Goal: Task Accomplishment & Management: Manage account settings

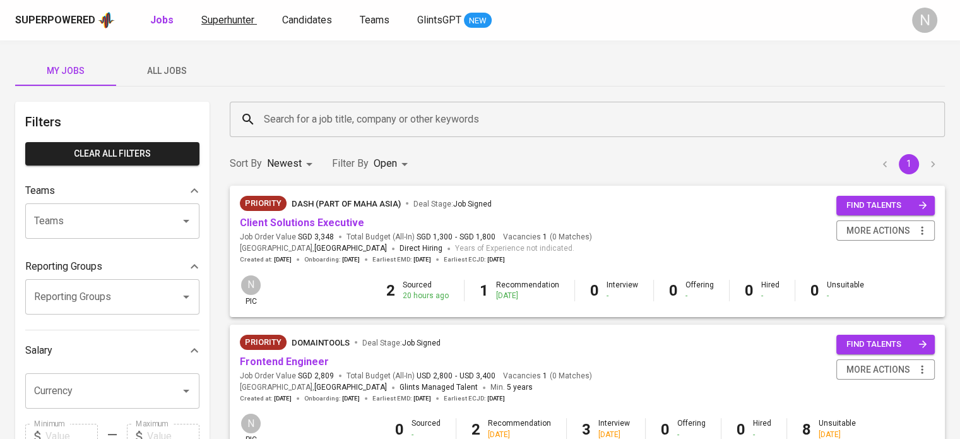
click at [242, 18] on span "Superhunter" at bounding box center [227, 20] width 53 height 12
click at [301, 227] on link "Client Solutions Executive" at bounding box center [302, 223] width 124 height 12
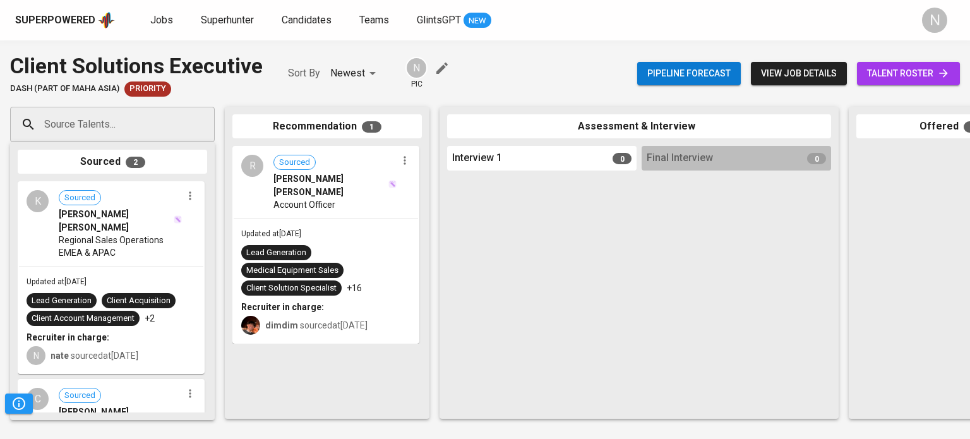
click at [135, 141] on div "Source Talents..." at bounding box center [112, 124] width 205 height 35
paste input "[EMAIL_ADDRESS][DOMAIN_NAME]"
type input "[EMAIL_ADDRESS][DOMAIN_NAME]"
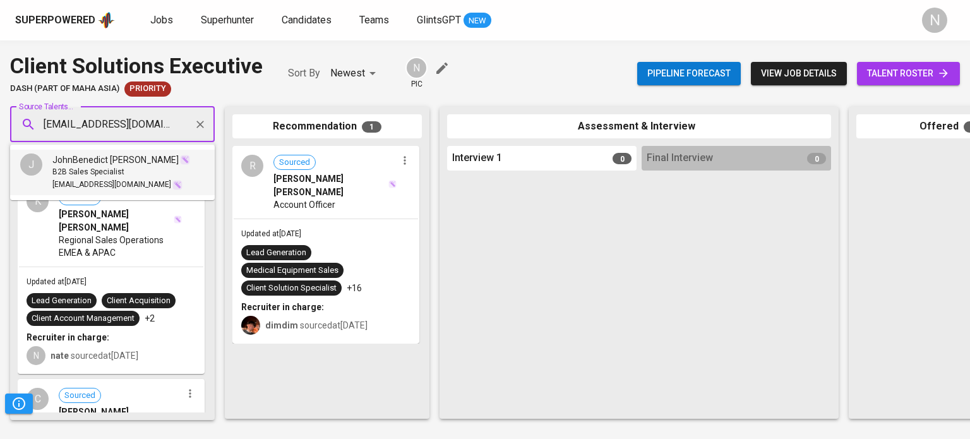
click at [123, 166] on div "B2B Sales Specialist" at bounding box center [121, 172] width 138 height 13
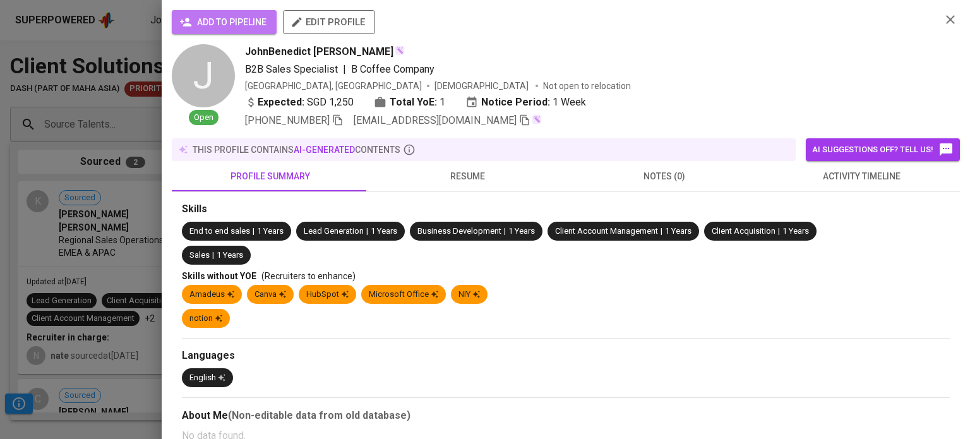
click at [263, 25] on span "add to pipeline" at bounding box center [224, 23] width 85 height 16
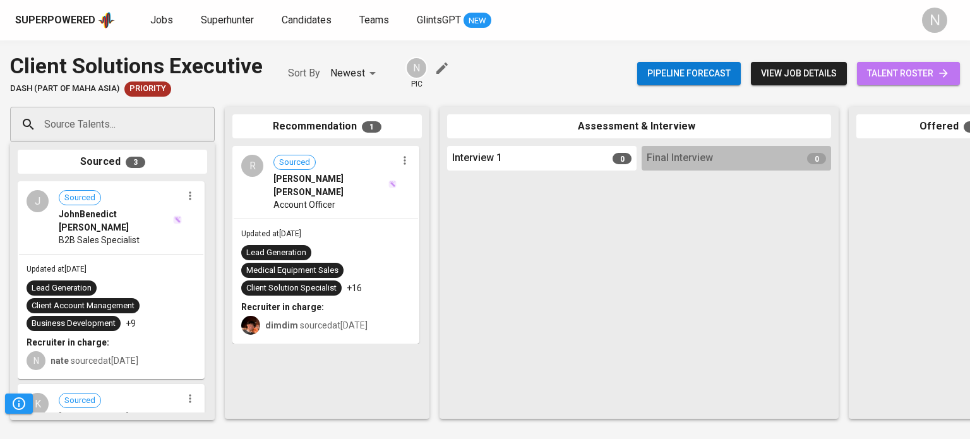
click at [924, 84] on link "talent roster" at bounding box center [908, 73] width 103 height 23
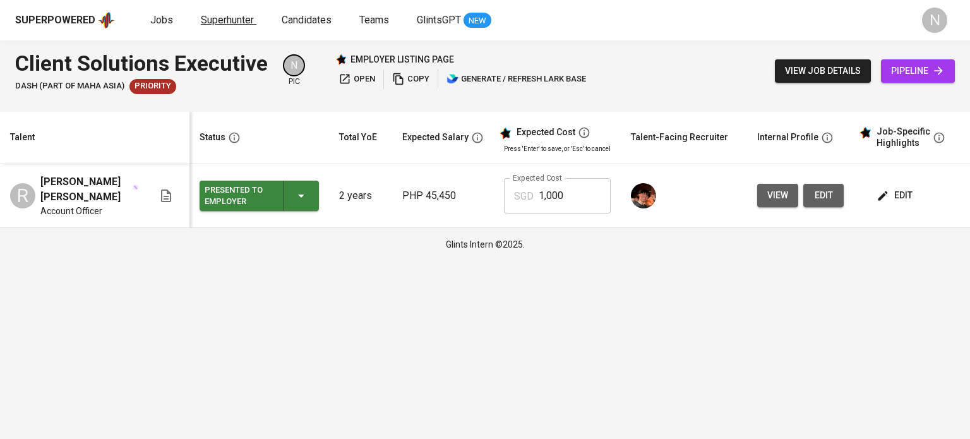
click at [247, 27] on link "Superhunter" at bounding box center [229, 21] width 56 height 16
click at [905, 71] on span "pipeline" at bounding box center [918, 71] width 54 height 16
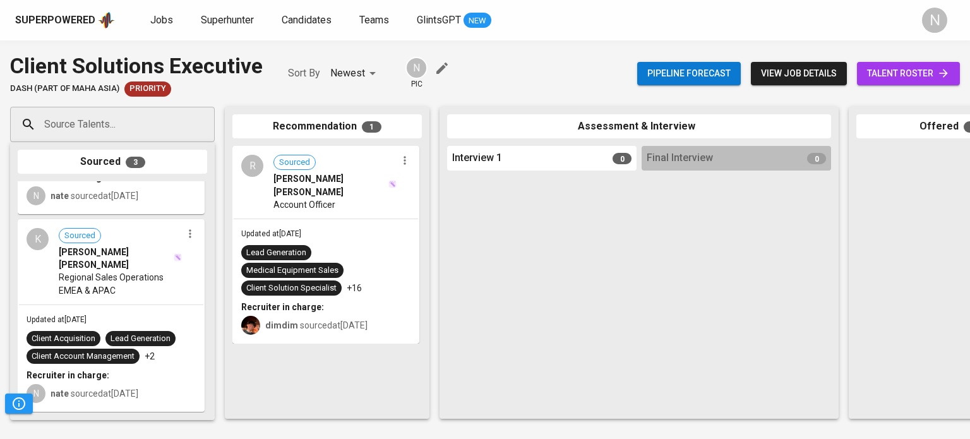
scroll to position [189, 0]
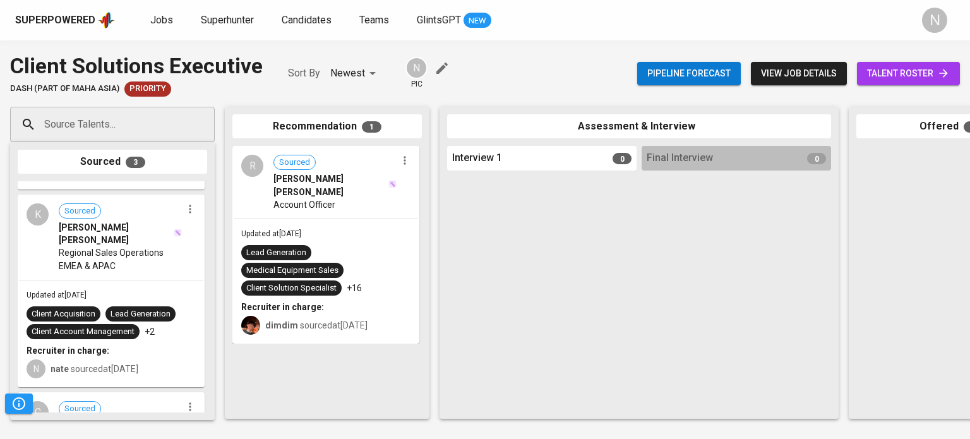
click at [126, 280] on div "Updated at Oct 08, 2025 Client Acquisition Lead Generation Client Account Manag…" at bounding box center [111, 333] width 184 height 106
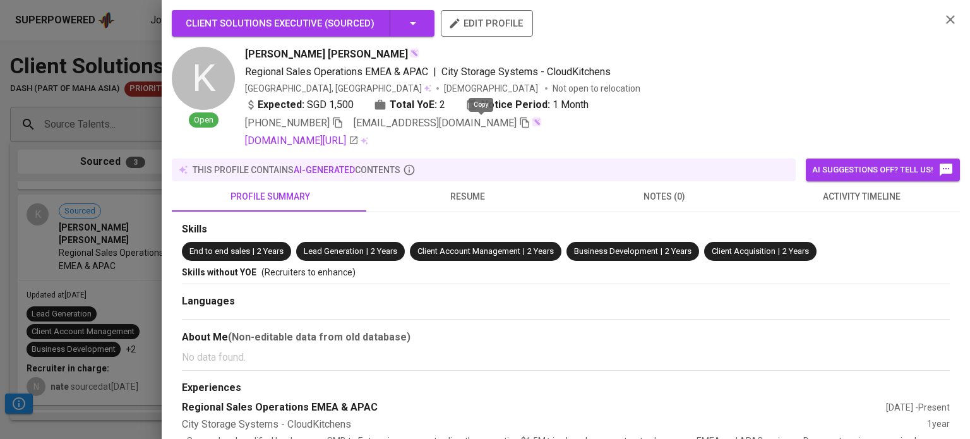
click at [519, 123] on icon "button" at bounding box center [524, 122] width 11 height 11
click at [110, 233] on div at bounding box center [485, 219] width 970 height 439
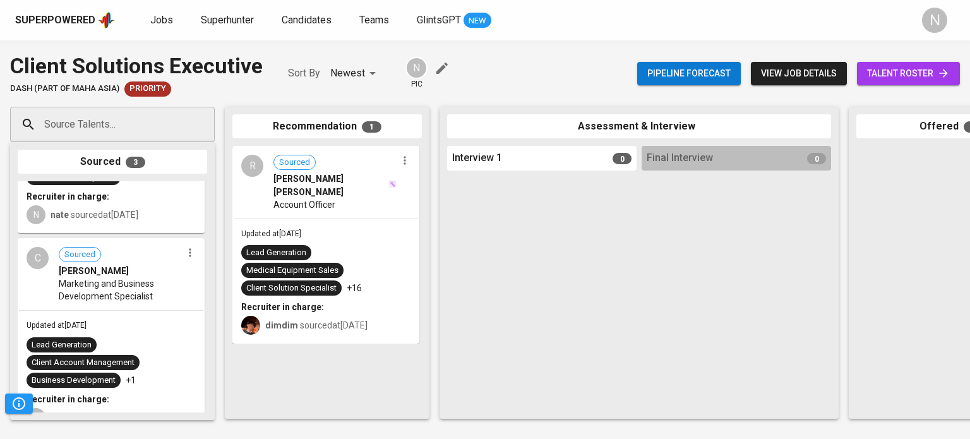
scroll to position [361, 0]
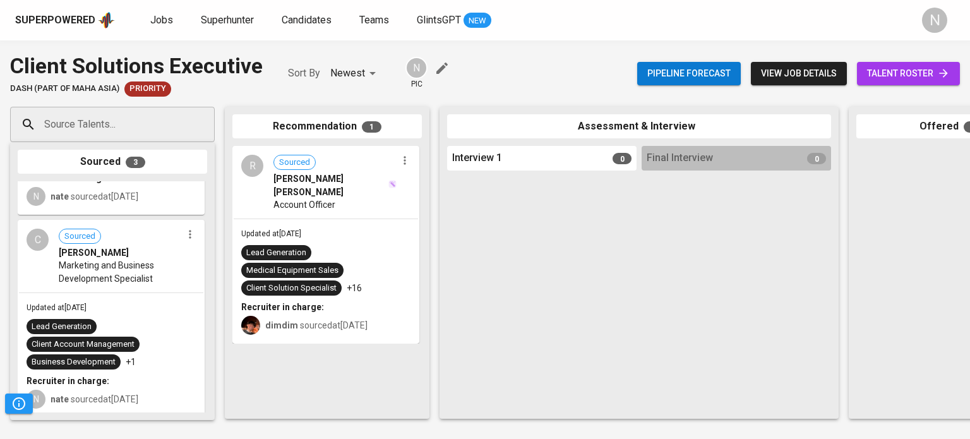
click at [121, 272] on div "C Sourced Carl Julius Corpuz Marketing and Business Development Specialist" at bounding box center [111, 256] width 184 height 71
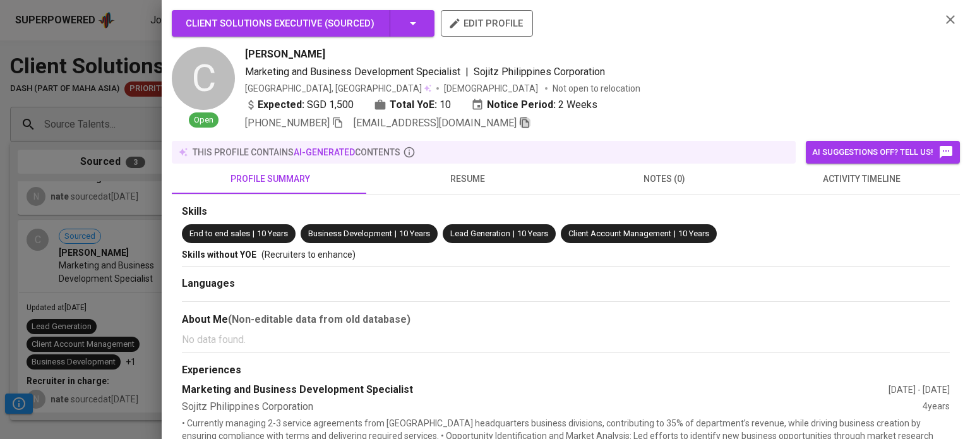
click at [519, 123] on icon "button" at bounding box center [524, 122] width 11 height 11
click at [88, 75] on div at bounding box center [485, 219] width 970 height 439
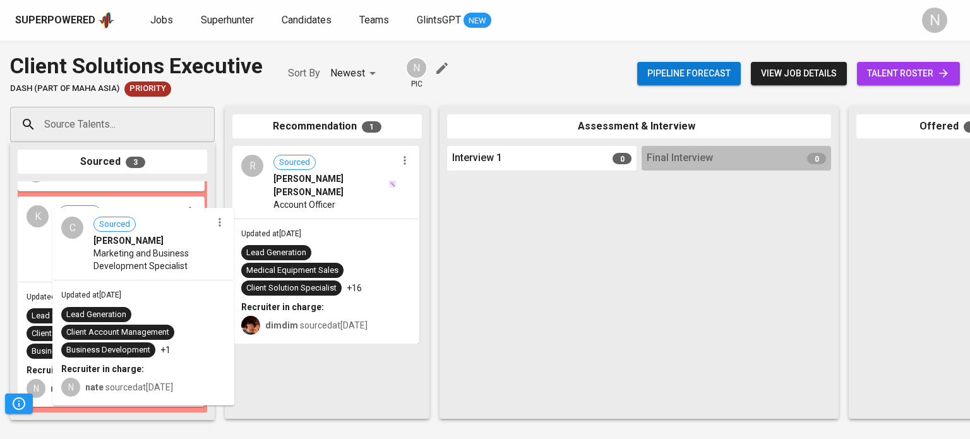
scroll to position [166, 0]
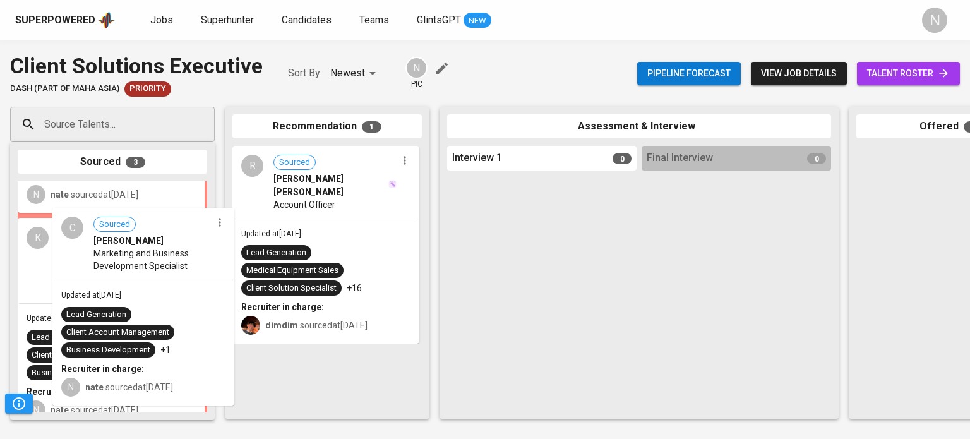
drag, startPoint x: 87, startPoint y: 253, endPoint x: 287, endPoint y: 273, distance: 200.5
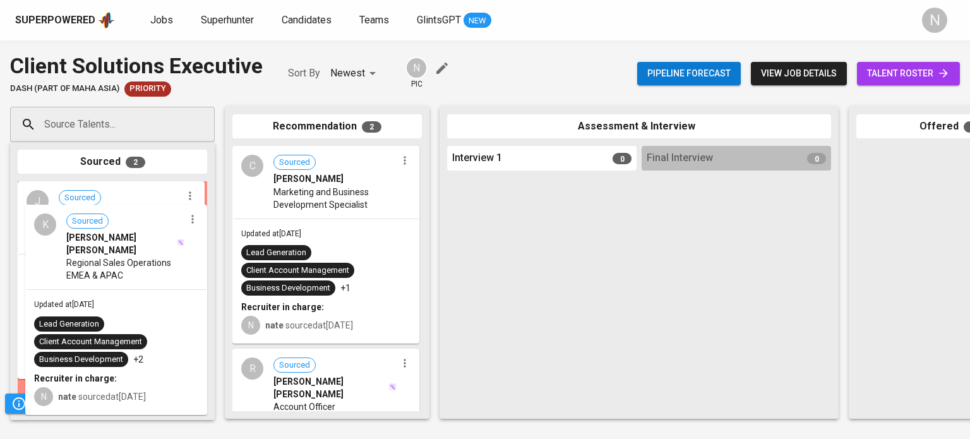
scroll to position [0, 0]
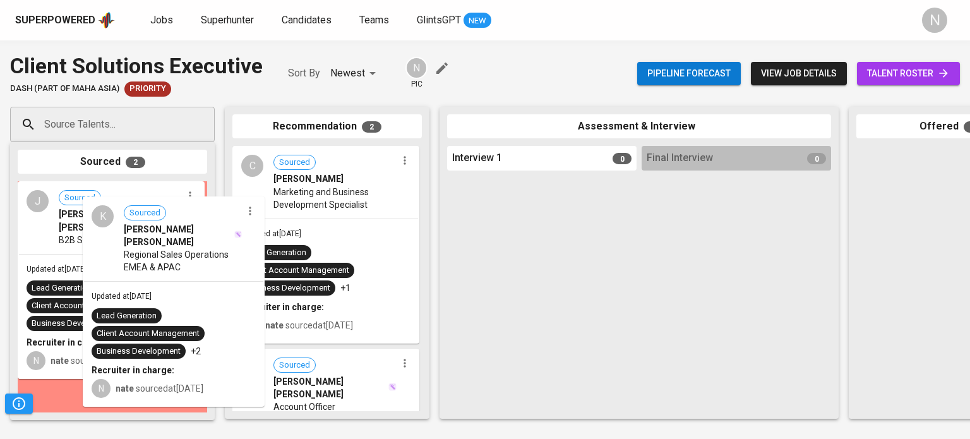
drag, startPoint x: 129, startPoint y: 260, endPoint x: 302, endPoint y: 251, distance: 173.2
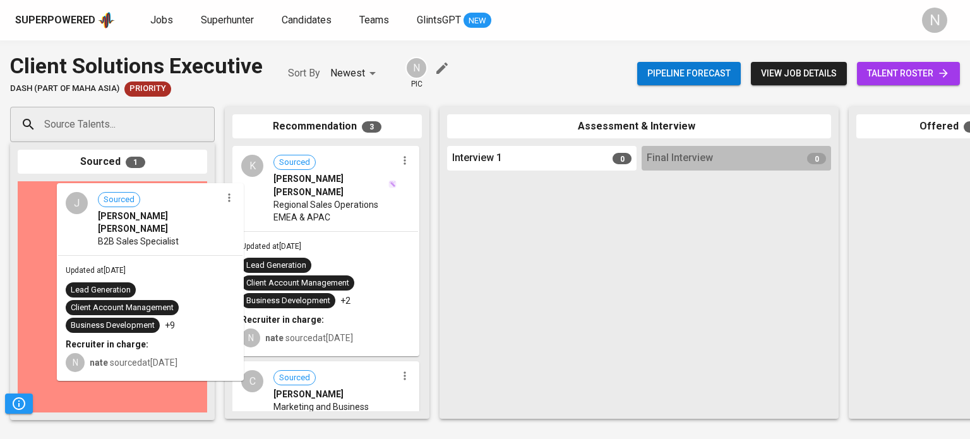
drag, startPoint x: 114, startPoint y: 246, endPoint x: 315, endPoint y: 242, distance: 201.4
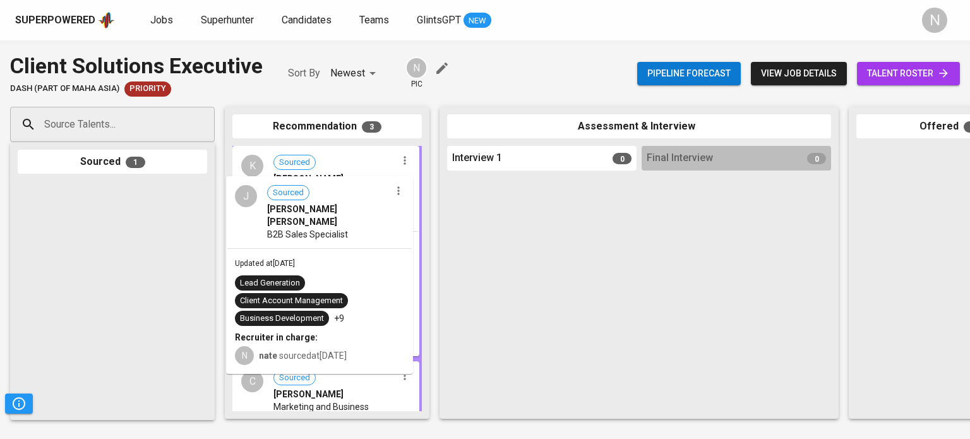
drag, startPoint x: 124, startPoint y: 253, endPoint x: 338, endPoint y: 247, distance: 214.1
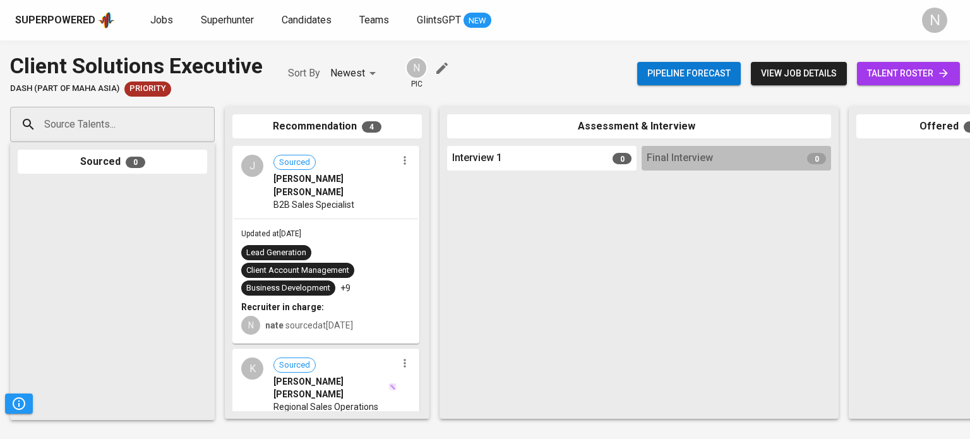
click at [908, 85] on div "Pipeline forecast view job details talent roster" at bounding box center [798, 74] width 323 height 46
click at [913, 83] on link "talent roster" at bounding box center [908, 73] width 103 height 23
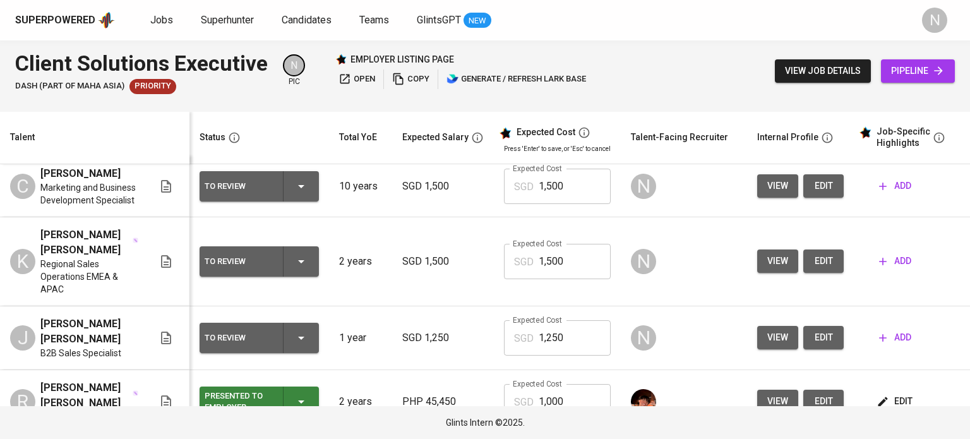
scroll to position [20, 0]
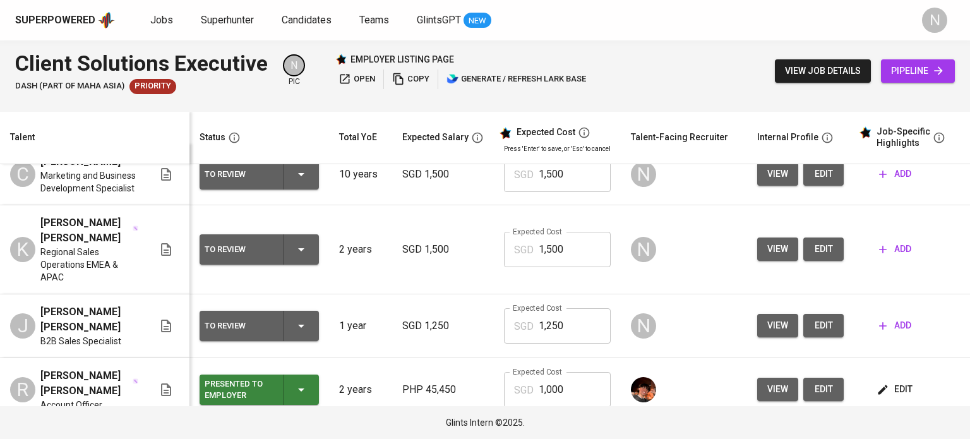
click at [886, 241] on span "add" at bounding box center [895, 249] width 32 height 16
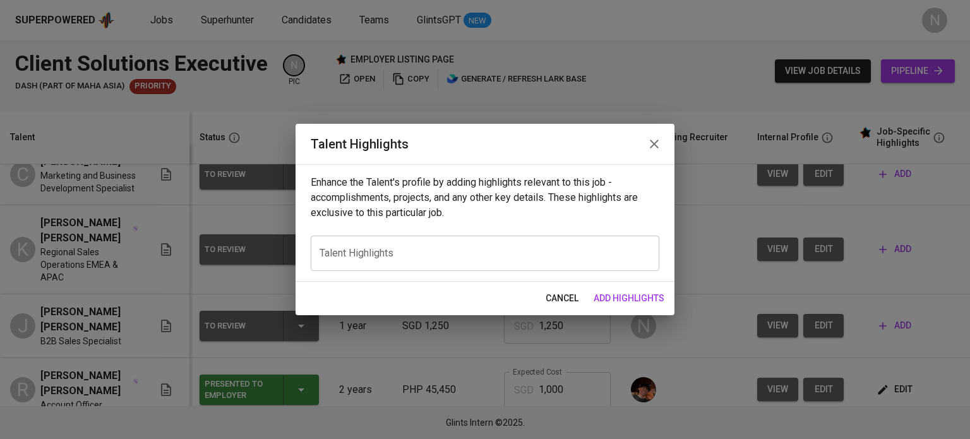
click at [558, 247] on textarea at bounding box center [484, 253] width 331 height 12
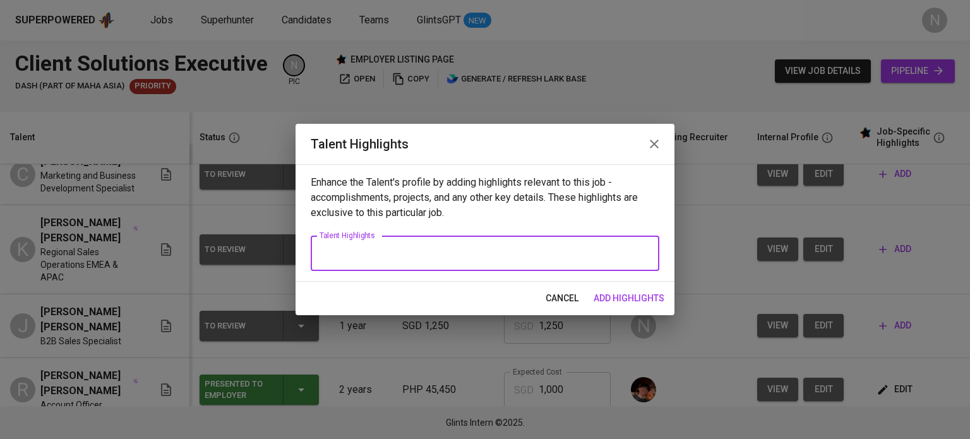
paste textarea "Results-oriented sales professional with hands-on experience in end-to-end clie…"
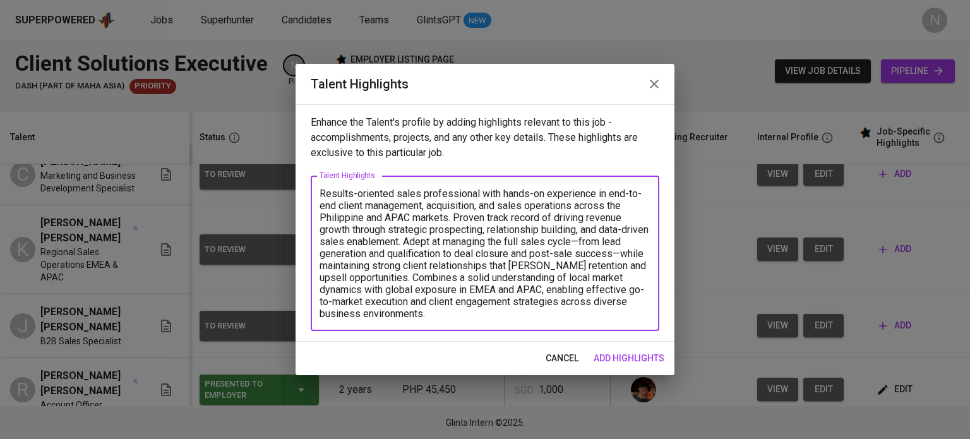
type textarea "Results-oriented sales professional with hands-on experience in end-to-end clie…"
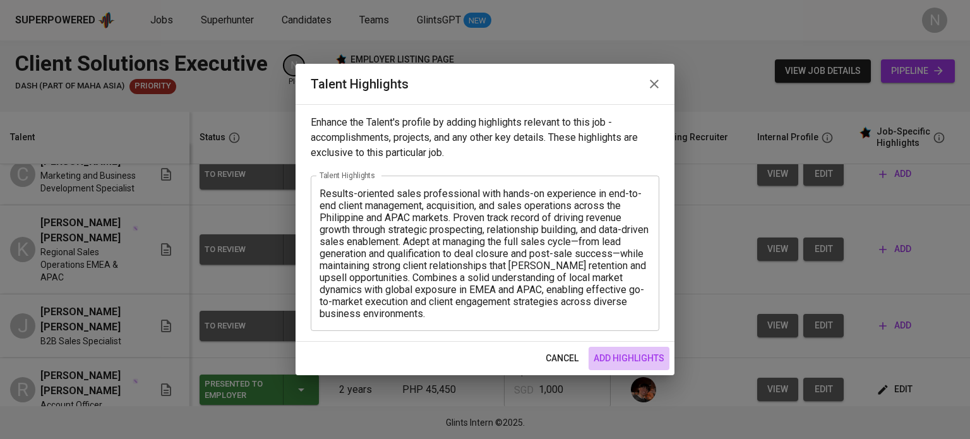
click at [621, 366] on button "add highlights" at bounding box center [628, 358] width 81 height 23
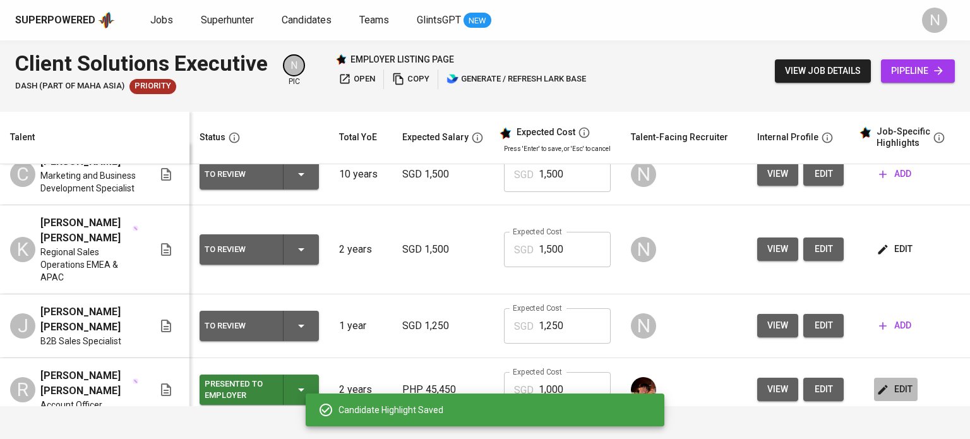
click at [901, 381] on span "edit" at bounding box center [895, 389] width 33 height 16
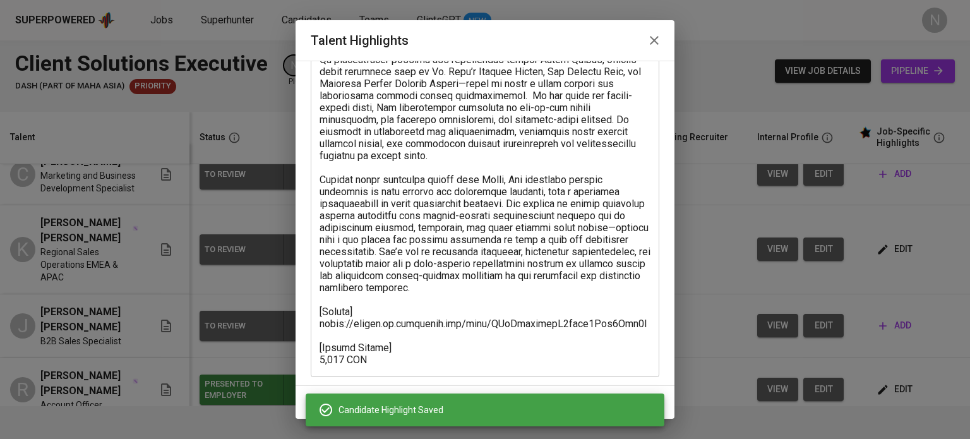
scroll to position [188, 0]
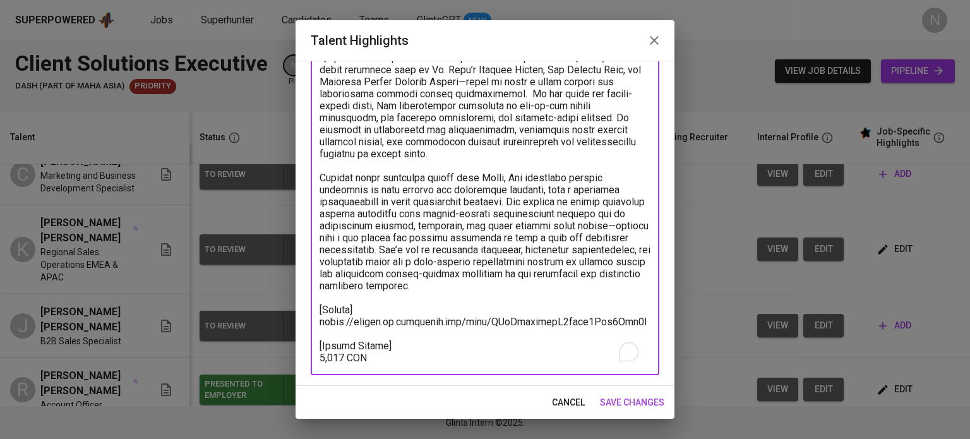
drag, startPoint x: 356, startPoint y: 347, endPoint x: 320, endPoint y: 307, distance: 53.2
click at [320, 307] on textarea "To enrich screen reader interactions, please activate Accessibility in Grammarl…" at bounding box center [484, 160] width 331 height 408
click at [583, 401] on button "cancel" at bounding box center [568, 402] width 43 height 23
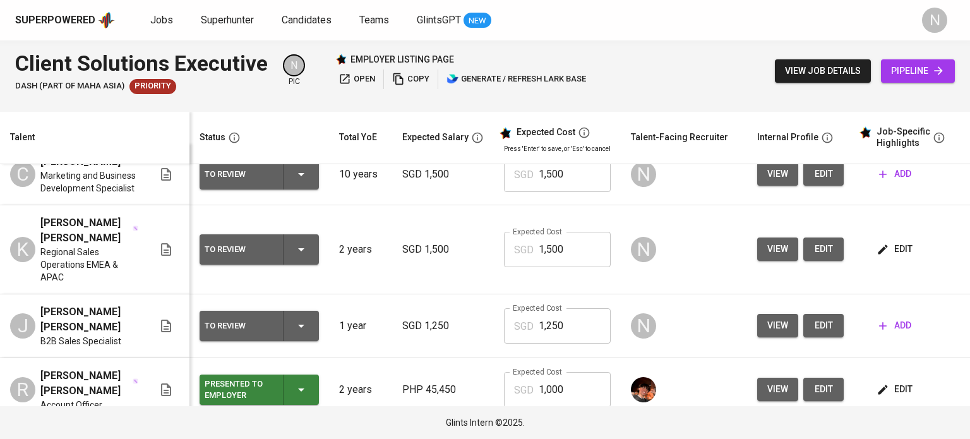
click at [888, 246] on span "edit" at bounding box center [895, 249] width 33 height 16
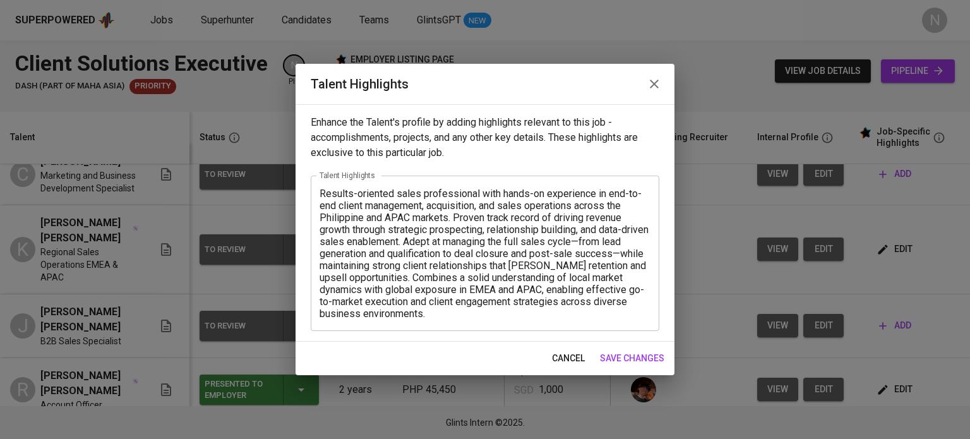
click at [472, 309] on textarea "Results-oriented sales professional with hands-on experience in end-to-end clie…" at bounding box center [484, 253] width 331 height 132
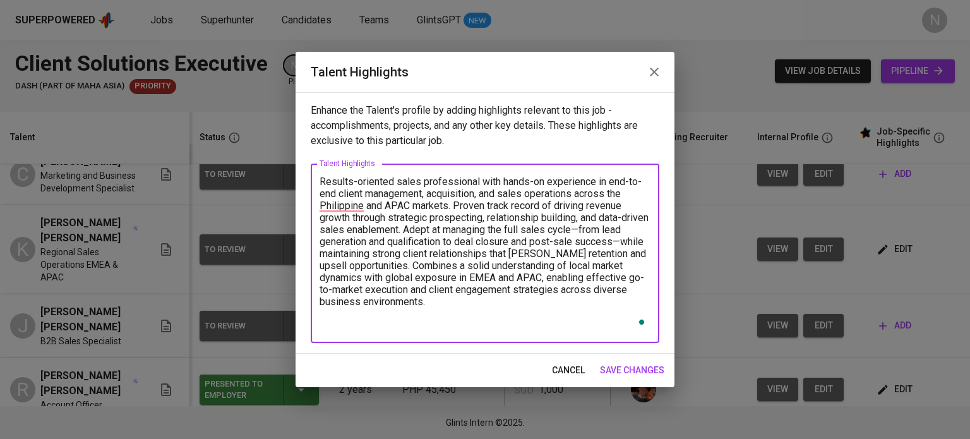
paste textarea "[Resume] https://glints.sg.larksuite.com/file/JDuCbpjykobE2mxzf3Ilc3Oig5d [Tale…"
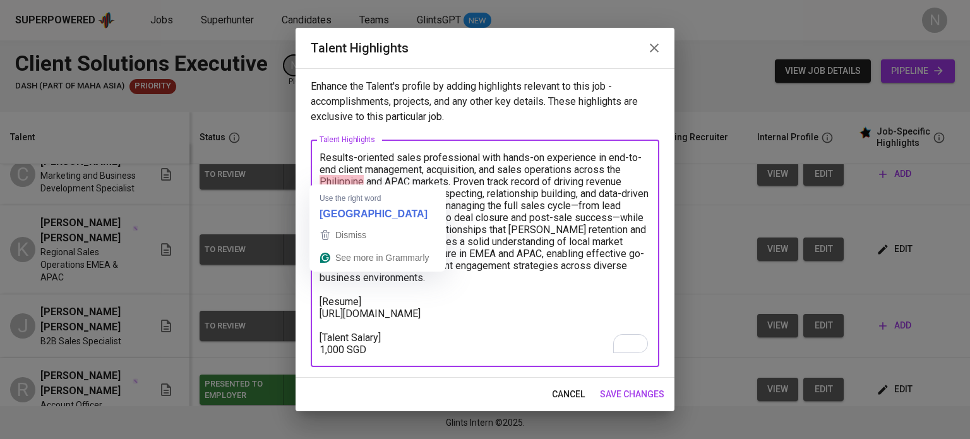
click at [362, 179] on textarea "Results-oriented sales professional with hands-on experience in end-to-end clie…" at bounding box center [484, 254] width 331 height 204
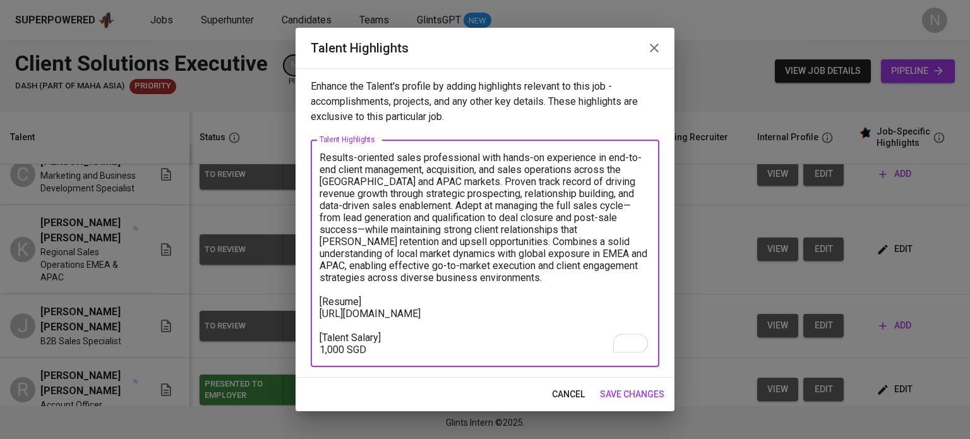
type textarea "Results-oriented sales professional with hands-on experience in end-to-end clie…"
click at [627, 393] on span "save changes" at bounding box center [632, 394] width 64 height 16
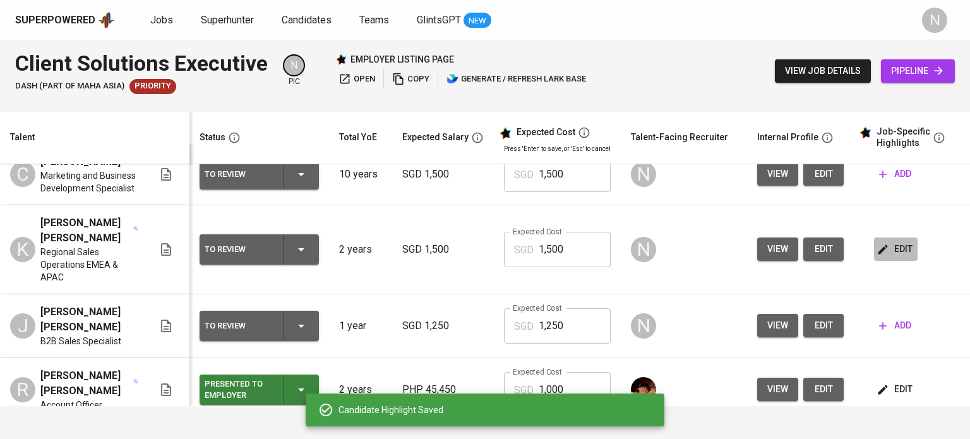
click at [896, 241] on span "edit" at bounding box center [895, 249] width 33 height 16
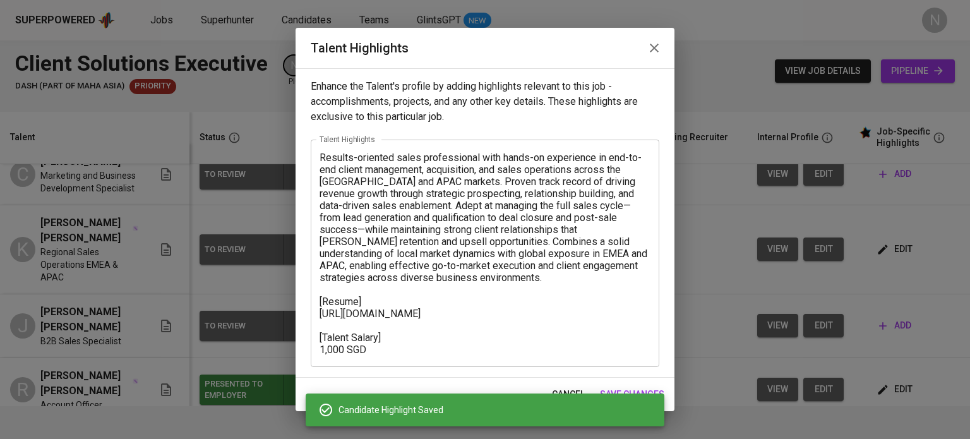
click at [328, 354] on textarea "Results-oriented sales professional with hands-on experience in end-to-end clie…" at bounding box center [484, 254] width 331 height 204
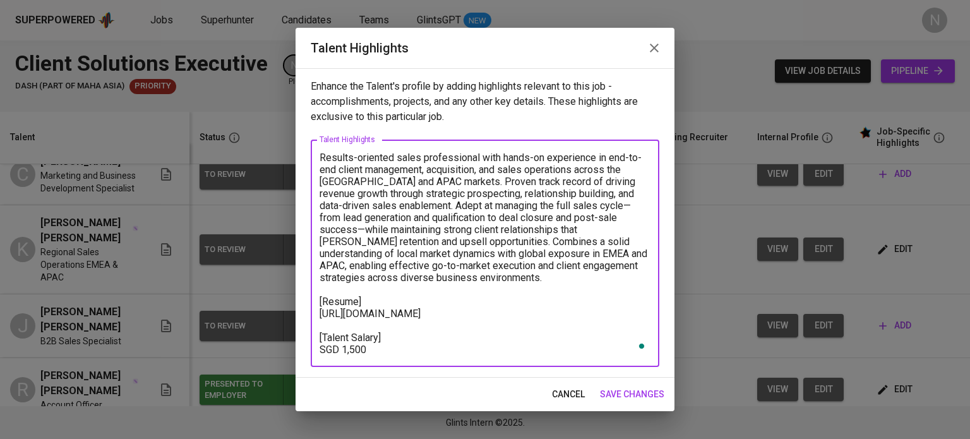
type textarea "Results-oriented sales professional with hands-on experience in end-to-end clie…"
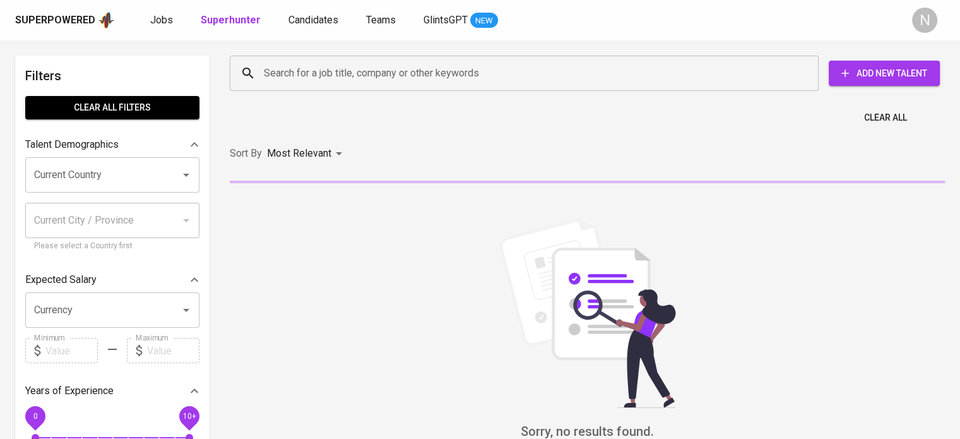
click at [318, 30] on div "Superpowered Jobs Superhunter Candidates Teams GlintsGPT NEW N" at bounding box center [480, 20] width 960 height 40
click at [318, 22] on span "Candidates" at bounding box center [314, 20] width 50 height 12
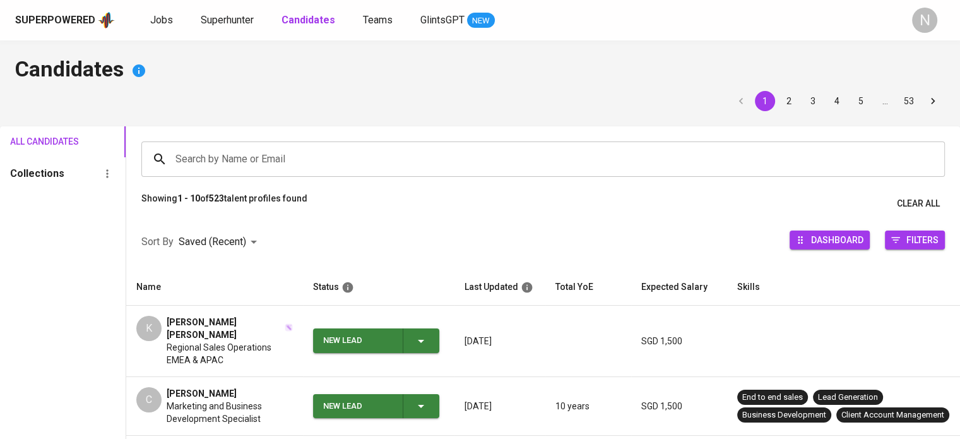
click at [235, 341] on span "Regional Sales Operations EMEA & APAC" at bounding box center [230, 353] width 126 height 25
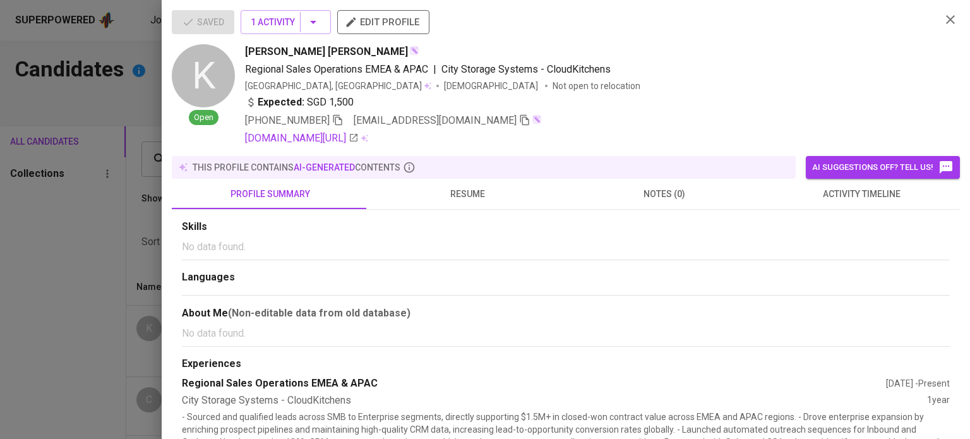
click at [391, 7] on div "Saved 1 Activity edit profile K Open Ken Carlo Aguila Regional Sales Operations…" at bounding box center [566, 219] width 808 height 439
click at [386, 20] on span "edit profile" at bounding box center [383, 22] width 72 height 16
click at [63, 373] on div at bounding box center [485, 219] width 970 height 439
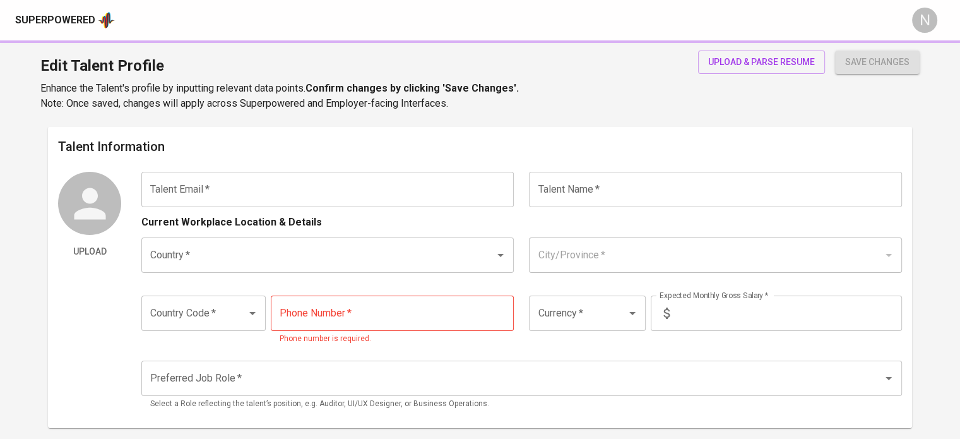
type input "[EMAIL_ADDRESS][DOMAIN_NAME]"
type input "[PERSON_NAME] [PERSON_NAME]"
type input "[GEOGRAPHIC_DATA]"
type input "Quezon City"
type input "+63"
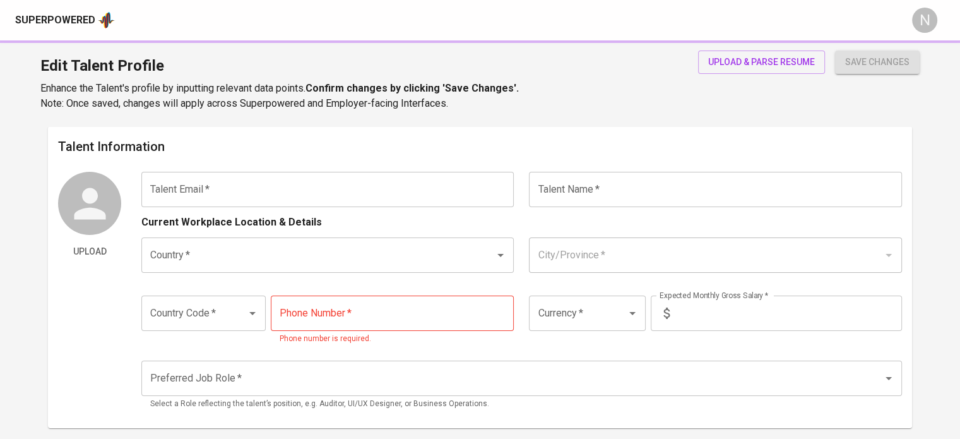
type input "956-037-2317"
type input "SGD"
type input "1,500"
type input "Other Sales Management Positions"
radio input "true"
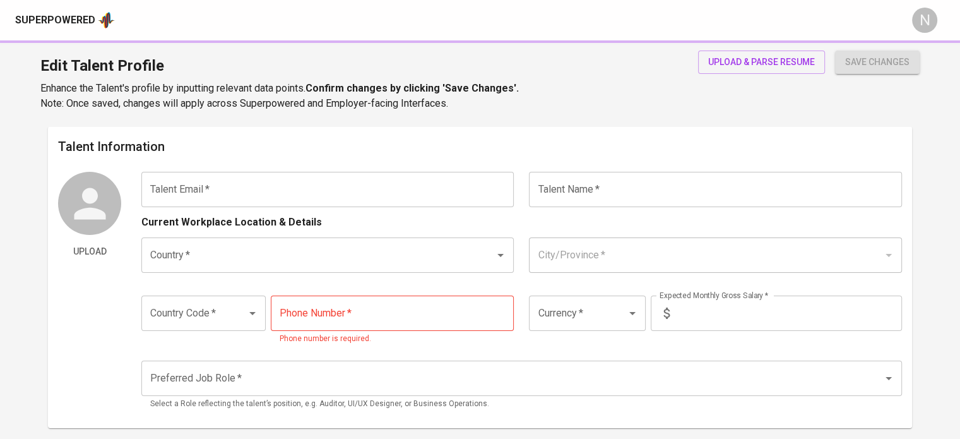
radio input "true"
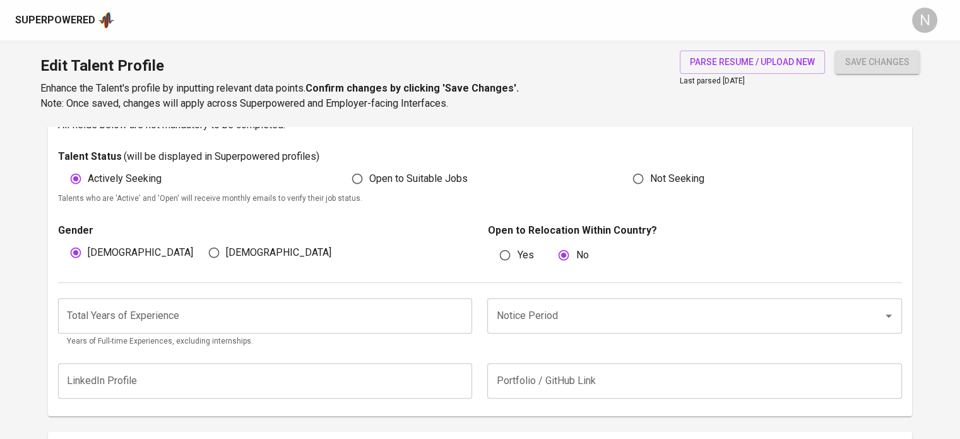
scroll to position [379, 0]
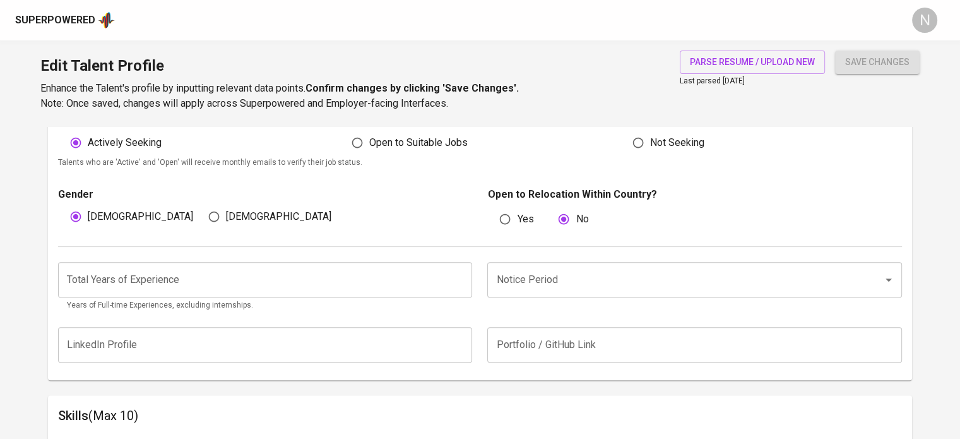
click at [368, 284] on input "number" at bounding box center [265, 279] width 414 height 35
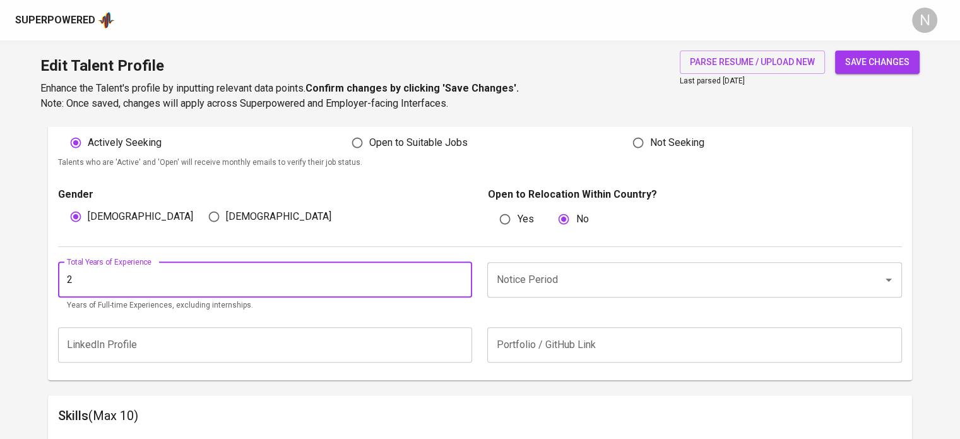
type input "2"
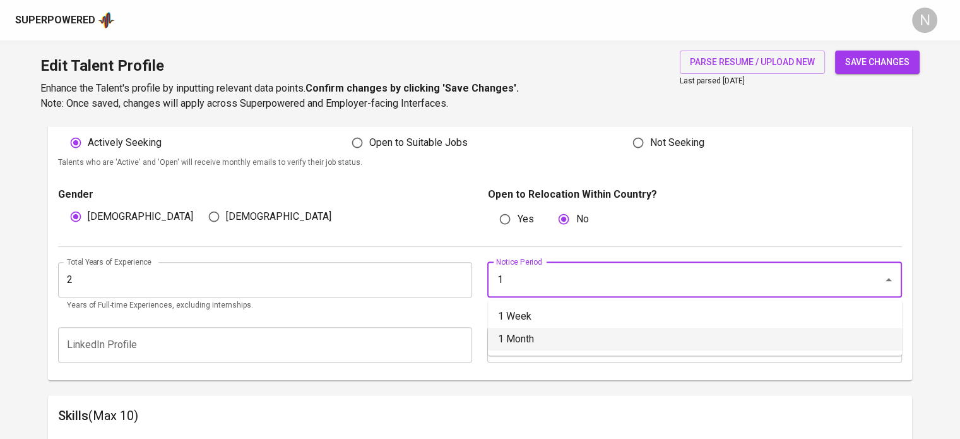
type input "1 Month"
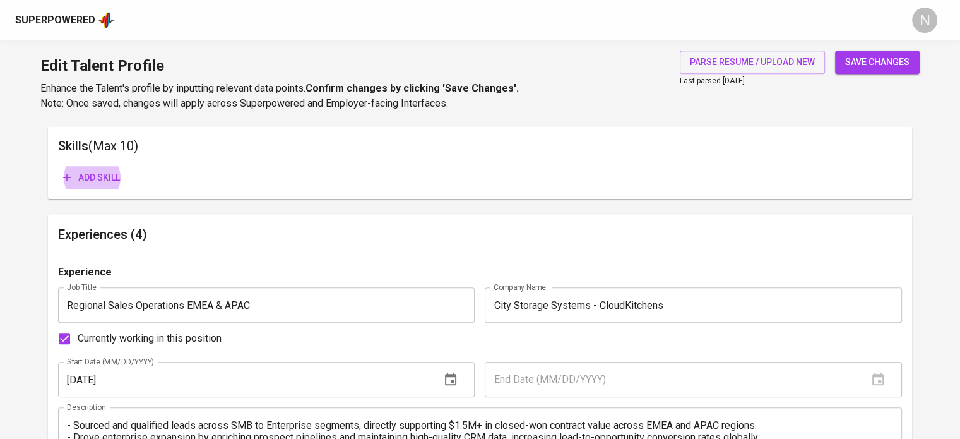
scroll to position [651, 0]
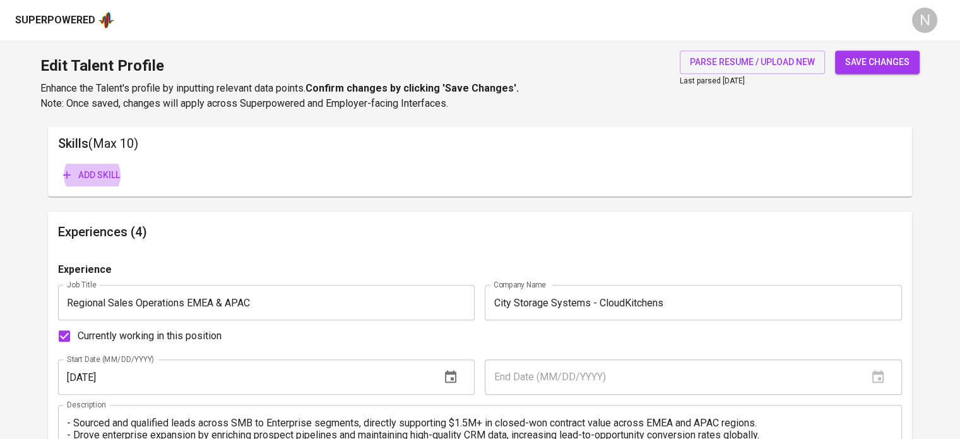
click at [58, 164] on button "Add skill" at bounding box center [91, 175] width 67 height 23
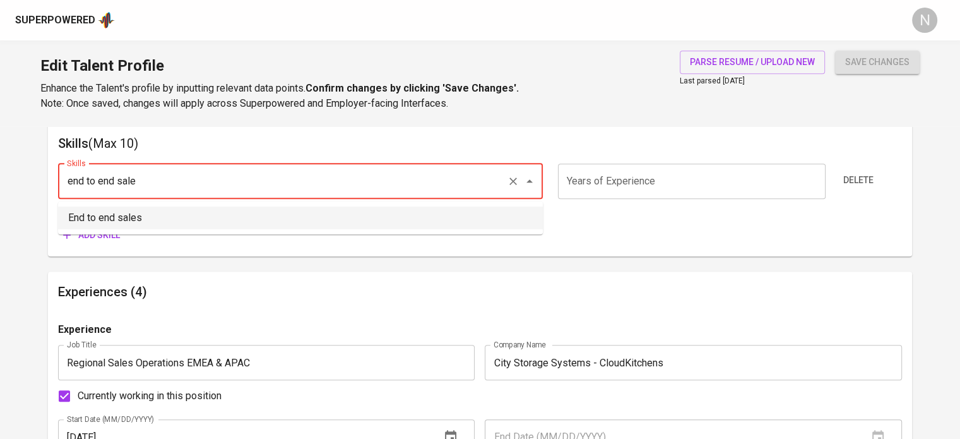
type input "End to end sales"
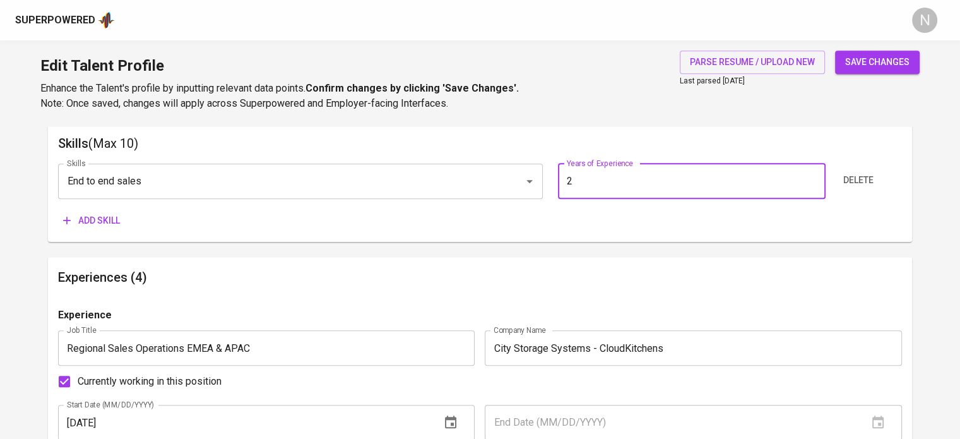
type input "2"
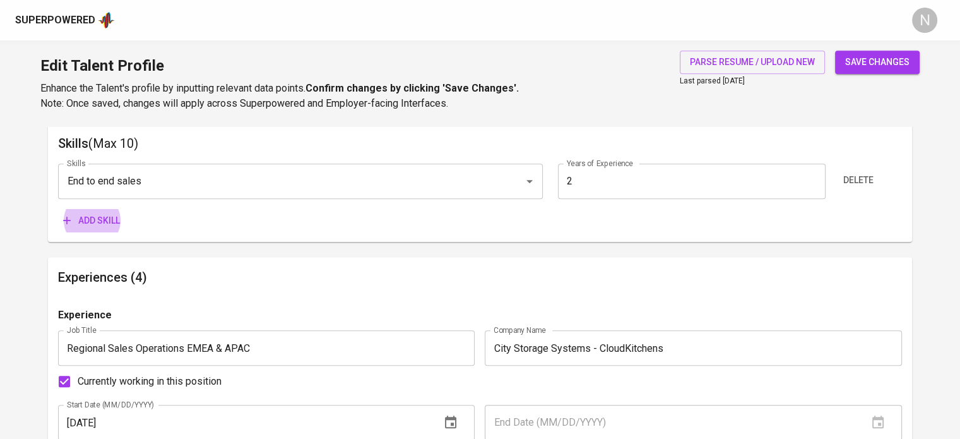
click at [58, 209] on button "Add skill" at bounding box center [91, 220] width 67 height 23
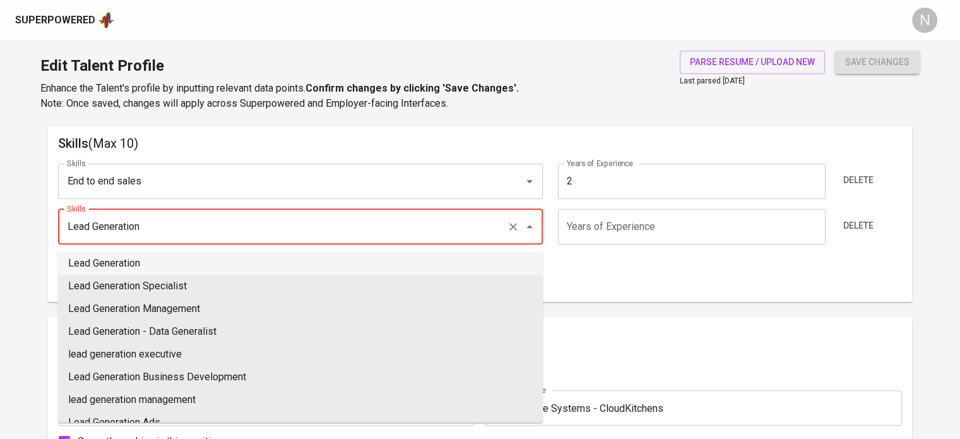
type input "Lead Generation"
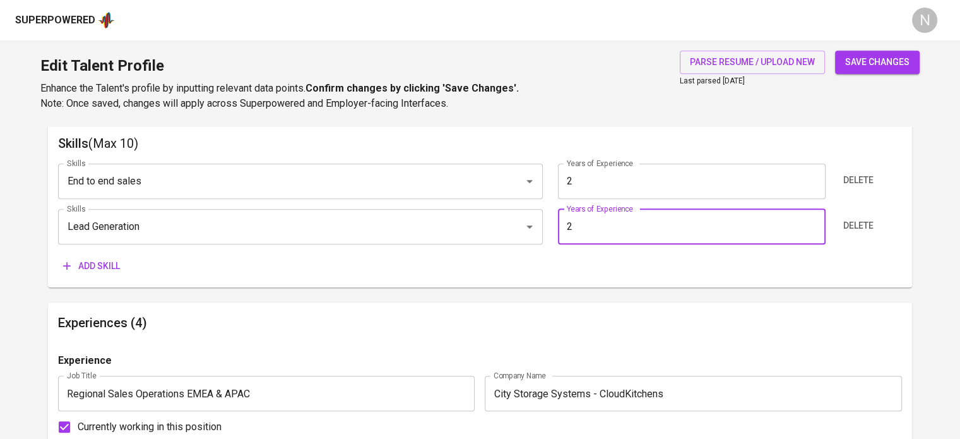
type input "2"
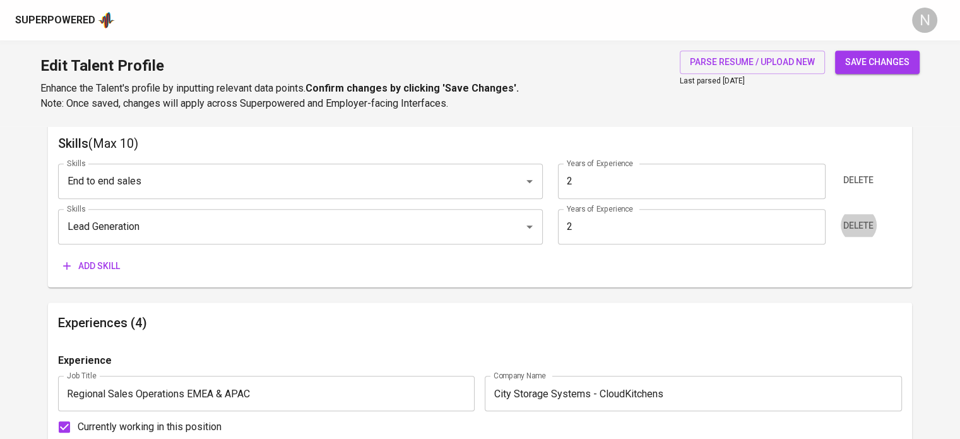
click at [58, 254] on button "Add skill" at bounding box center [91, 265] width 67 height 23
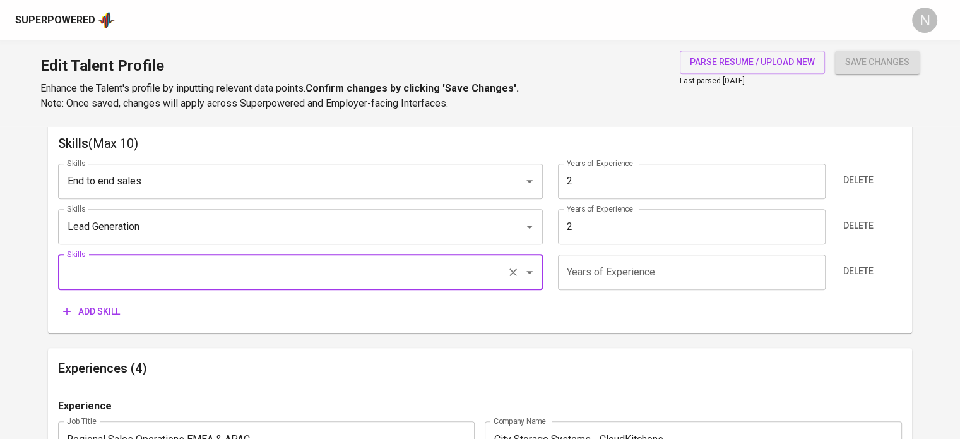
type input "A"
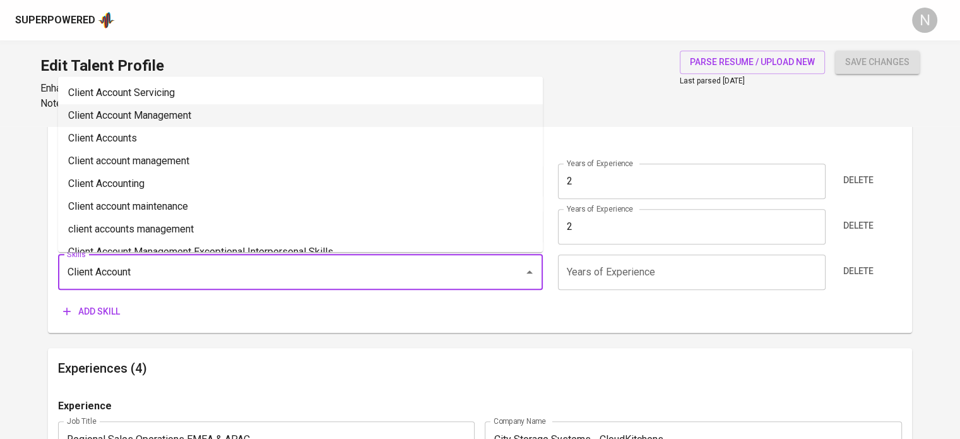
type input "Client Account Management"
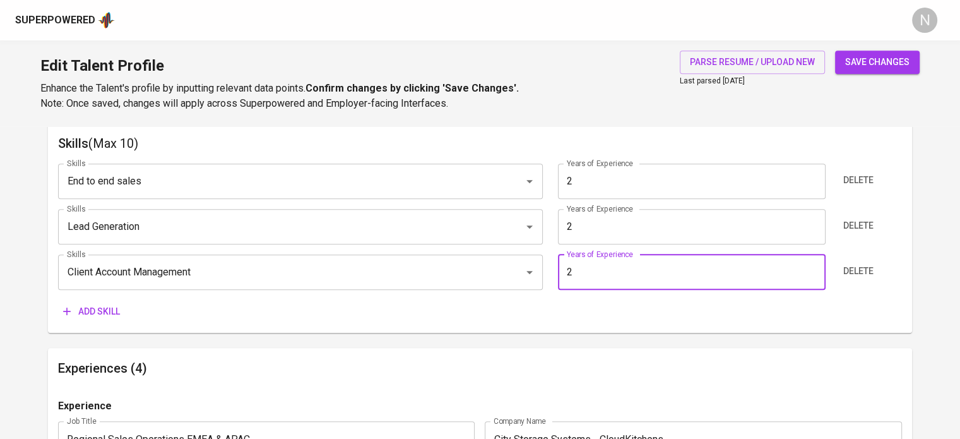
type input "2"
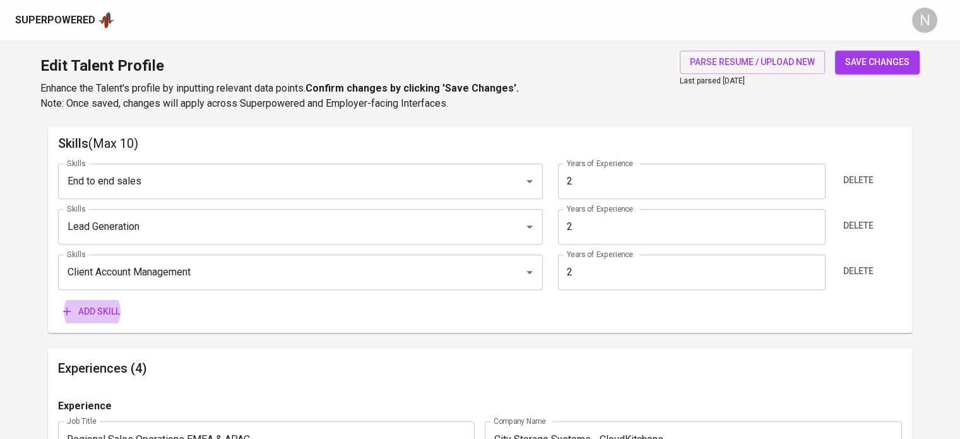
click at [58, 300] on button "Add skill" at bounding box center [91, 311] width 67 height 23
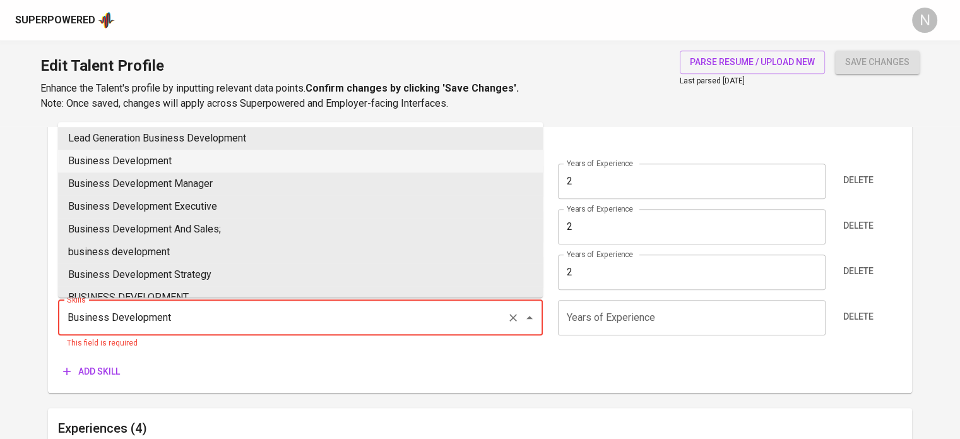
type input "Business Development"
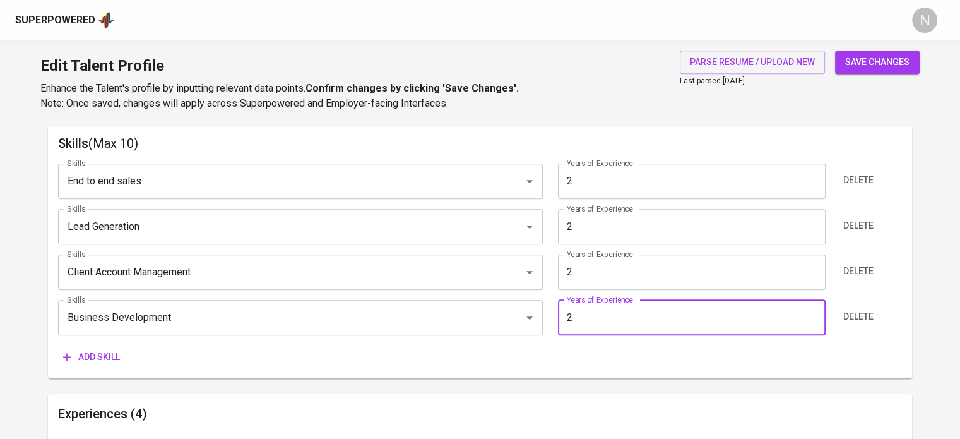
type input "2"
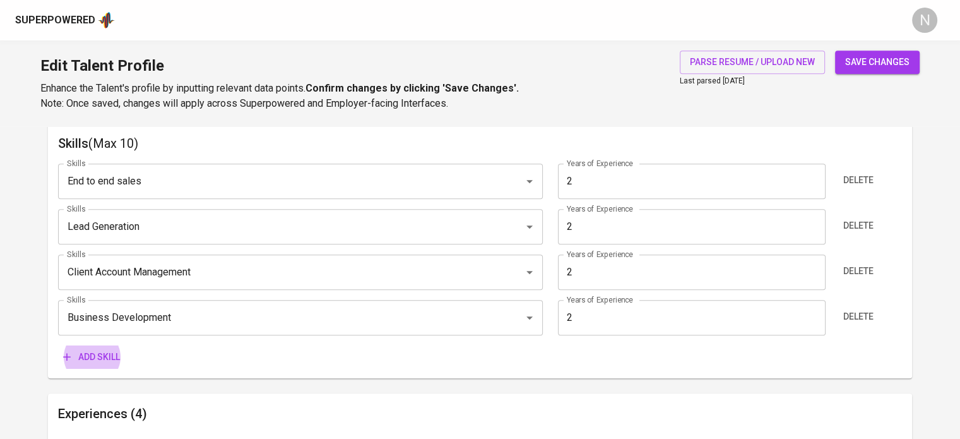
click at [58, 345] on button "Add skill" at bounding box center [91, 356] width 67 height 23
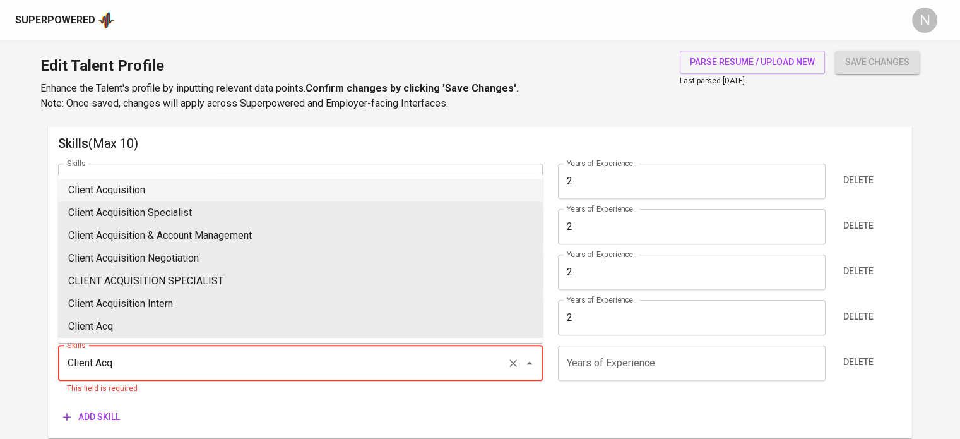
type input "Client Acquisition"
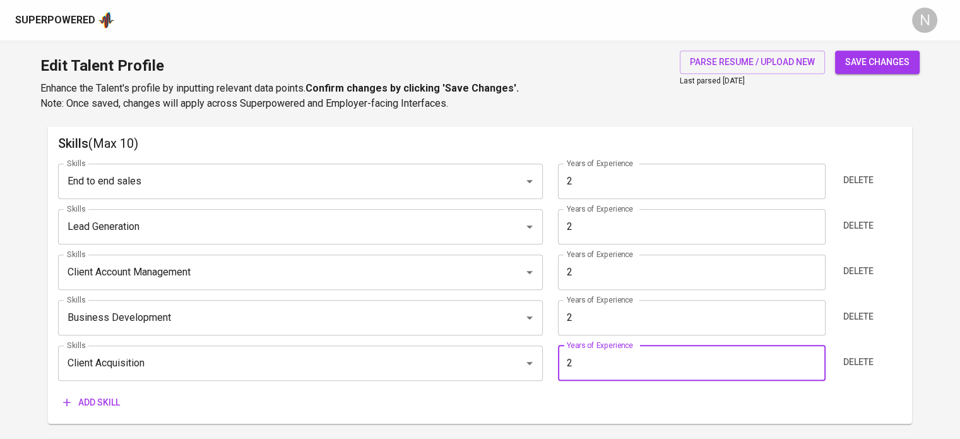
type input "2"
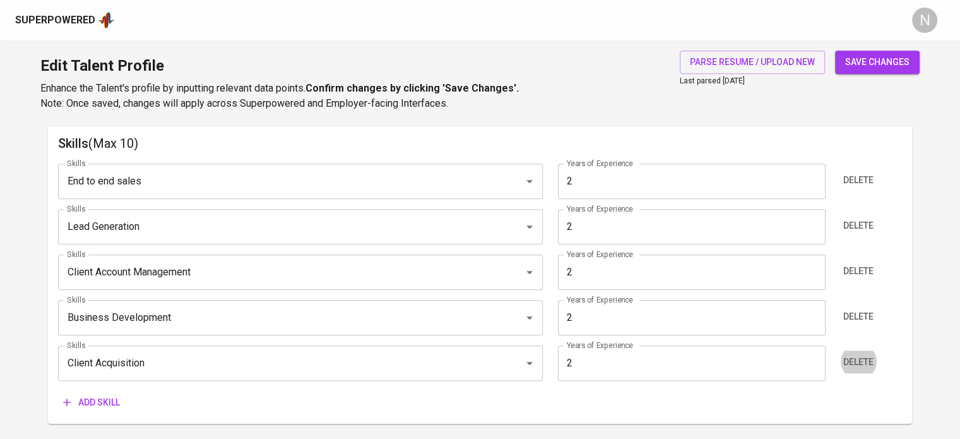
click at [900, 60] on span "save changes" at bounding box center [877, 62] width 64 height 16
type input "Client Acquisition"
type input "Business Development"
type input "Lead Generation"
type input "End to end sales"
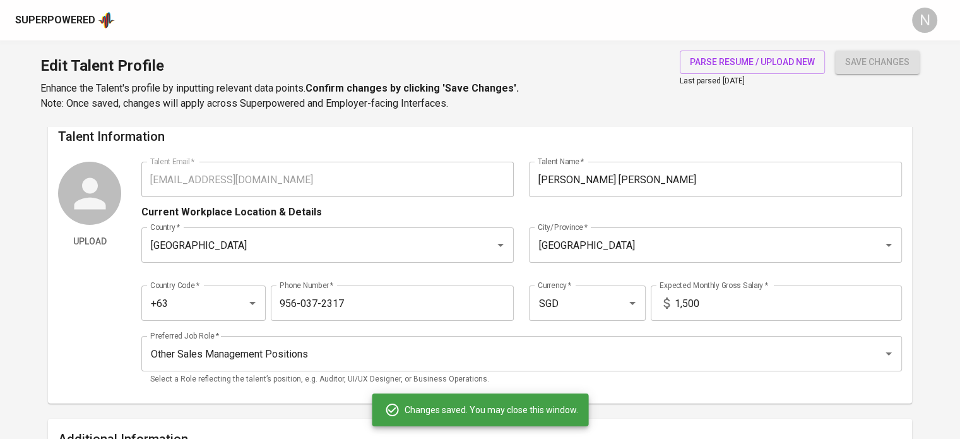
scroll to position [0, 0]
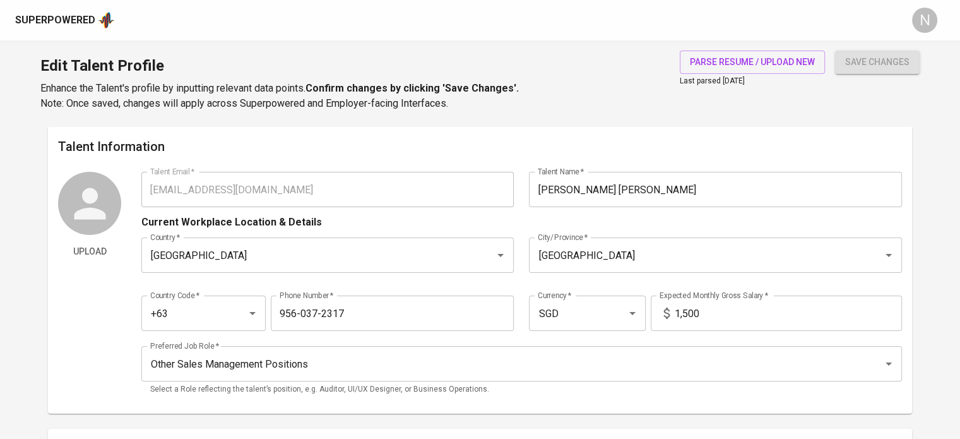
click at [75, 22] on div "Superpowered" at bounding box center [55, 20] width 80 height 15
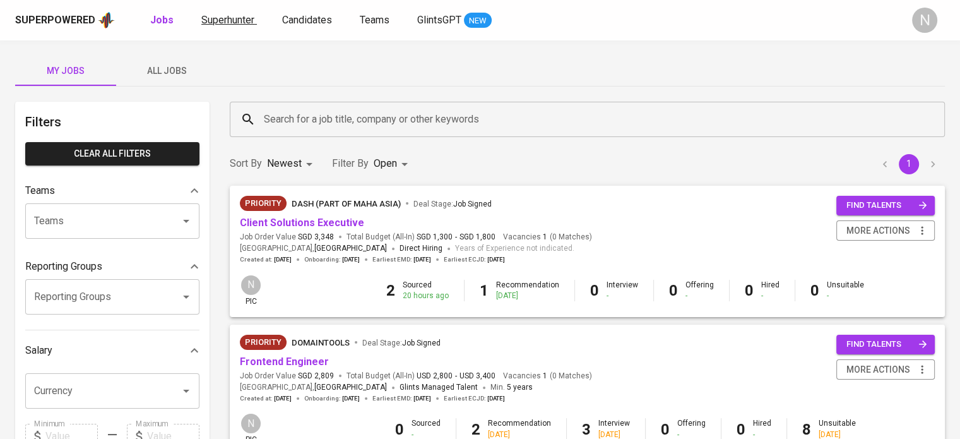
click at [230, 18] on span "Superhunter" at bounding box center [227, 20] width 53 height 12
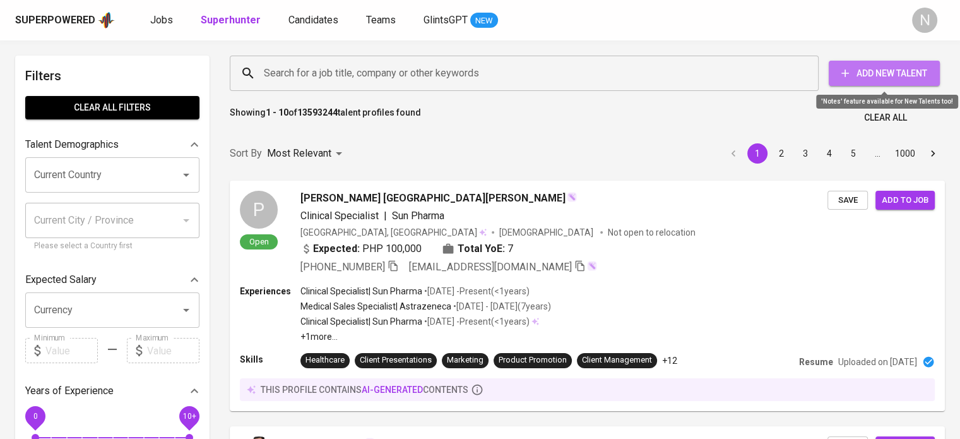
click at [851, 83] on button "Add New Talent" at bounding box center [884, 73] width 111 height 25
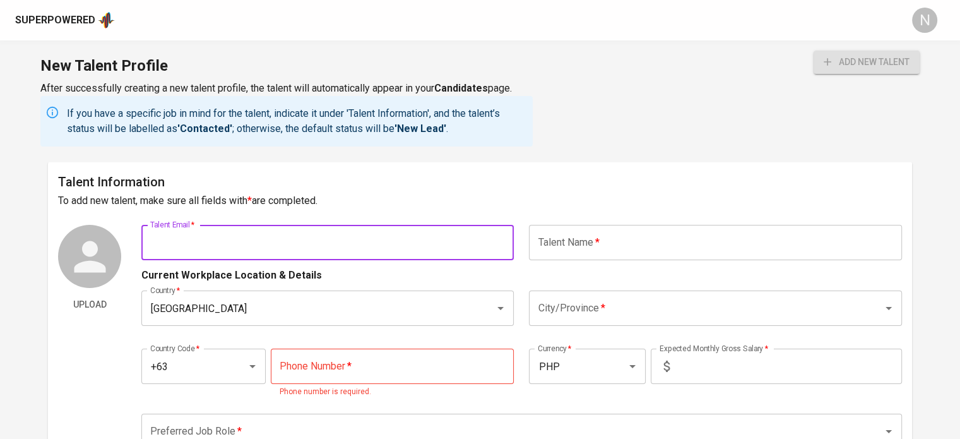
click at [397, 239] on input "text" at bounding box center [327, 242] width 372 height 35
paste input "atsumoridee@gmail.com"
type input "atsumoridee@gmail.com"
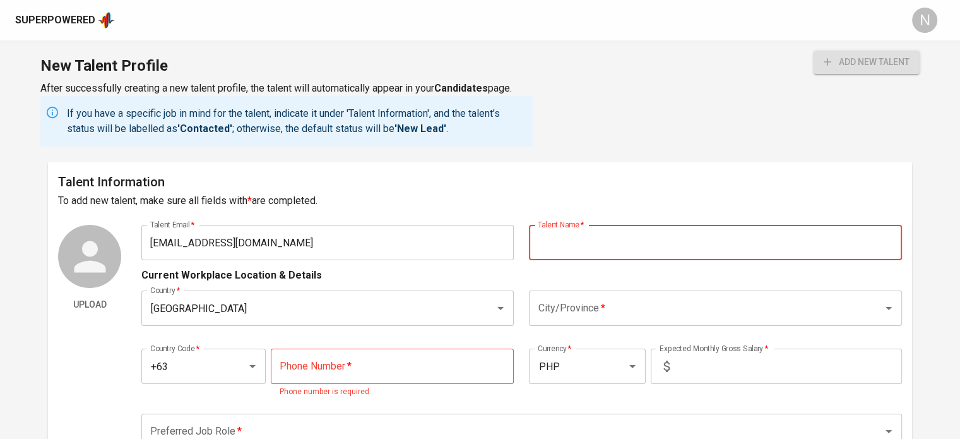
paste input "JohnBenedict Hashimoto"
type input "JohnBenedict Hashimoto"
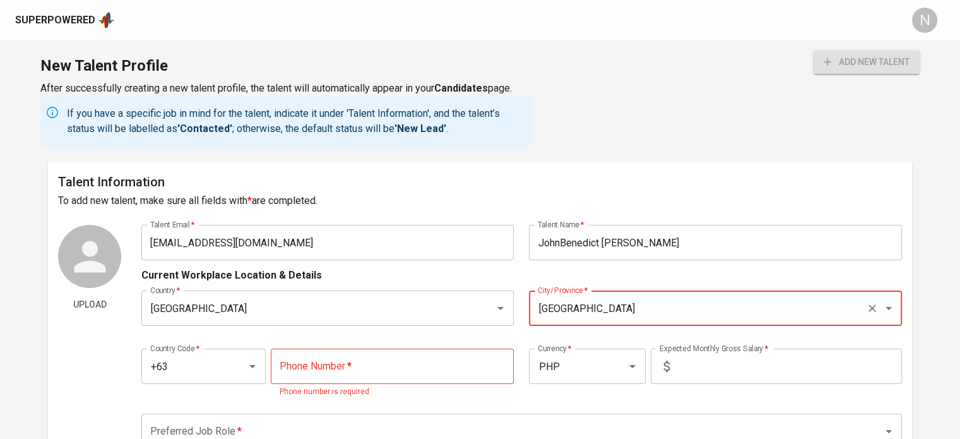
type input "Manila"
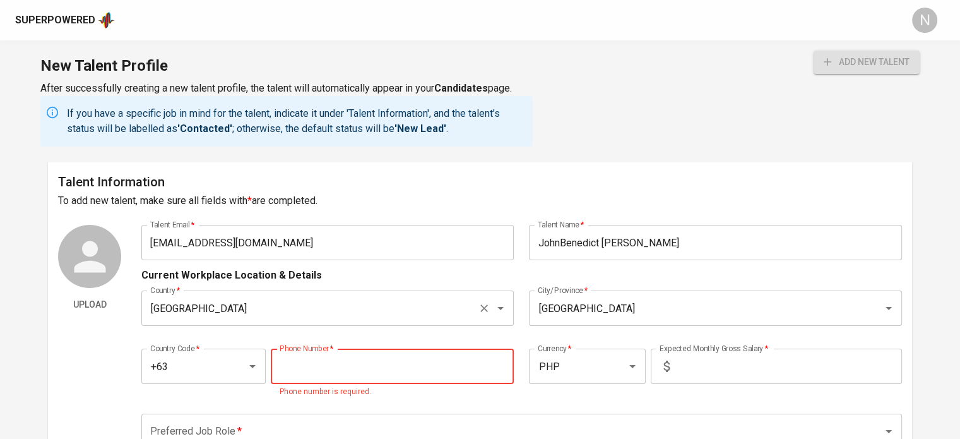
paste input "945-426-7021"
type input "945-426-7021"
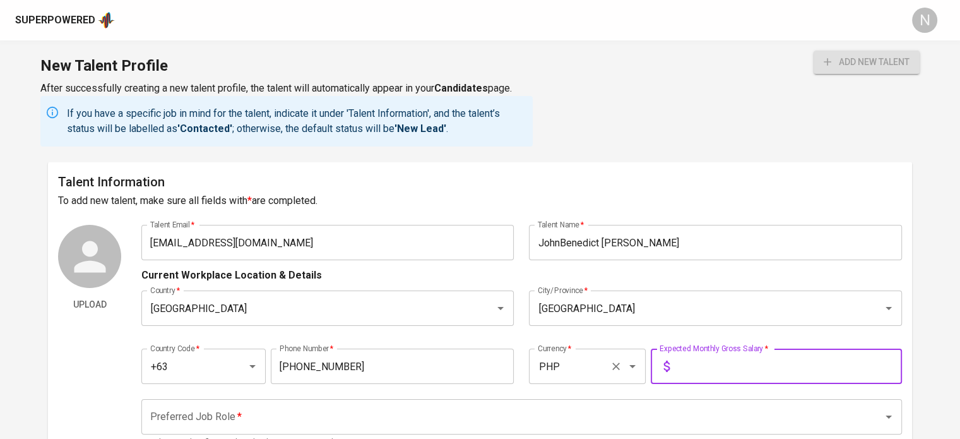
click at [603, 362] on input "PHP" at bounding box center [570, 366] width 70 height 24
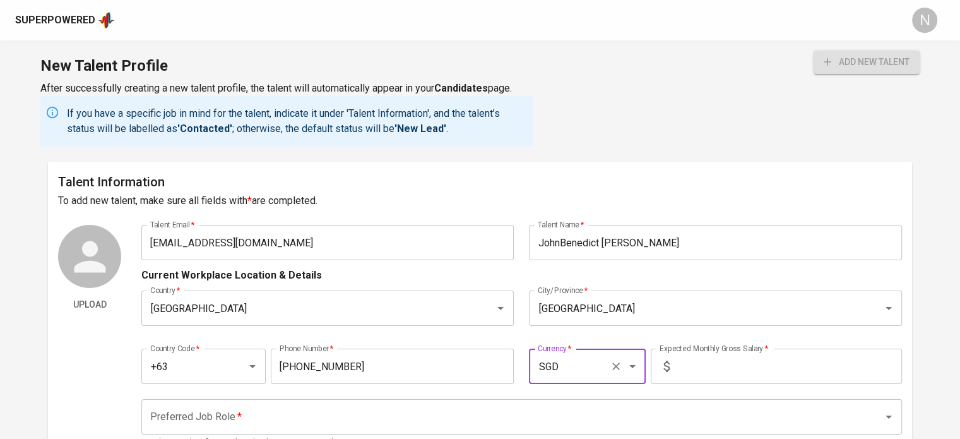
type input "SGD"
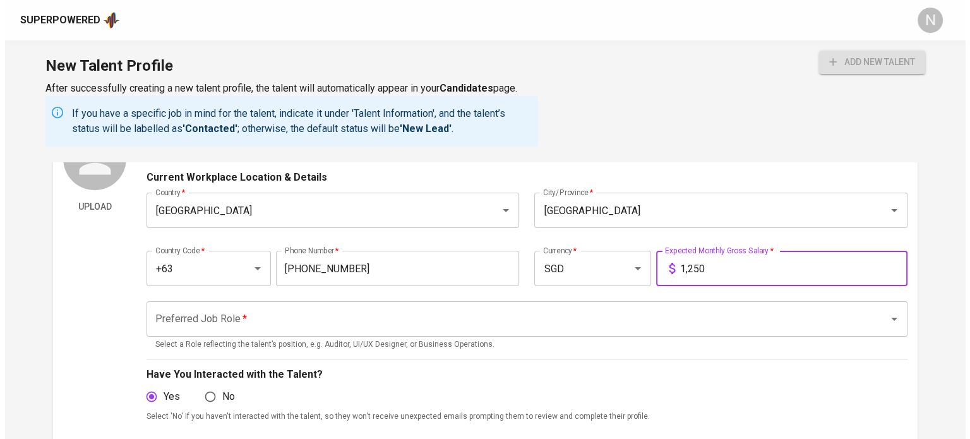
scroll to position [126, 0]
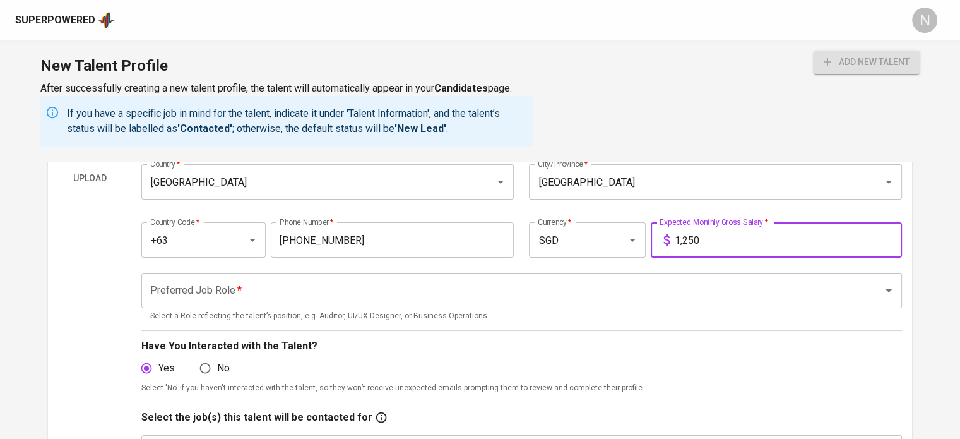
type input "1,250"
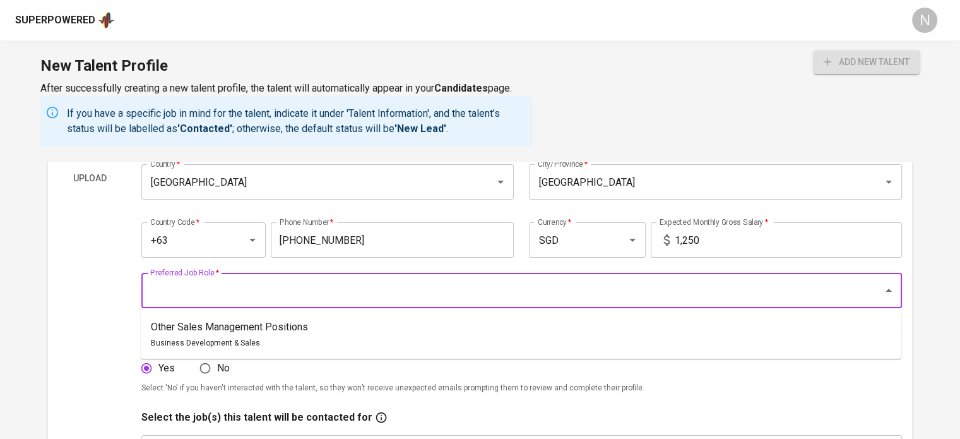
click at [408, 299] on input "Preferred Job Role   *" at bounding box center [504, 290] width 714 height 24
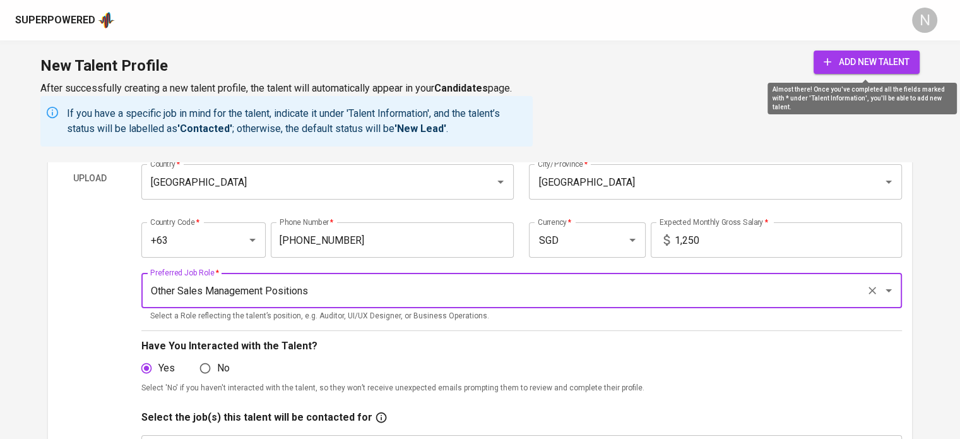
type input "Other Sales Management Positions"
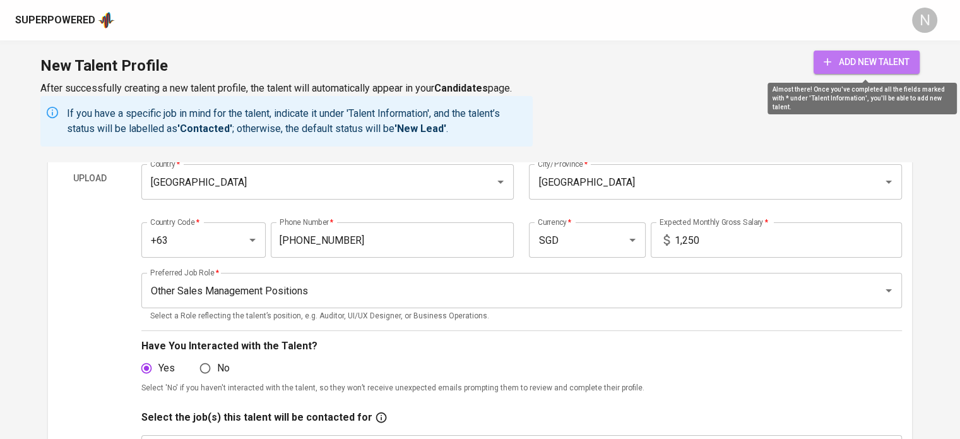
click at [871, 56] on span "add new talent" at bounding box center [867, 62] width 86 height 16
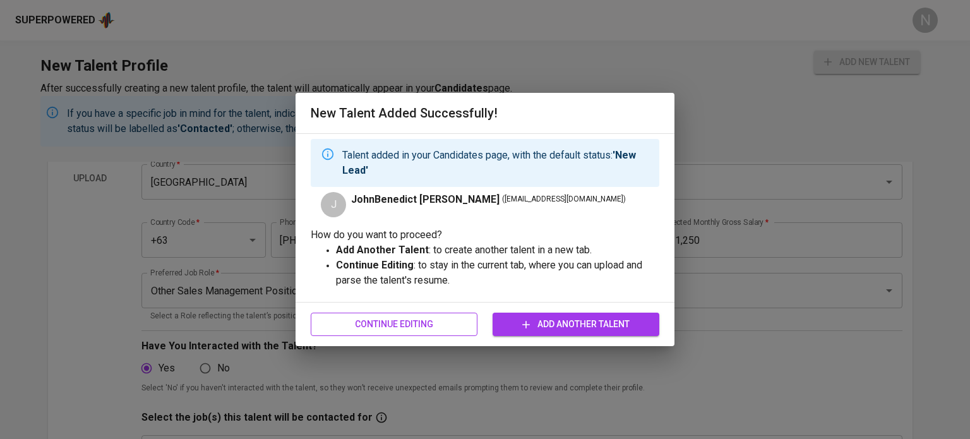
click at [436, 328] on span "Continue Editing" at bounding box center [394, 324] width 146 height 16
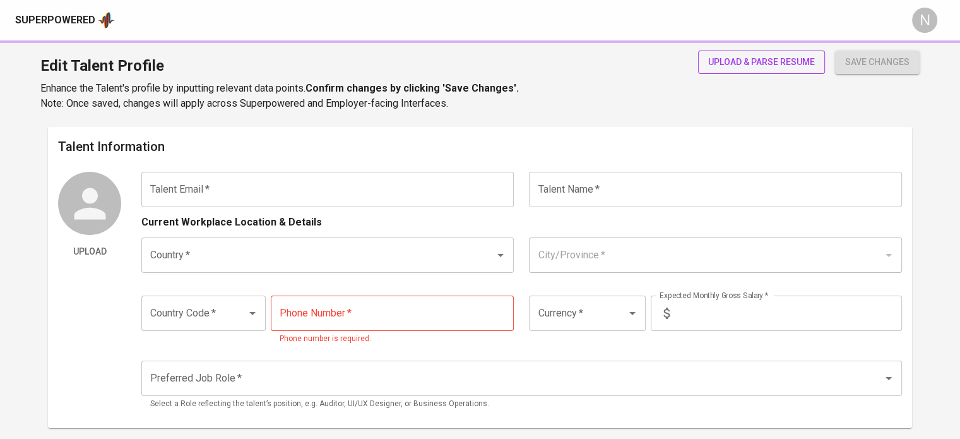
type input "atsumoridee@gmail.com"
type input "JohnBenedict Hashimoto"
type input "Philippines"
type input "Manila"
type input "+63"
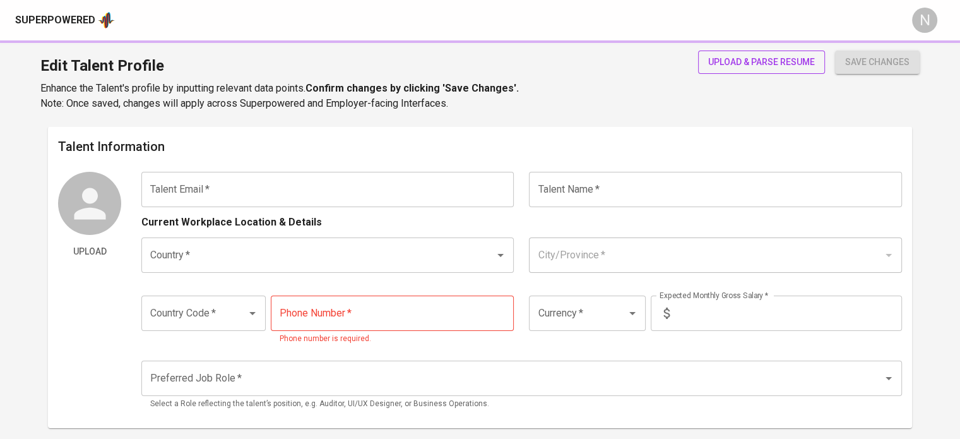
type input "945-426-7021"
type input "SGD"
type input "1,250"
type input "Other Sales Management Positions"
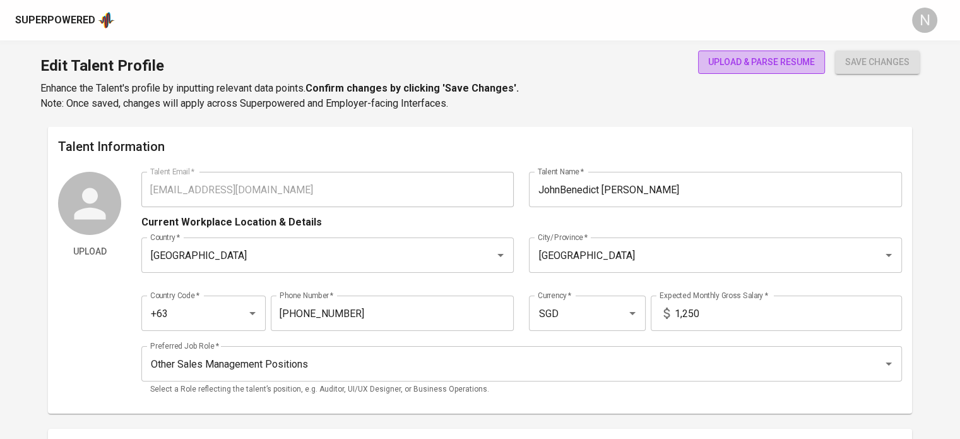
click at [776, 60] on span "upload & parse resume" at bounding box center [761, 62] width 107 height 16
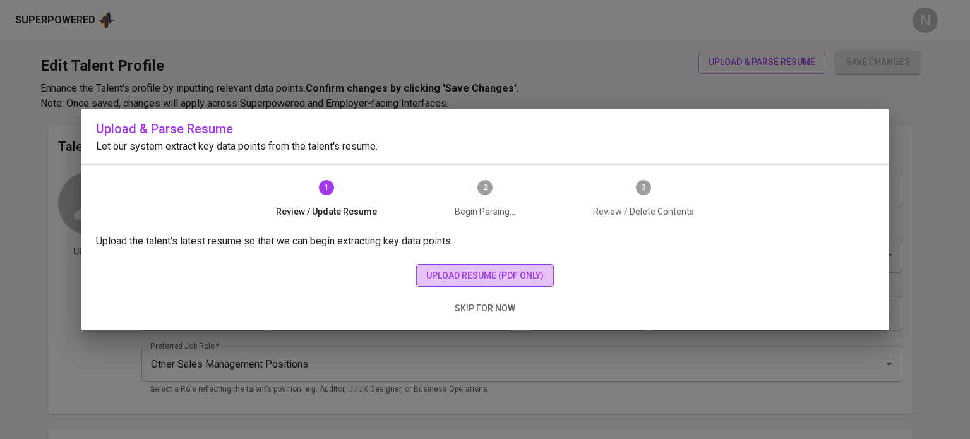
click at [541, 264] on button "upload resume (pdf only)" at bounding box center [485, 275] width 138 height 23
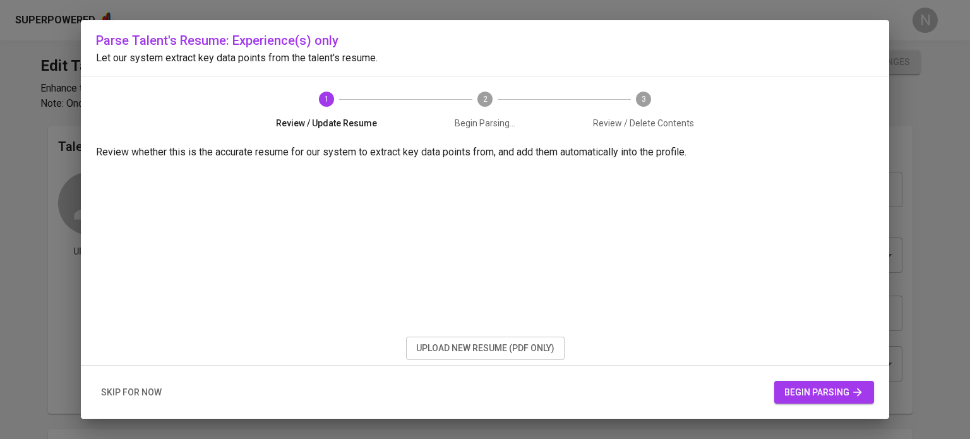
click at [830, 393] on span "begin parsing" at bounding box center [824, 392] width 80 height 16
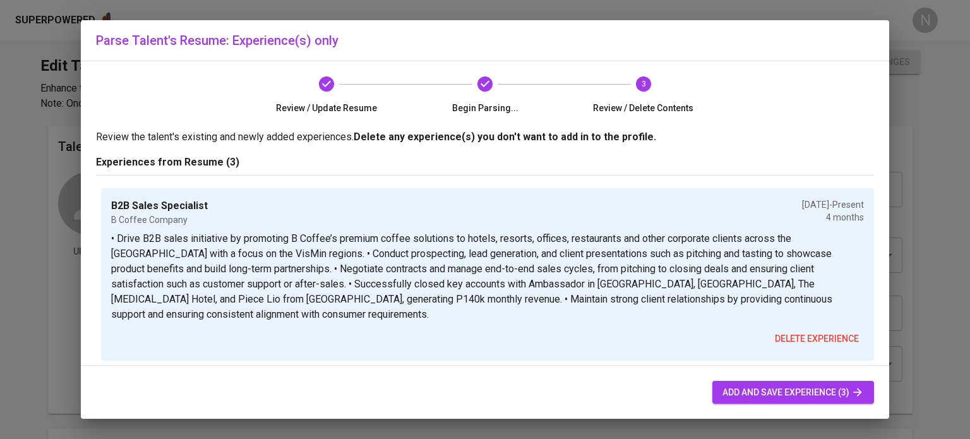
click at [756, 383] on button "add and save experience (3)" at bounding box center [793, 392] width 162 height 23
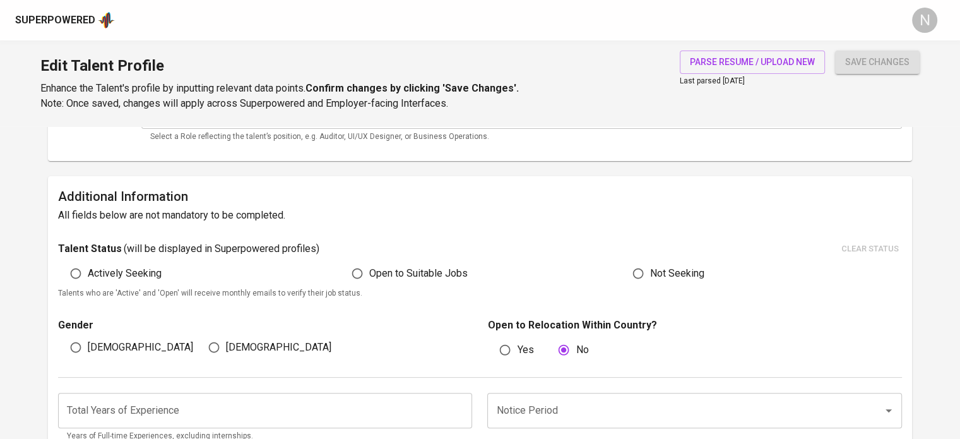
scroll to position [251, 0]
click at [119, 278] on span "Actively Seeking" at bounding box center [125, 274] width 74 height 15
click at [88, 278] on input "Actively Seeking" at bounding box center [76, 275] width 24 height 24
radio input "true"
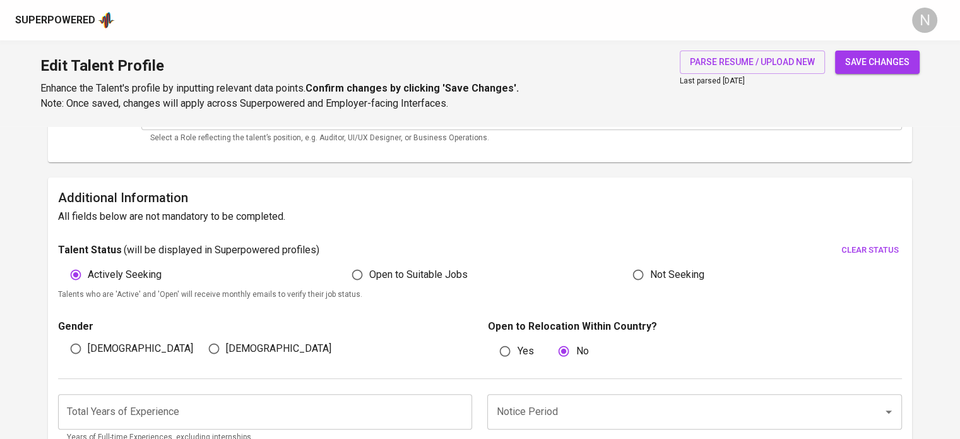
click at [103, 338] on label "Male" at bounding box center [128, 348] width 129 height 24
click at [88, 338] on input "Male" at bounding box center [76, 348] width 24 height 24
radio input "true"
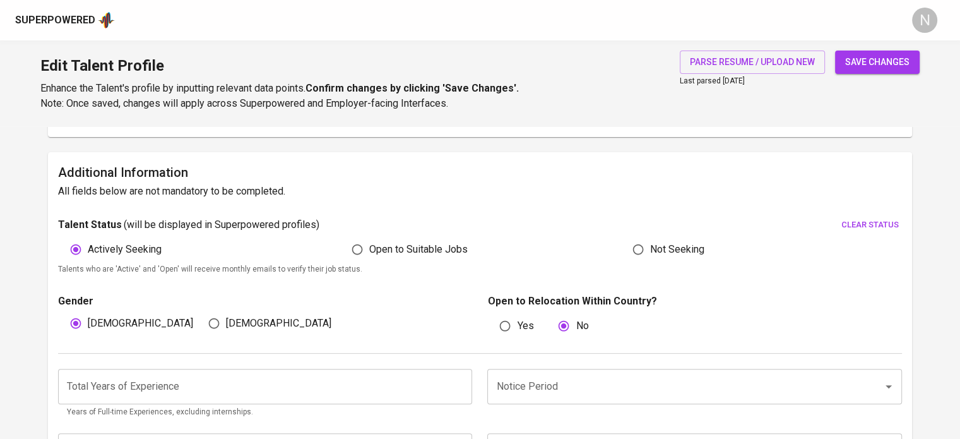
scroll to position [378, 0]
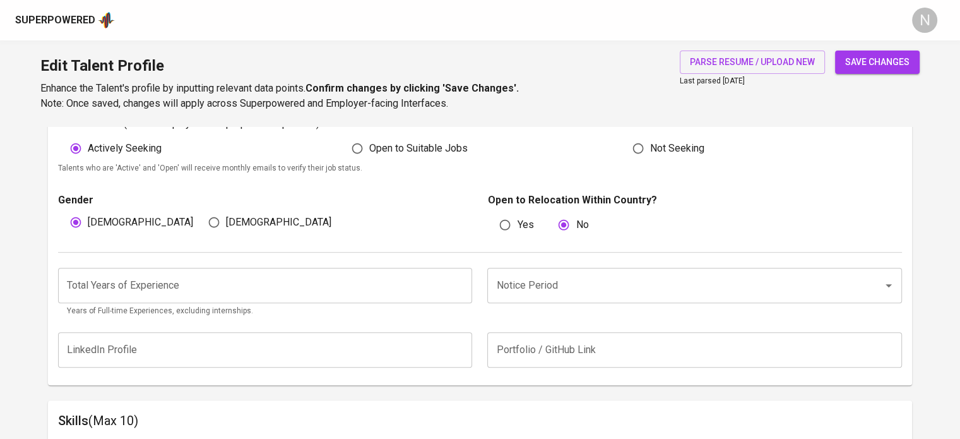
click at [148, 285] on input "number" at bounding box center [265, 285] width 414 height 35
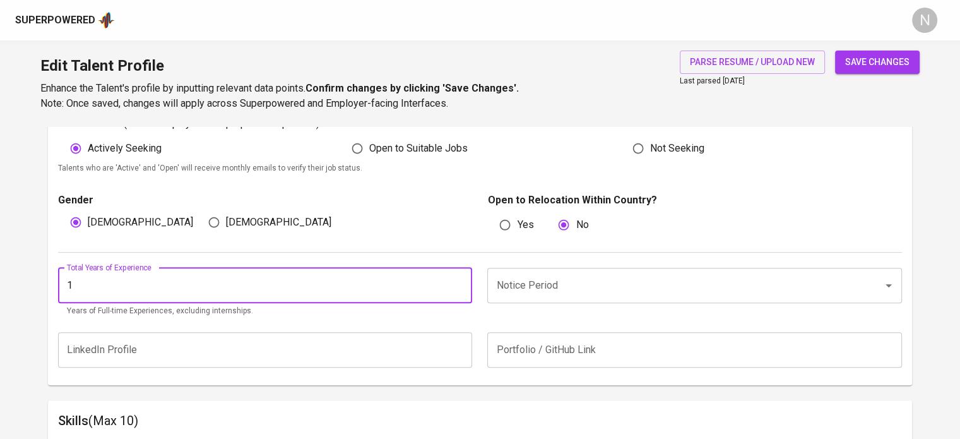
type input "1"
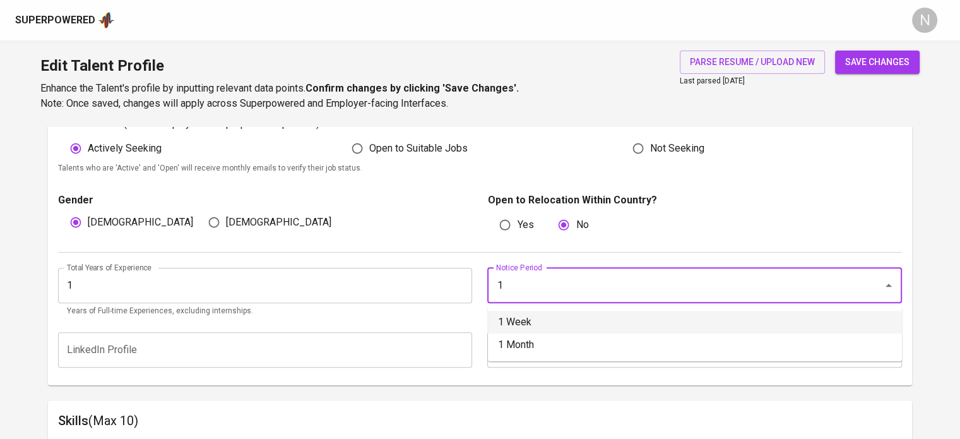
type input "1 Week"
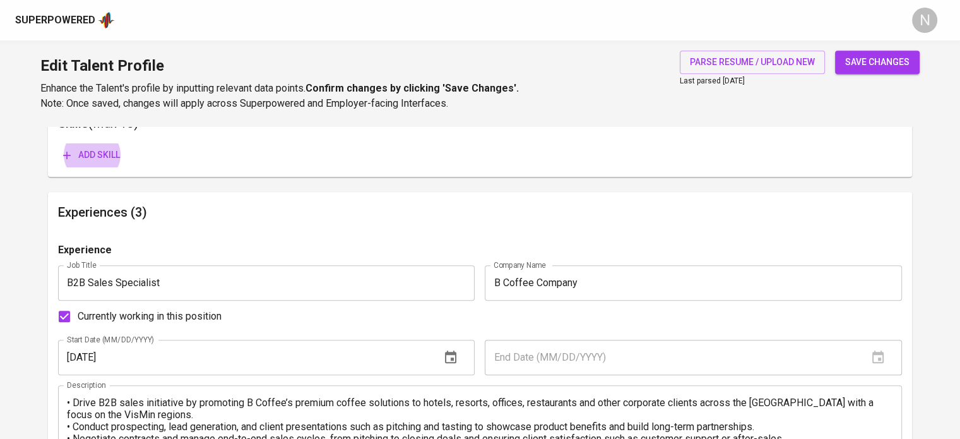
scroll to position [674, 0]
click at [58, 145] on button "Add skill" at bounding box center [91, 156] width 67 height 23
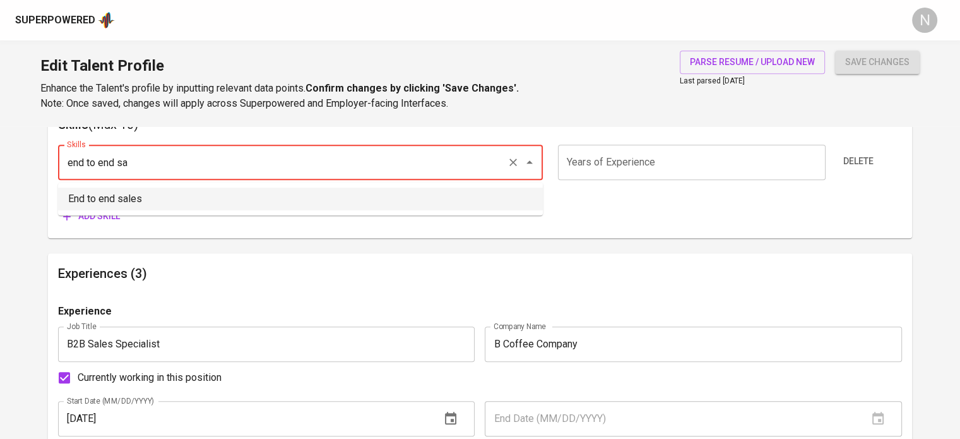
type input "End to end sales"
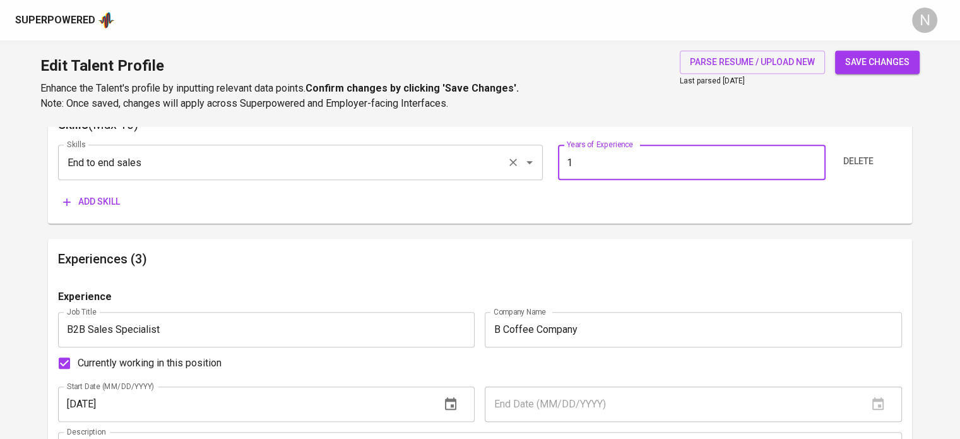
type input "1"
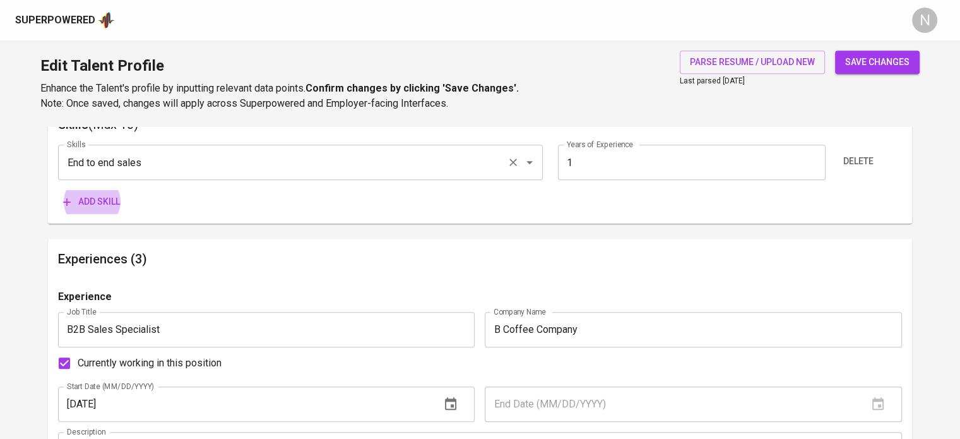
click at [58, 190] on button "Add skill" at bounding box center [91, 201] width 67 height 23
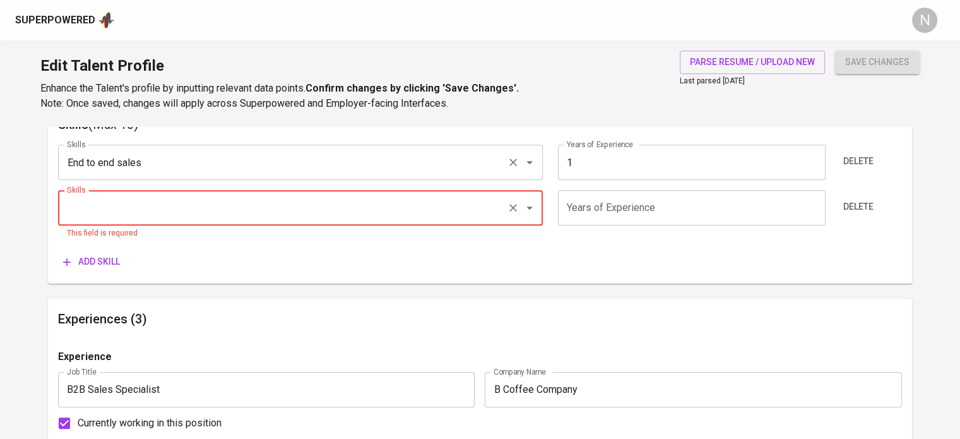
type input "P"
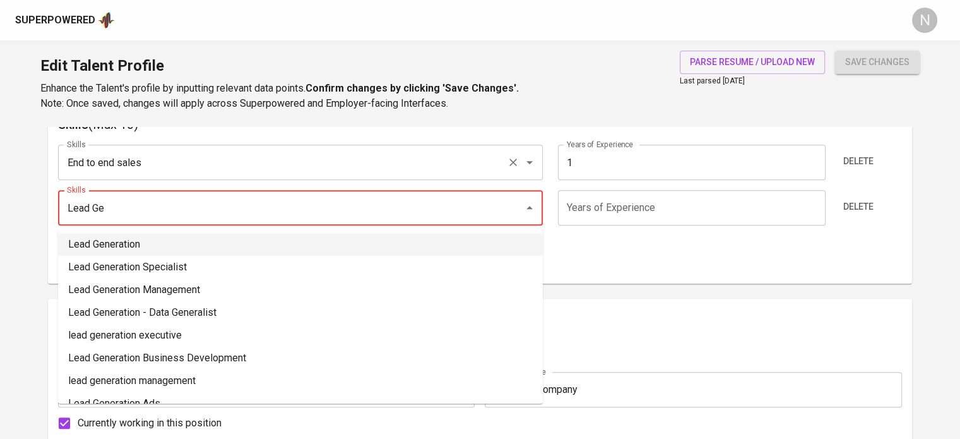
type input "Lead Generation"
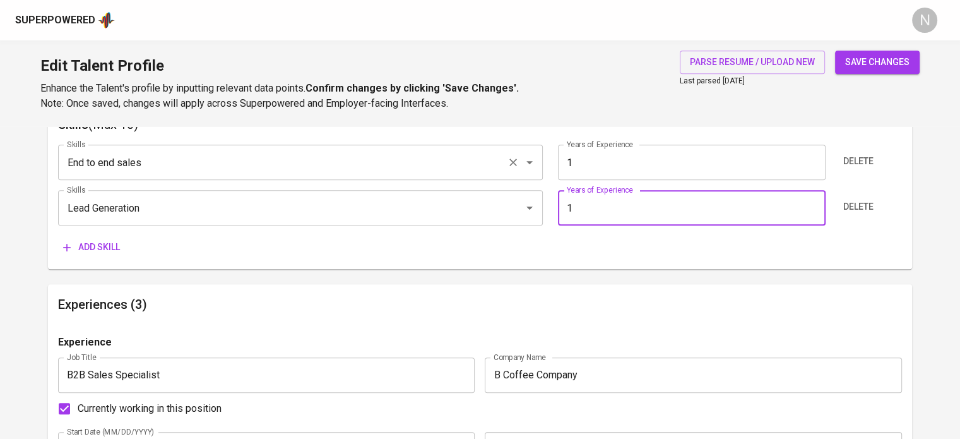
type input "1"
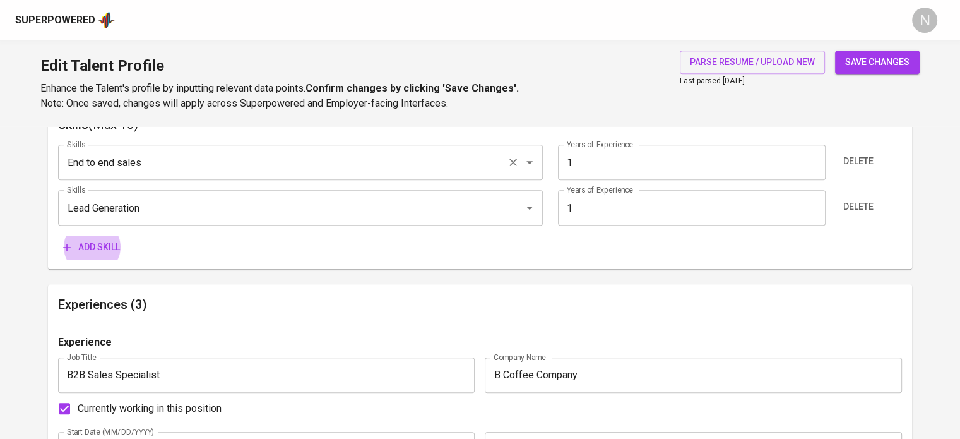
click at [58, 235] on button "Add skill" at bounding box center [91, 246] width 67 height 23
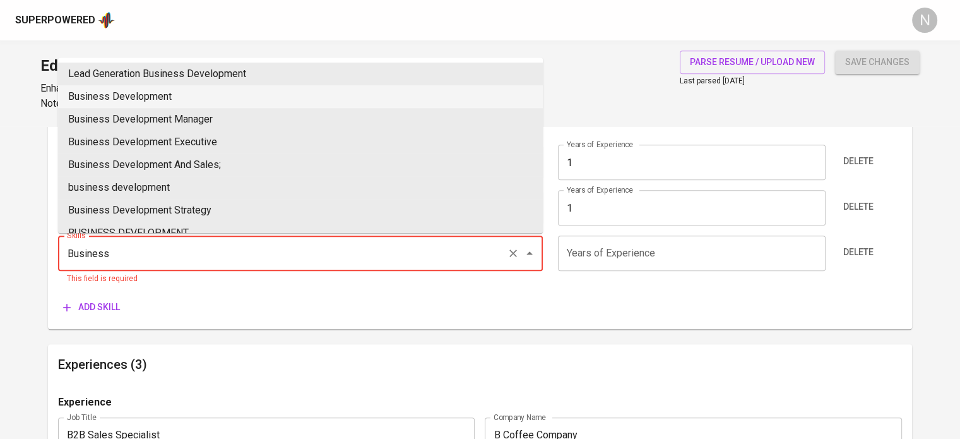
type input "Business Development"
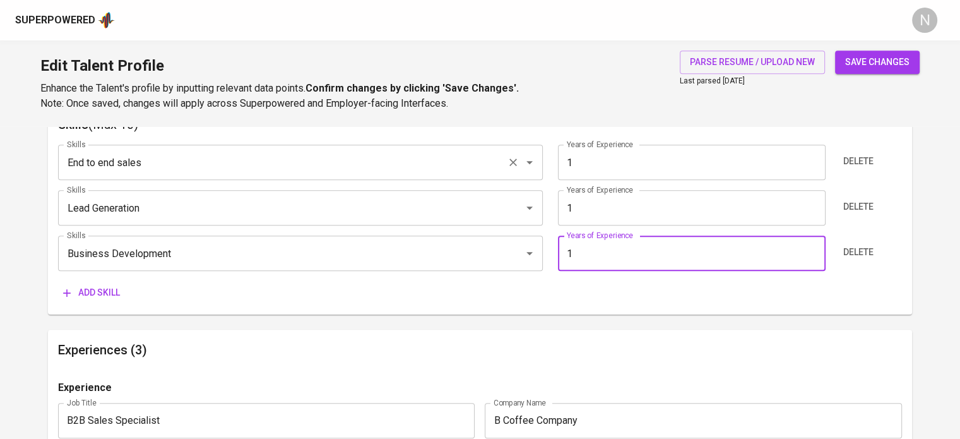
type input "1"
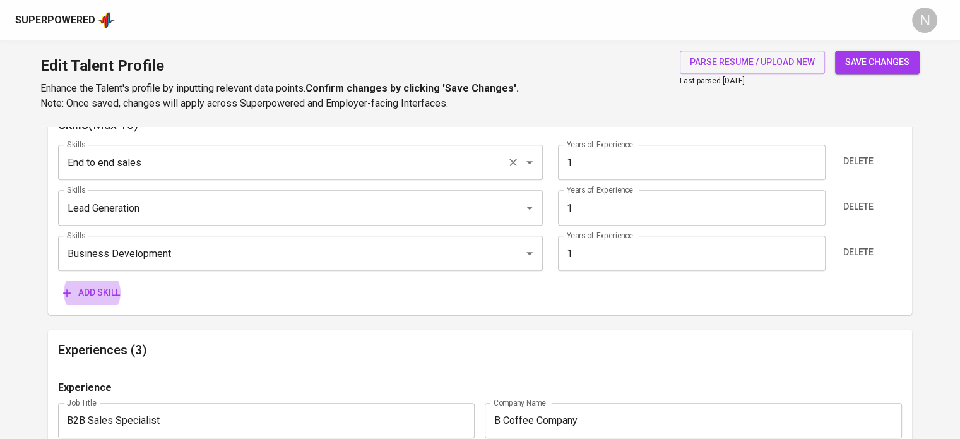
click at [58, 281] on button "Add skill" at bounding box center [91, 292] width 67 height 23
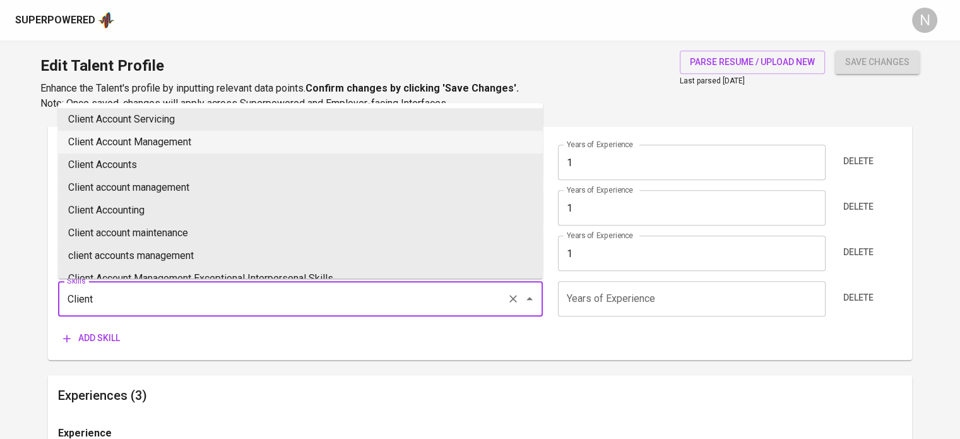
type input "Client Account Management"
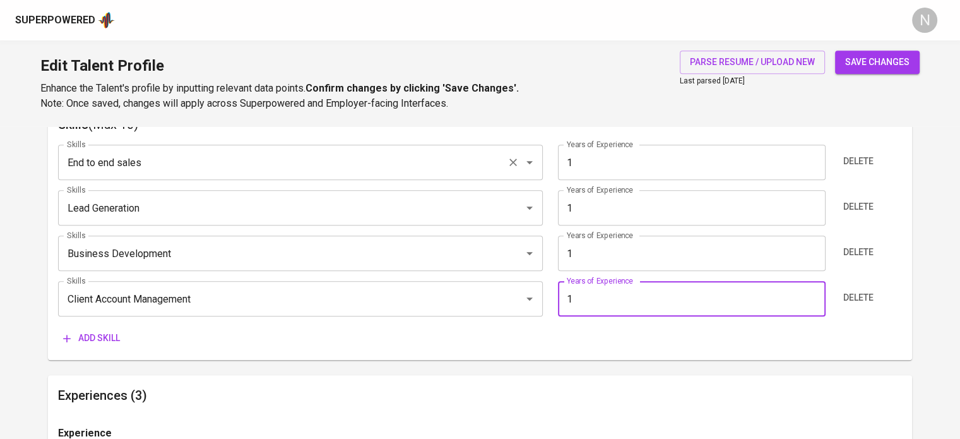
type input "1"
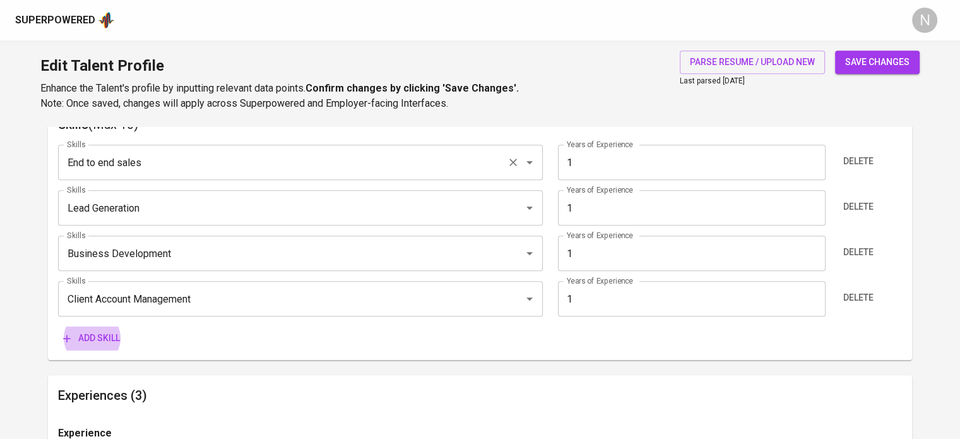
click at [58, 326] on button "Add skill" at bounding box center [91, 337] width 67 height 23
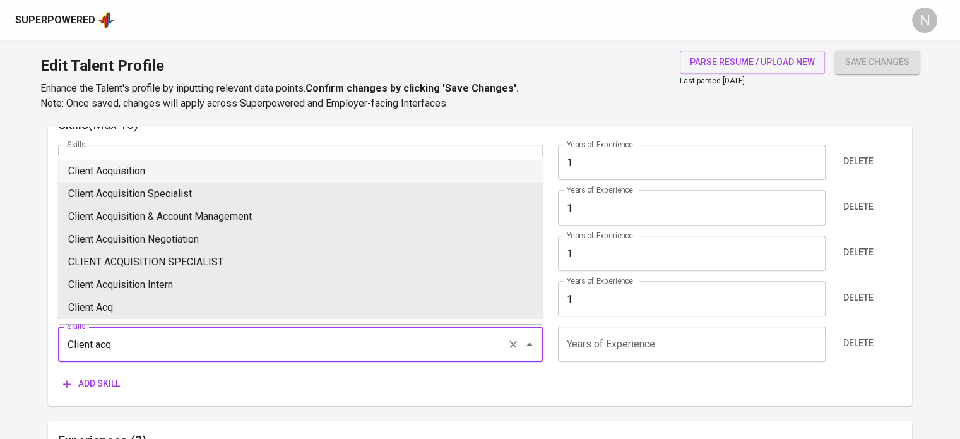
type input "Client Acquisition"
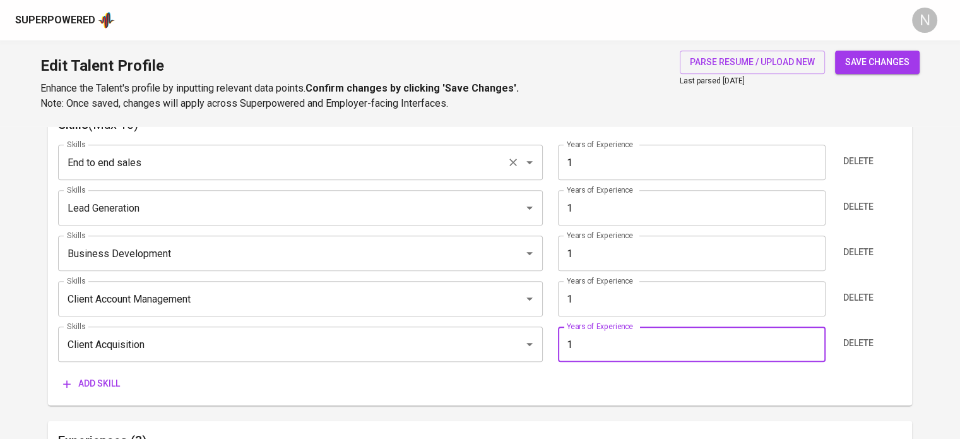
type input "1"
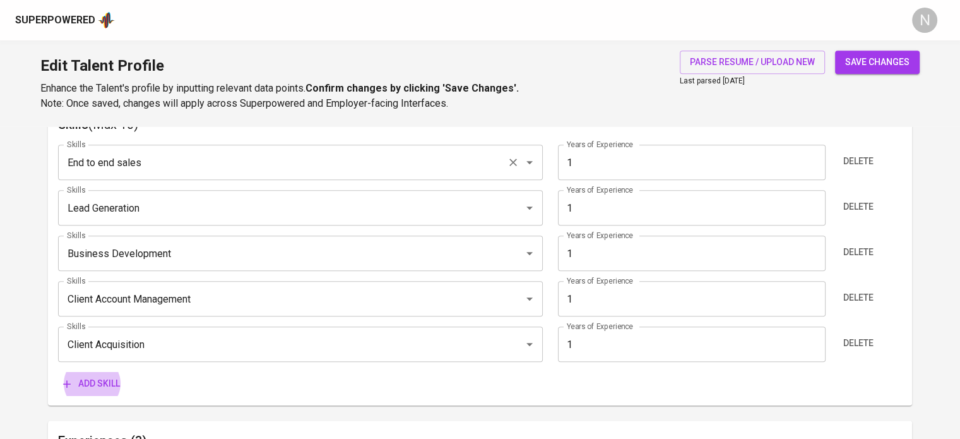
click at [58, 372] on button "Add skill" at bounding box center [91, 383] width 67 height 23
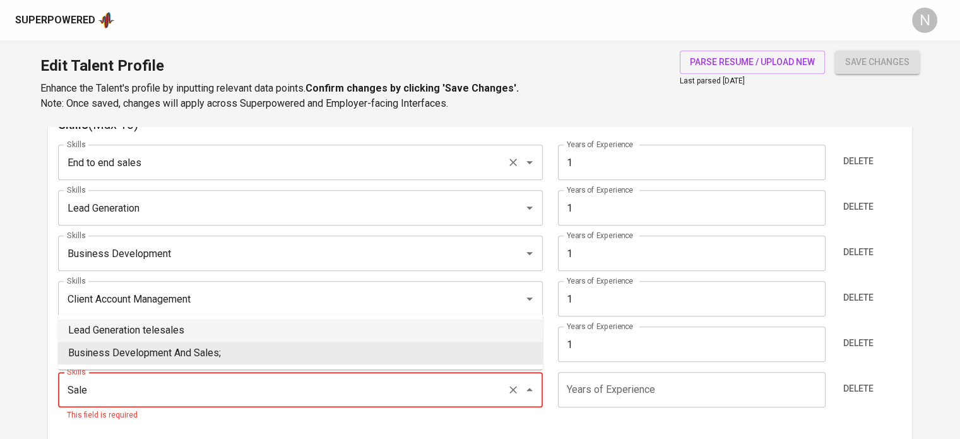
type input "Sales"
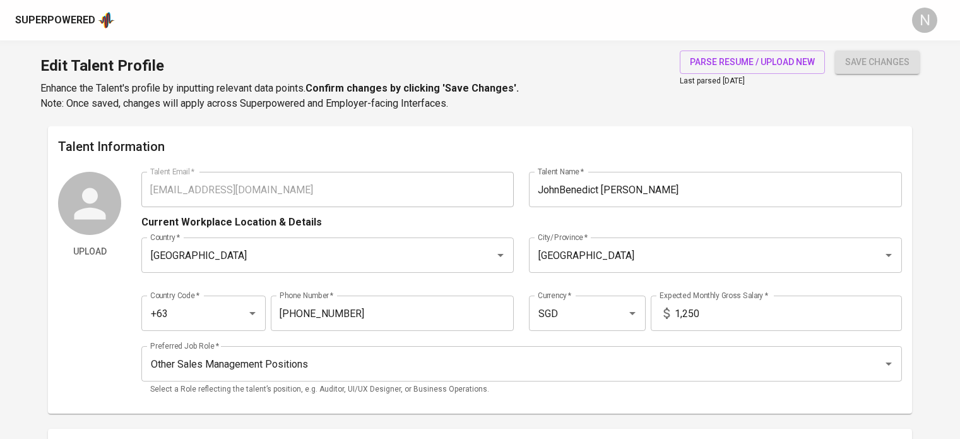
scroll to position [674, 0]
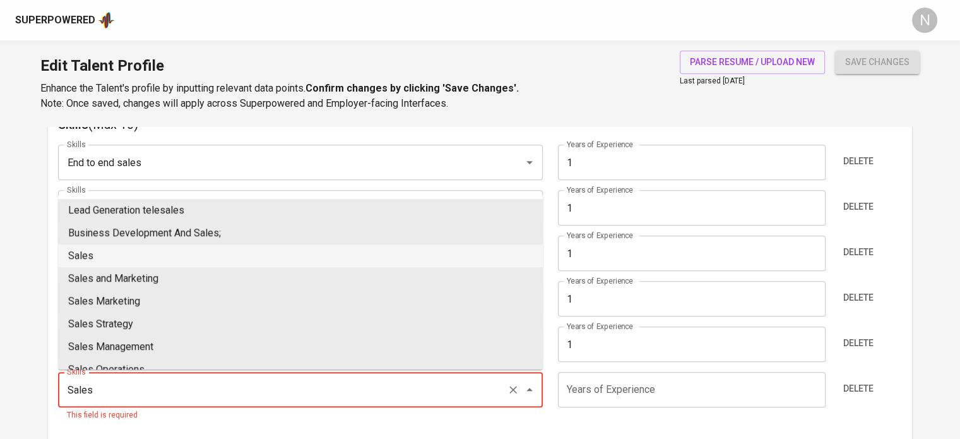
type input "Sales"
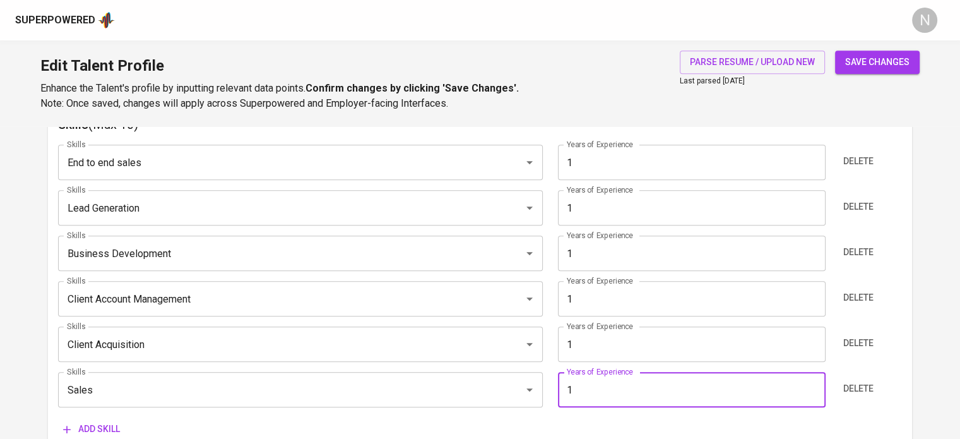
type input "1"
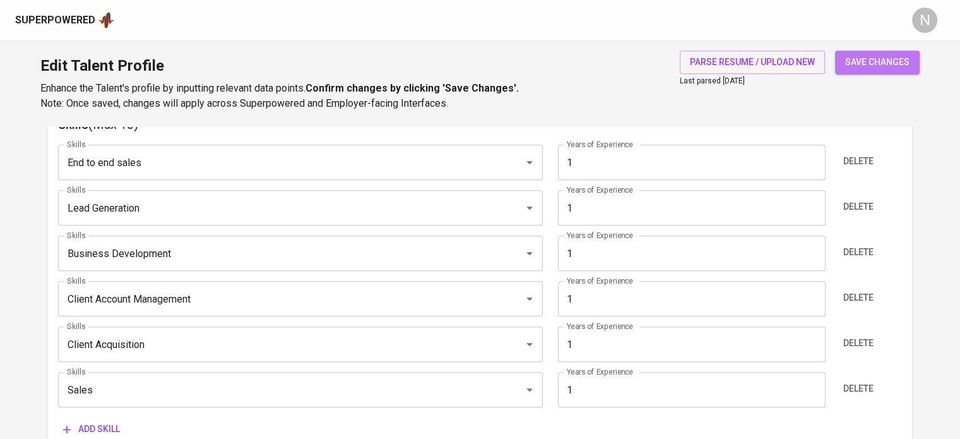
click at [902, 60] on span "save changes" at bounding box center [877, 62] width 64 height 16
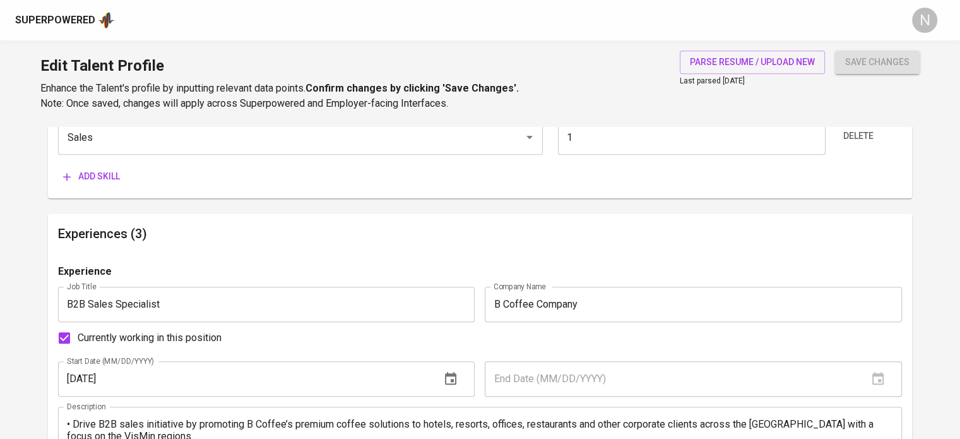
type input "Sales"
type input "Client Acquisition"
type input "Client Account Management"
type input "Business Development"
type input "Lead Generation"
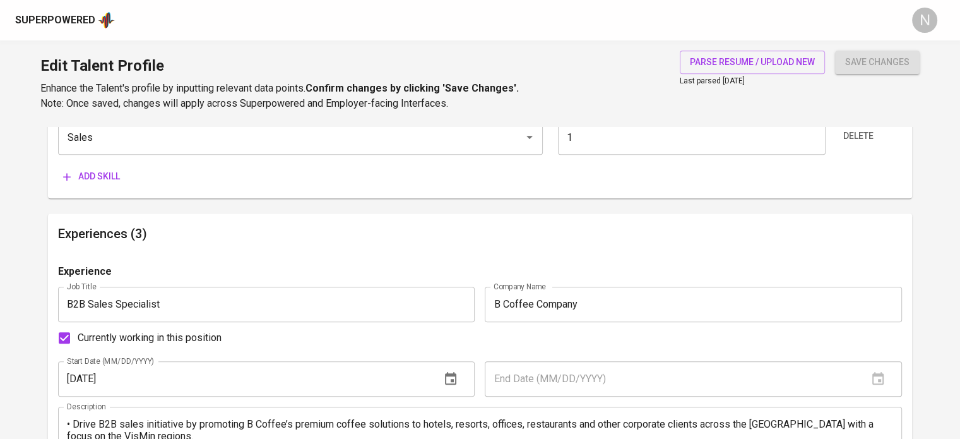
type input "End to end sales"
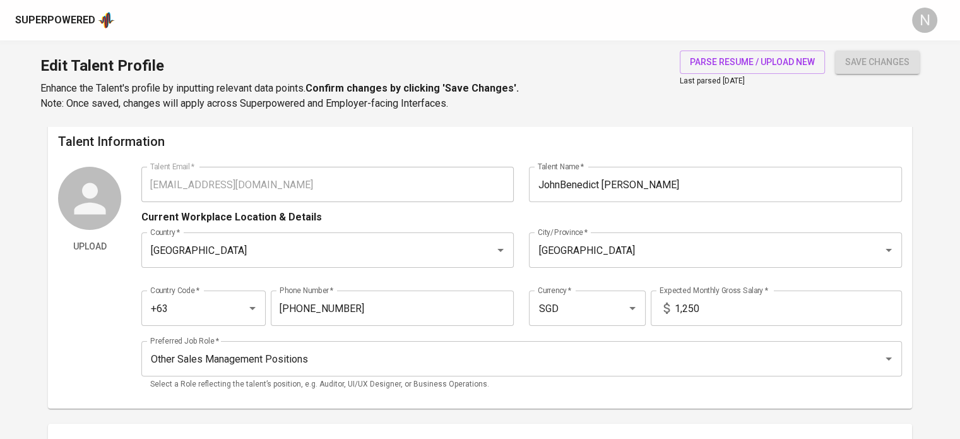
scroll to position [0, 0]
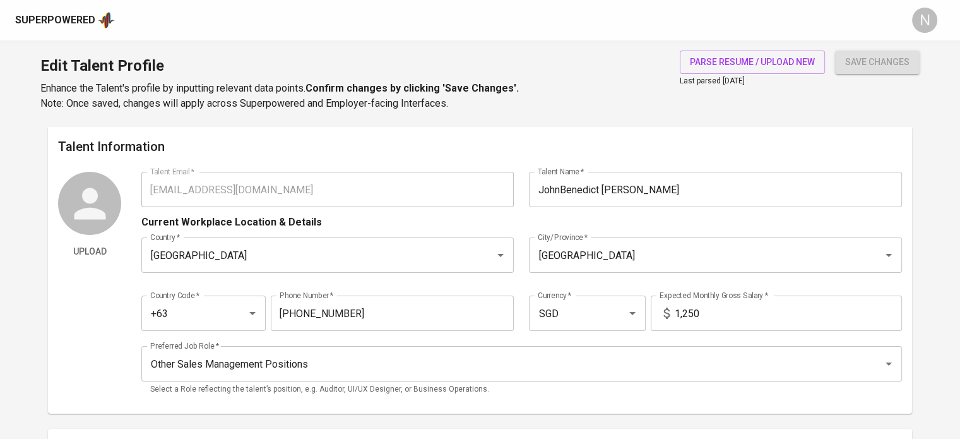
click at [74, 181] on div "Upload Talent Email   * atsumoridee@gmail.com Talent Email * Talent Name   * Jo…" at bounding box center [480, 288] width 844 height 232
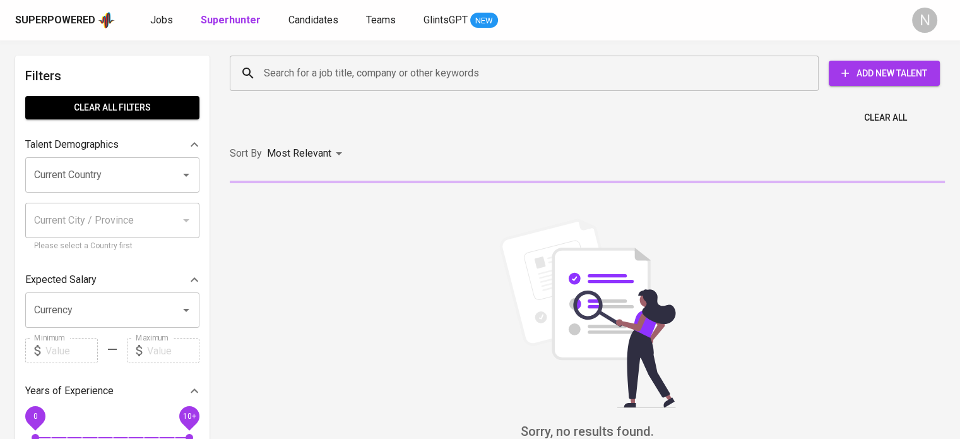
click at [518, 72] on input "Search for a job title, company or other keywords" at bounding box center [527, 73] width 533 height 24
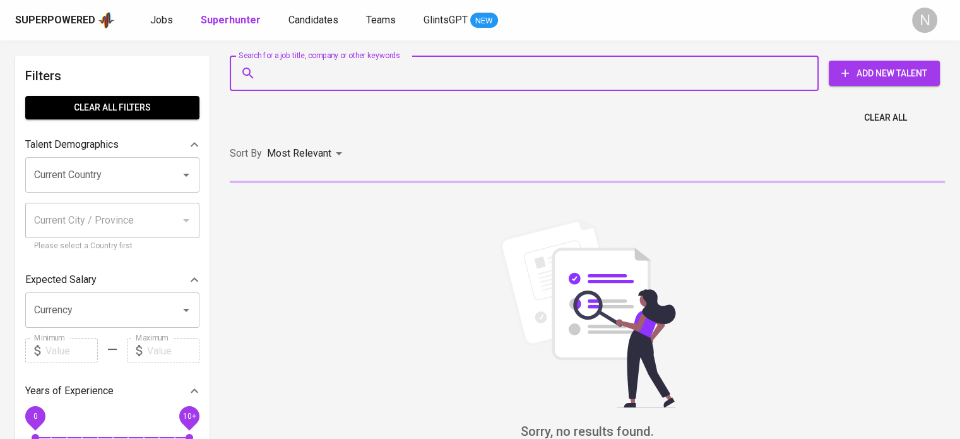
paste input "[EMAIL_ADDRESS][DOMAIN_NAME]"
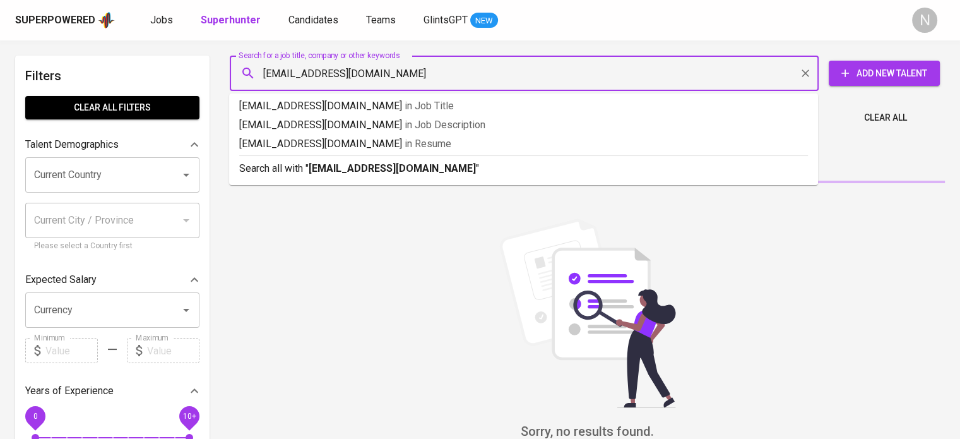
type input "[EMAIL_ADDRESS][DOMAIN_NAME]+"
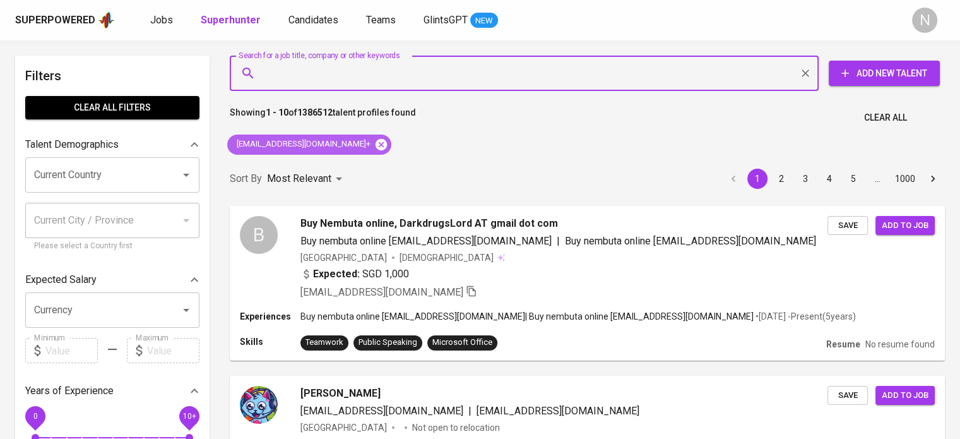
click at [376, 148] on icon at bounding box center [381, 143] width 11 height 11
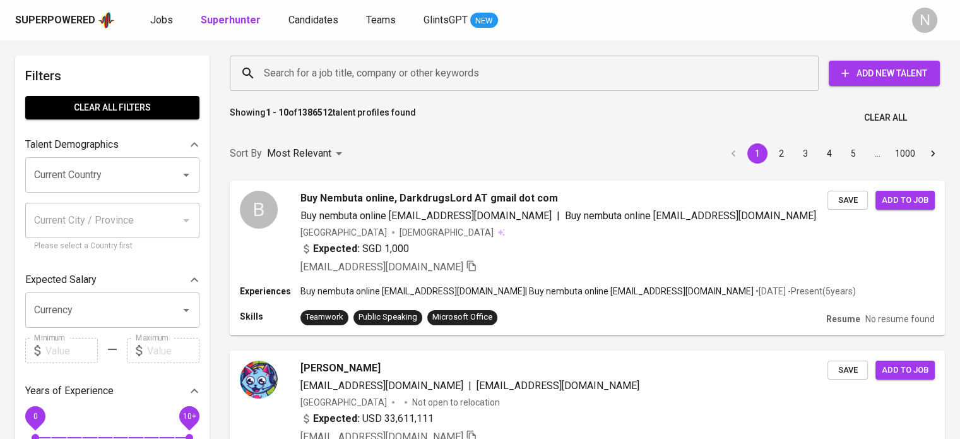
click at [361, 69] on input "Search for a job title, company or other keywords" at bounding box center [527, 73] width 533 height 24
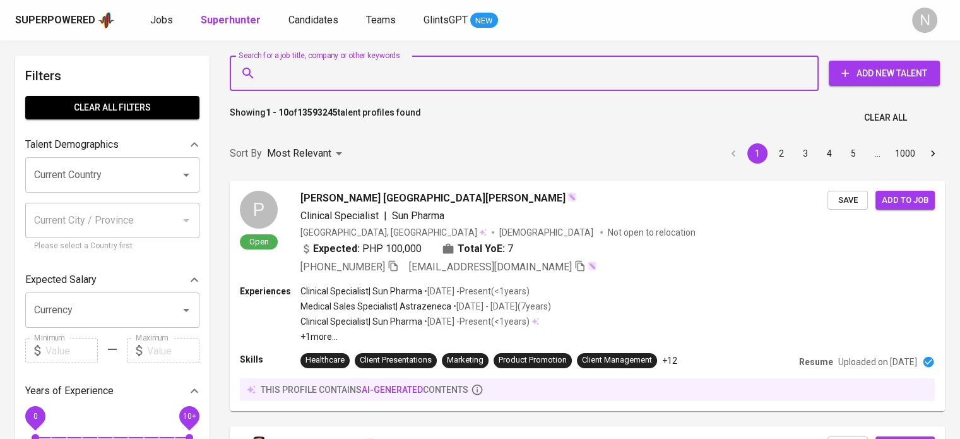
paste input "atsumoridee@gmail.com"
type input "atsumoridee@gmail.com"
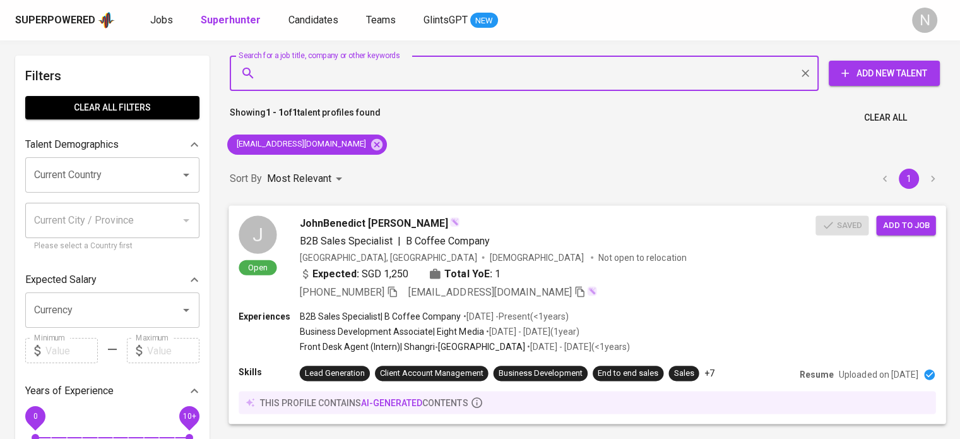
click at [551, 242] on div "B2B Sales Specialist | B Coffee Company" at bounding box center [558, 240] width 516 height 15
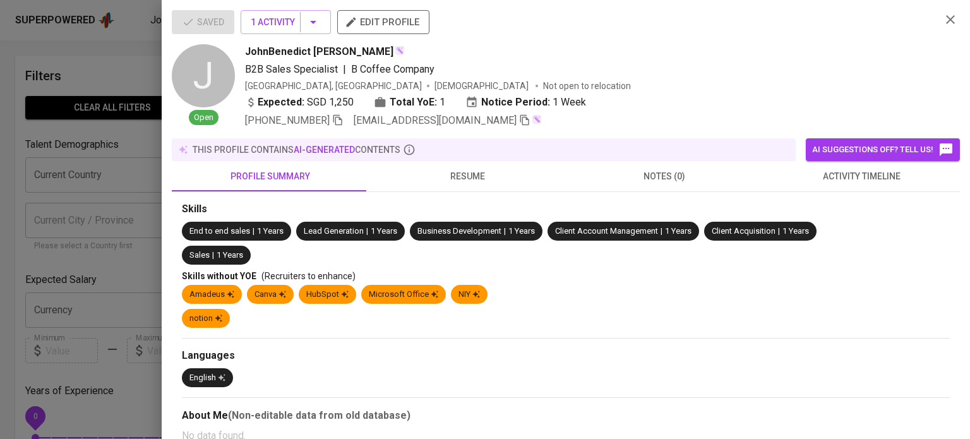
click at [392, 18] on span "edit profile" at bounding box center [383, 22] width 72 height 16
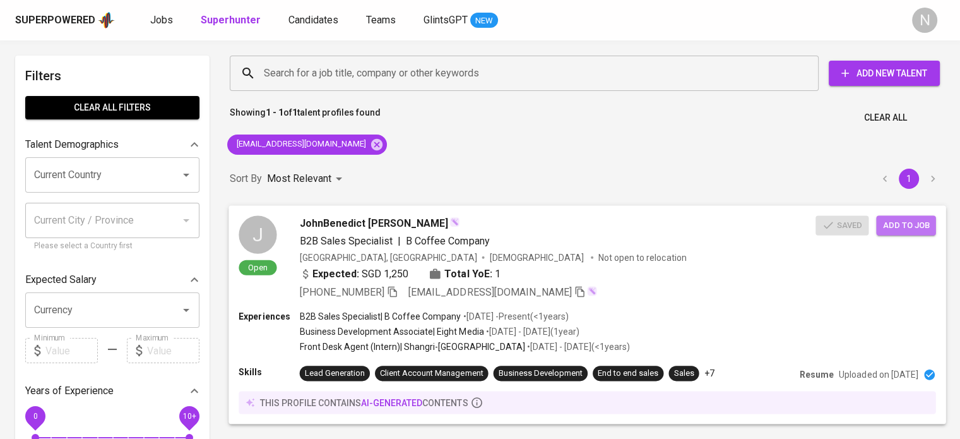
click at [910, 231] on span "Add to job" at bounding box center [906, 225] width 47 height 15
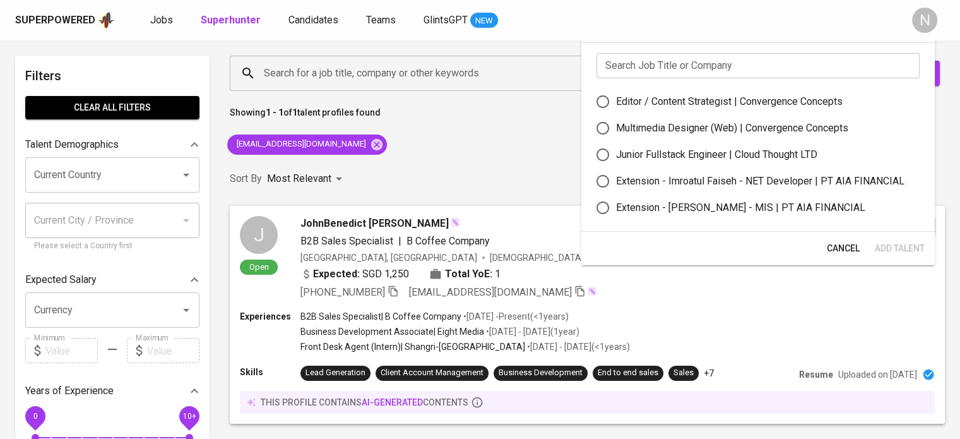
click at [663, 74] on input "text" at bounding box center [758, 65] width 323 height 25
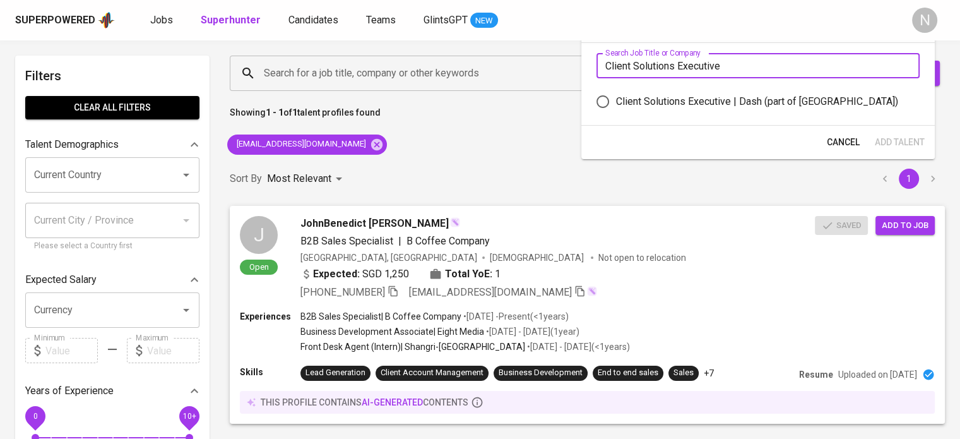
type input "Client Solutions Executive"
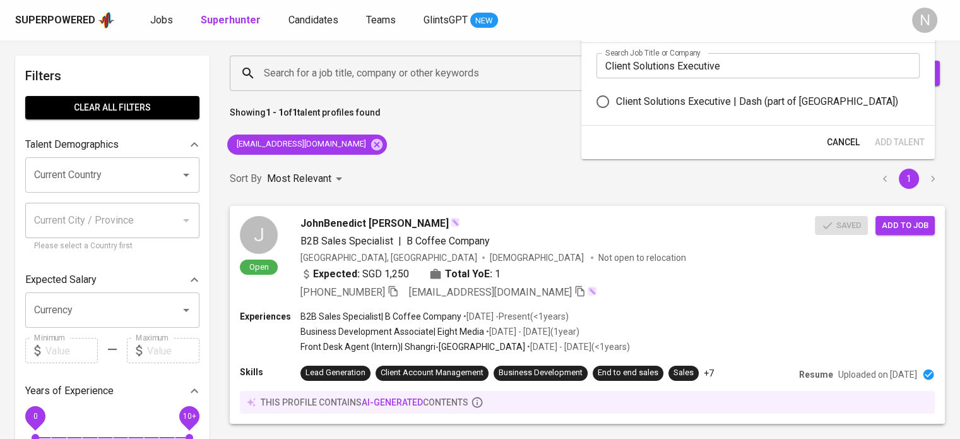
click at [682, 105] on div "Client Solutions Executive | Dash (part of Maha Asia)" at bounding box center [757, 101] width 282 height 15
click at [616, 105] on input "Client Solutions Executive | Dash (part of Maha Asia)" at bounding box center [603, 101] width 27 height 27
radio input "true"
click at [884, 141] on span "Add Talent" at bounding box center [900, 142] width 50 height 16
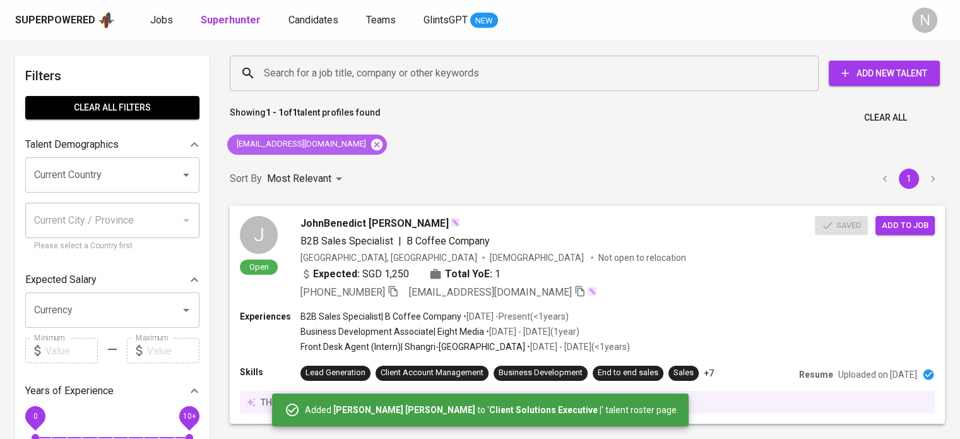
click at [371, 144] on icon at bounding box center [376, 143] width 11 height 11
click at [356, 82] on input "Search for a job title, company or other keywords" at bounding box center [527, 73] width 533 height 24
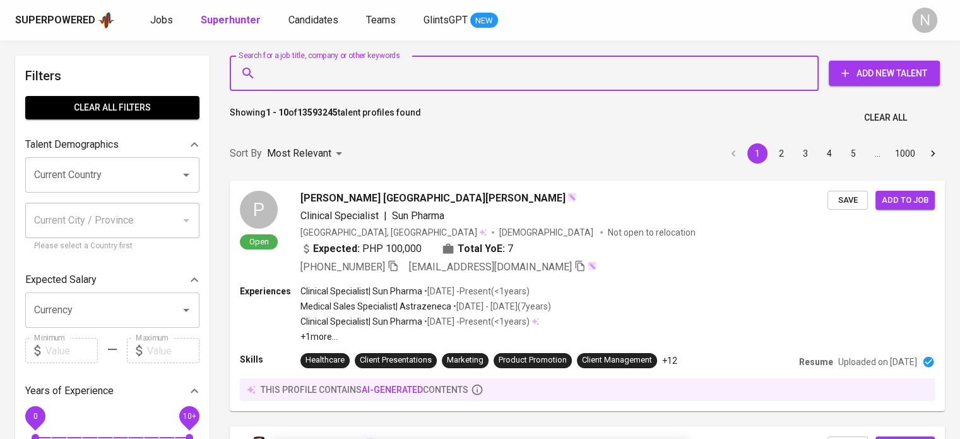
click at [360, 72] on input "Search for a job title, company or other keywords" at bounding box center [527, 73] width 533 height 24
paste input "kencarloaguila@gmail.com"
type input "kencarloaguila@gmail.com"
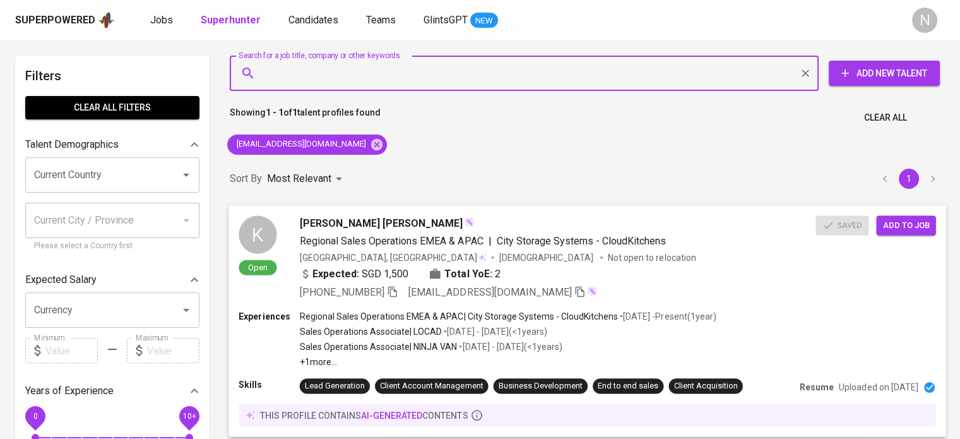
click at [892, 227] on span "Add to job" at bounding box center [906, 225] width 47 height 15
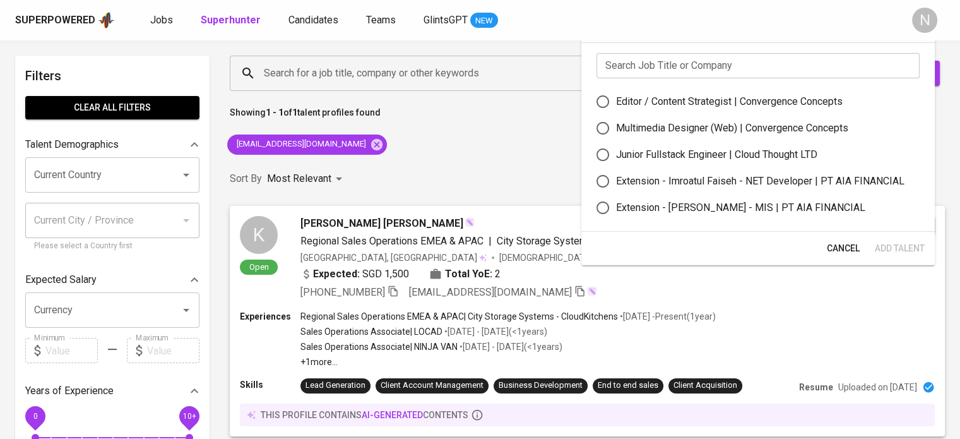
click at [634, 62] on input "text" at bounding box center [758, 65] width 323 height 25
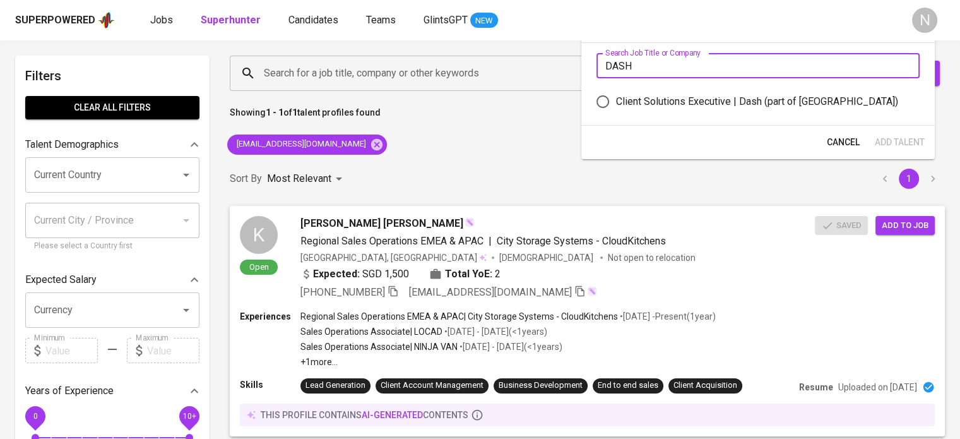
type input "DASH"
click at [665, 110] on label "Client Solutions Executive | Dash (part of Maha Asia)" at bounding box center [750, 101] width 320 height 27
click at [616, 110] on input "Client Solutions Executive | Dash (part of Maha Asia)" at bounding box center [603, 101] width 27 height 27
radio input "true"
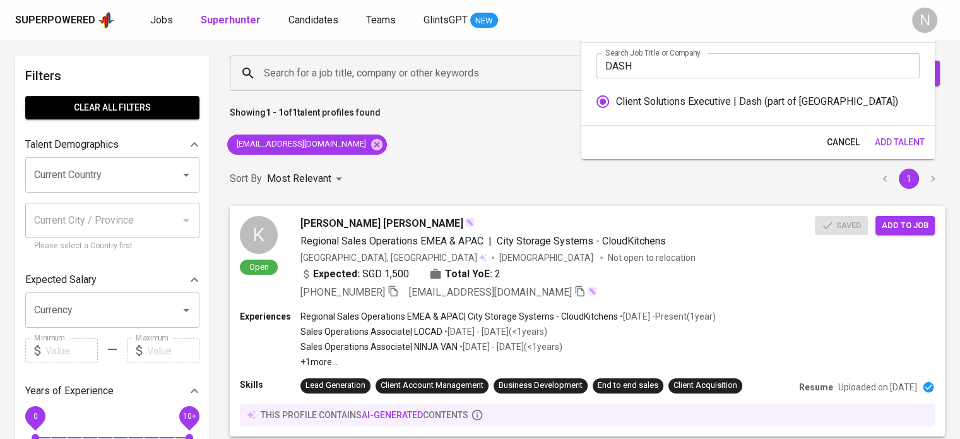
click at [884, 138] on span "Add Talent" at bounding box center [900, 142] width 50 height 16
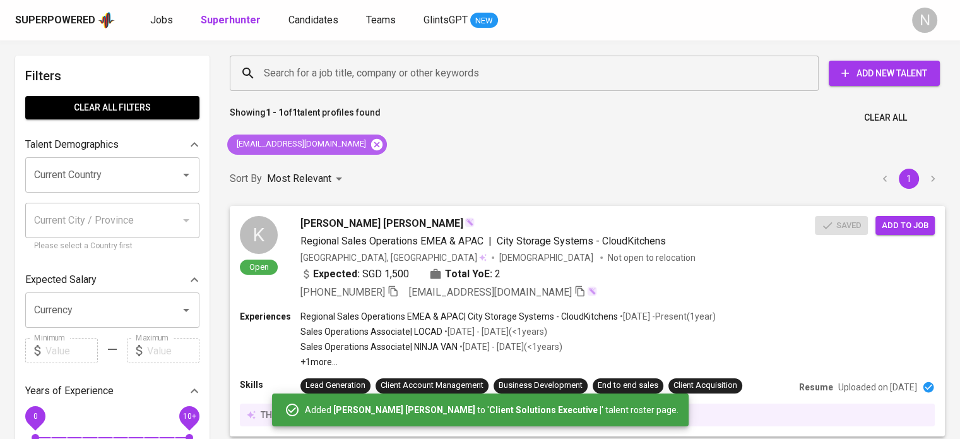
click at [371, 142] on icon at bounding box center [376, 143] width 11 height 11
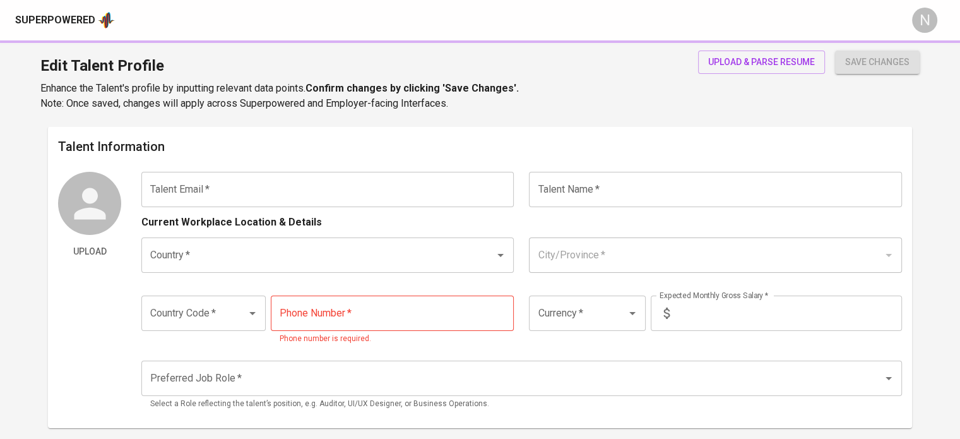
type input "[EMAIL_ADDRESS][DOMAIN_NAME]"
type input "JohnBenedict [PERSON_NAME]"
type input "[GEOGRAPHIC_DATA]"
type input "+63"
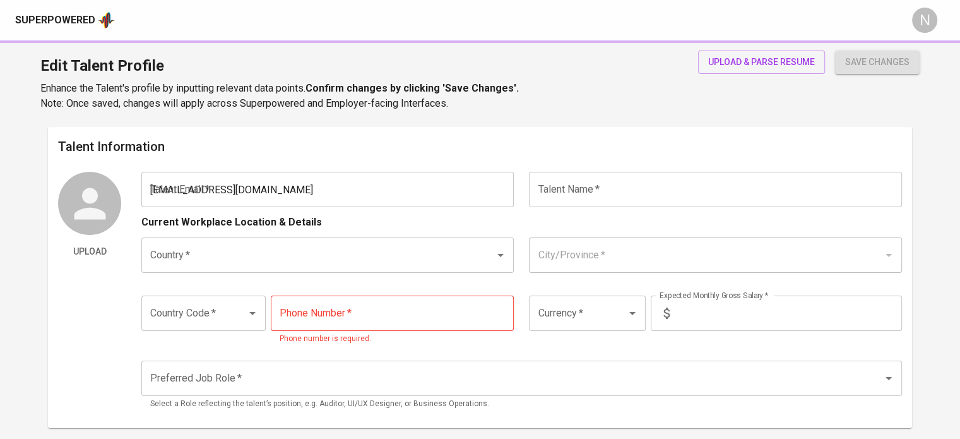
type input "[PHONE_NUMBER]"
type input "SGD"
type input "1,250"
type input "Other Sales Management Positions"
radio input "true"
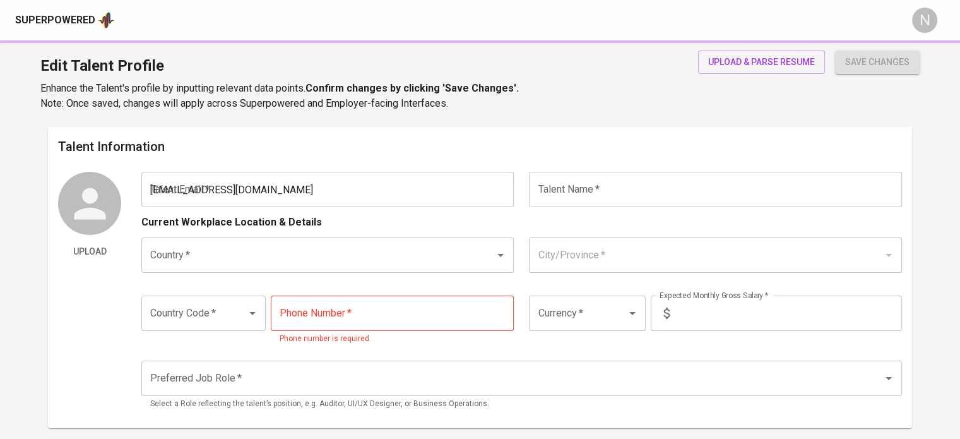
radio input "true"
type input "1"
type input "1 Week"
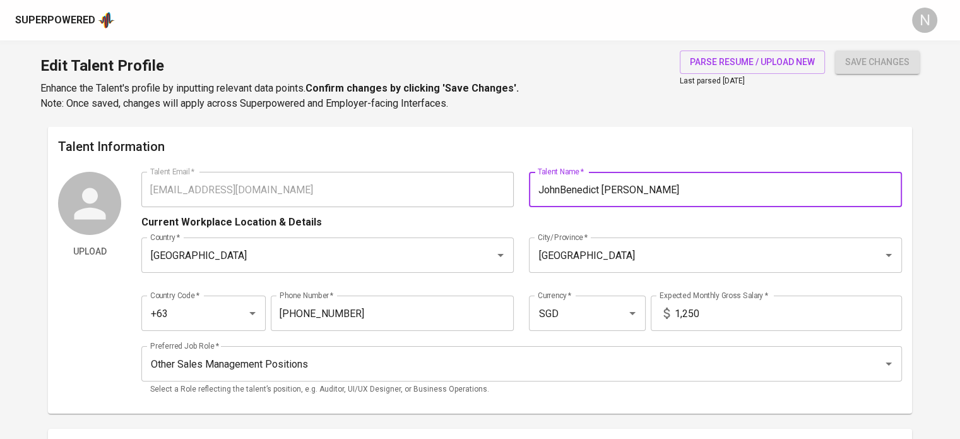
click at [561, 191] on input "JohnBenedict [PERSON_NAME]" at bounding box center [715, 189] width 372 height 35
type input "[PERSON_NAME] [PERSON_NAME]"
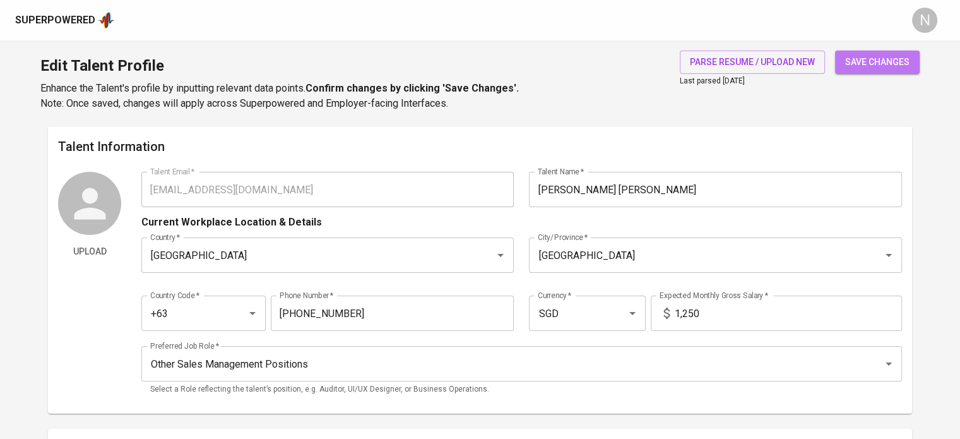
click at [906, 51] on button "save changes" at bounding box center [877, 62] width 85 height 23
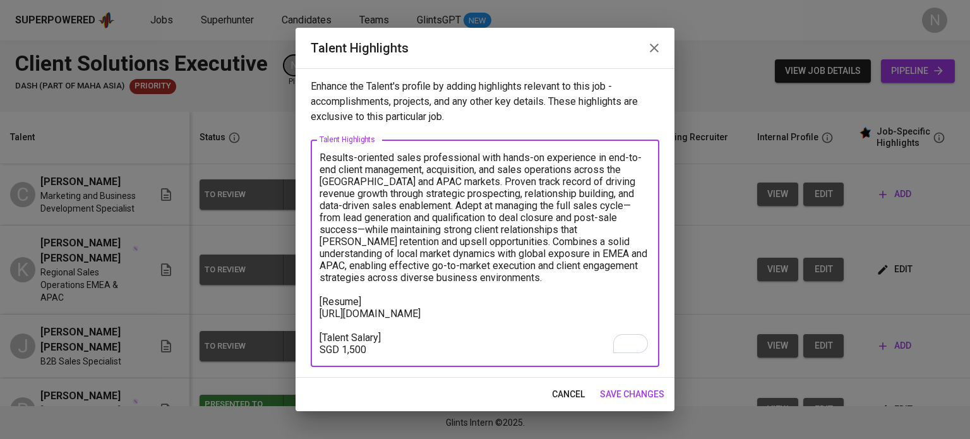
scroll to position [20, 0]
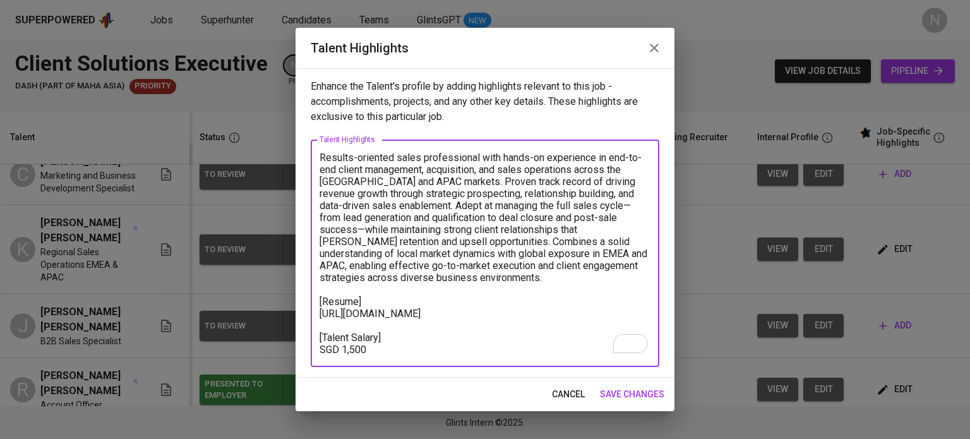
click at [616, 305] on textarea "Results-oriented sales professional with hands-on experience in end-to-end clie…" at bounding box center [484, 254] width 331 height 204
paste textarea "[URL][DOMAIN_NAME]"
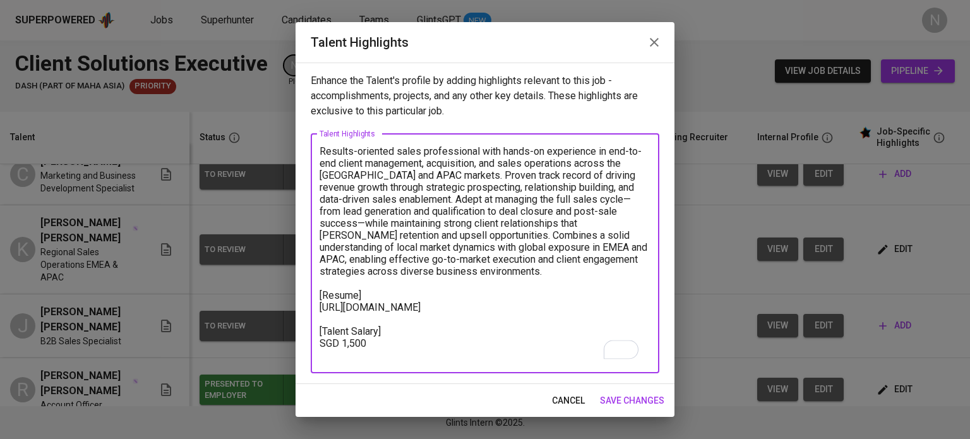
type textarea "Results-oriented sales professional with hands-on experience in end-to-end clie…"
click at [639, 393] on span "save changes" at bounding box center [632, 401] width 64 height 16
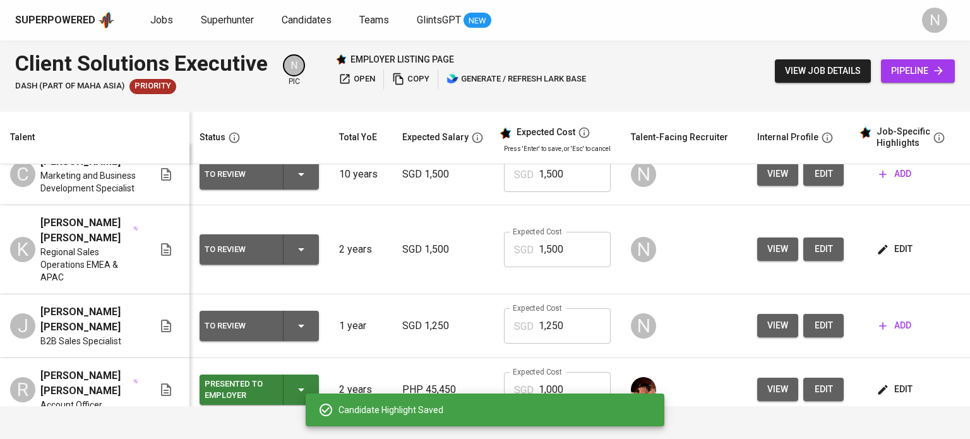
click at [307, 242] on icon "button" at bounding box center [301, 249] width 15 height 15
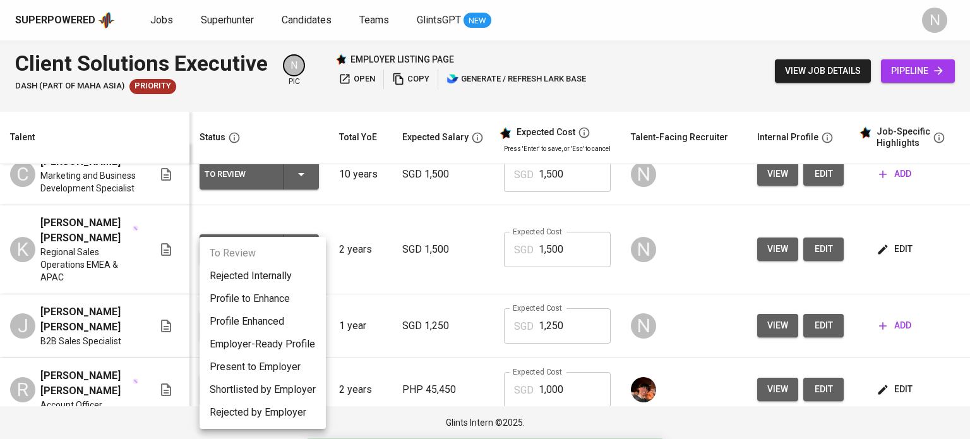
click at [277, 363] on li "Present to Employer" at bounding box center [262, 366] width 126 height 23
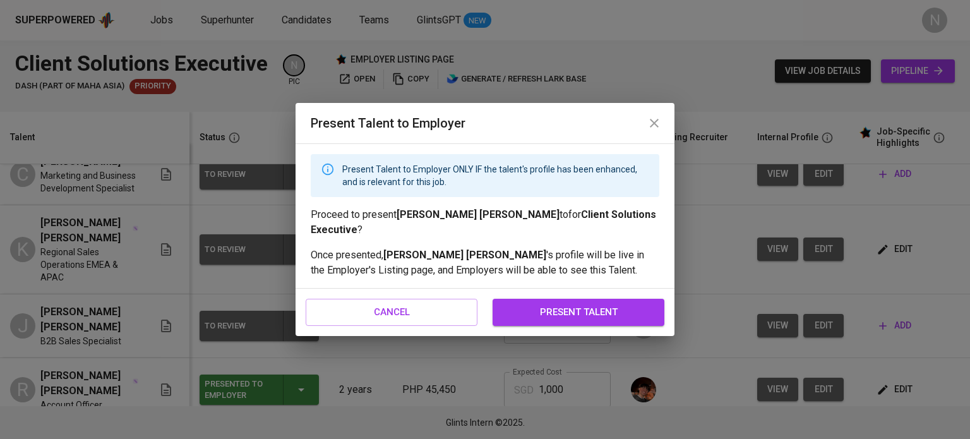
click at [547, 305] on span "present talent" at bounding box center [578, 312] width 144 height 16
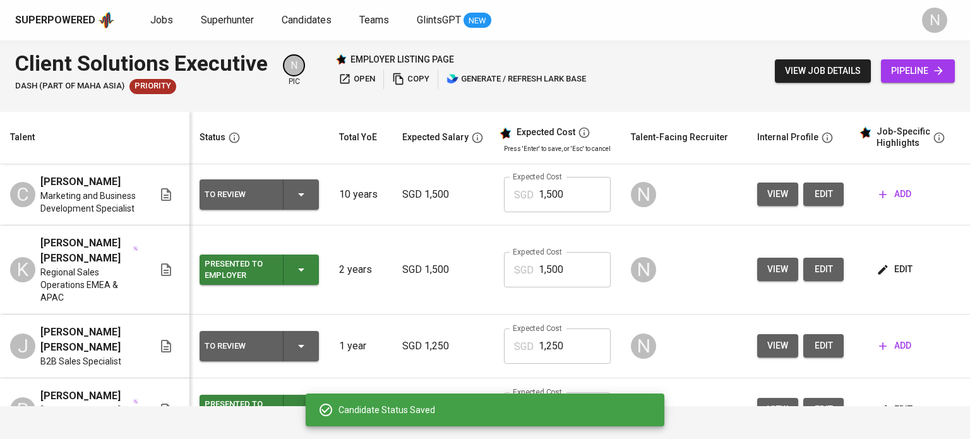
scroll to position [0, 0]
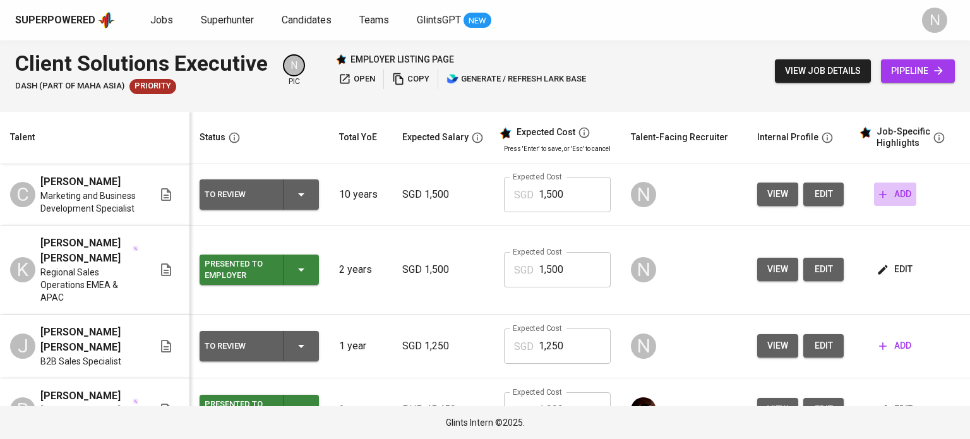
click at [898, 184] on button "add" at bounding box center [895, 193] width 42 height 23
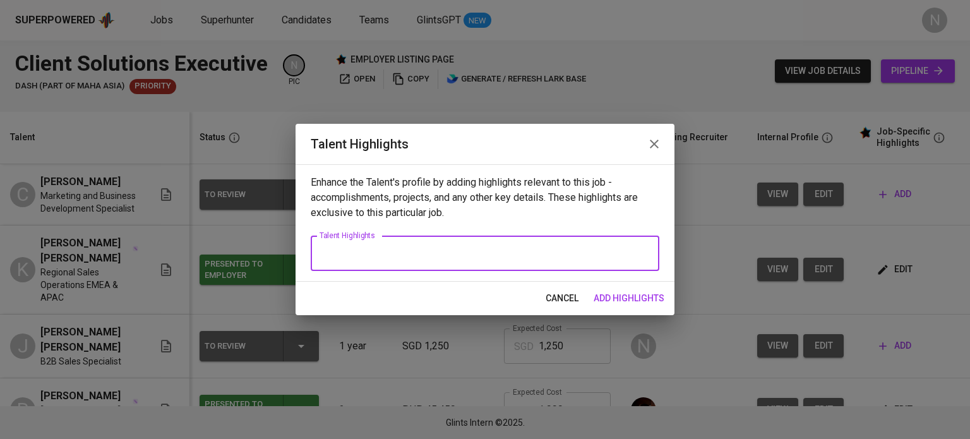
click at [436, 251] on textarea at bounding box center [484, 253] width 331 height 12
paste textarea "Results-driven Mechanical Engineer with over 10 years of experience in technica…"
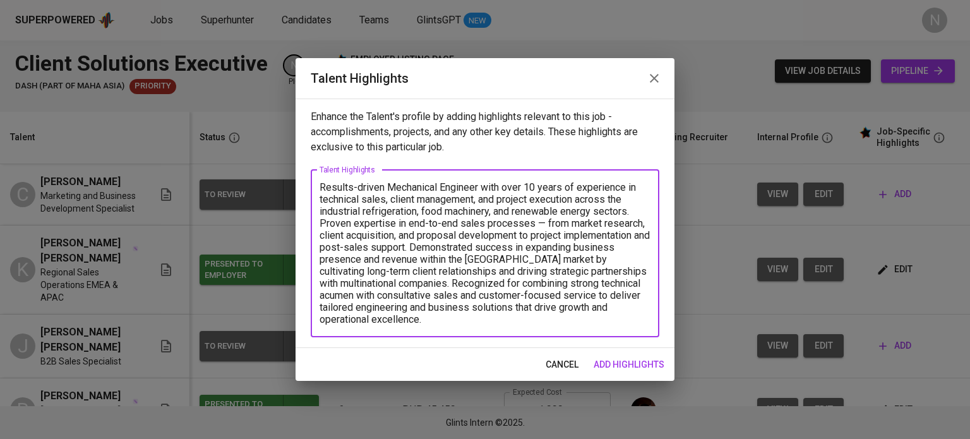
type textarea "Results-driven Mechanical Engineer with over 10 years of experience in technica…"
click at [639, 353] on button "add highlights" at bounding box center [628, 364] width 81 height 23
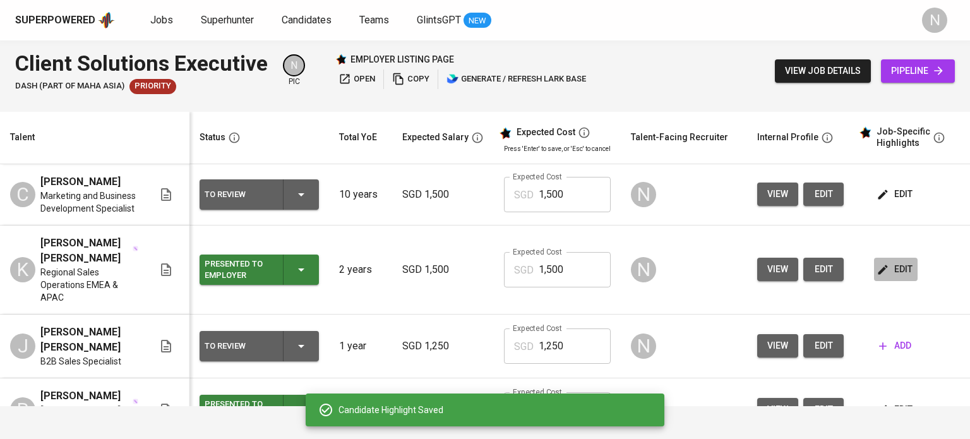
click at [890, 272] on button "edit" at bounding box center [896, 269] width 44 height 23
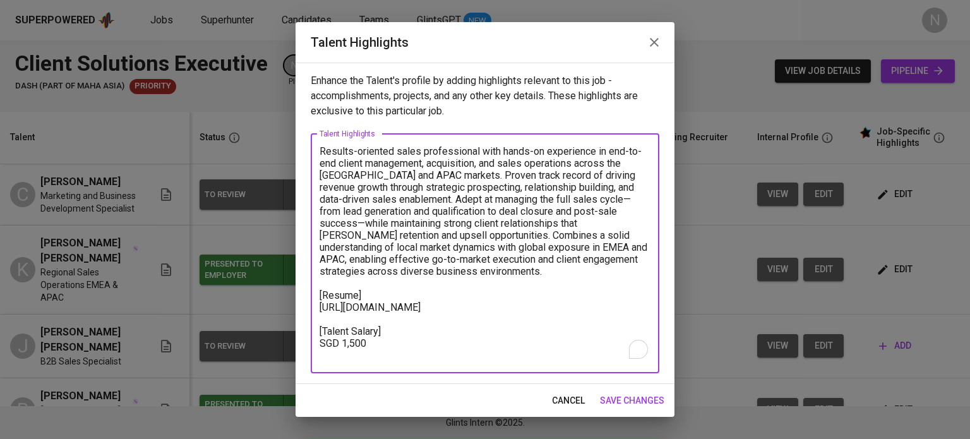
drag, startPoint x: 376, startPoint y: 355, endPoint x: 320, endPoint y: 297, distance: 80.8
click at [320, 297] on textarea "Results-oriented sales professional with hands-on experience in end-to-end clie…" at bounding box center [484, 253] width 331 height 216
click at [558, 398] on span "cancel" at bounding box center [568, 401] width 33 height 16
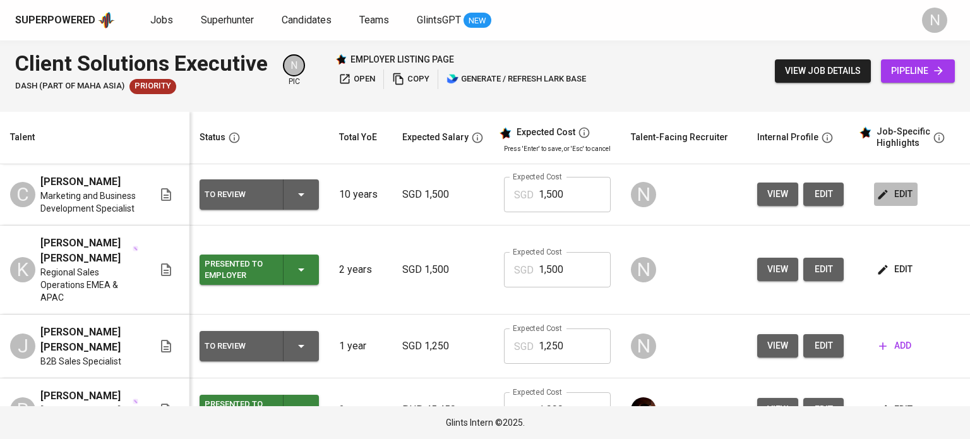
click at [883, 186] on span "edit" at bounding box center [895, 194] width 33 height 16
click at [899, 185] on button "edit" at bounding box center [896, 193] width 44 height 23
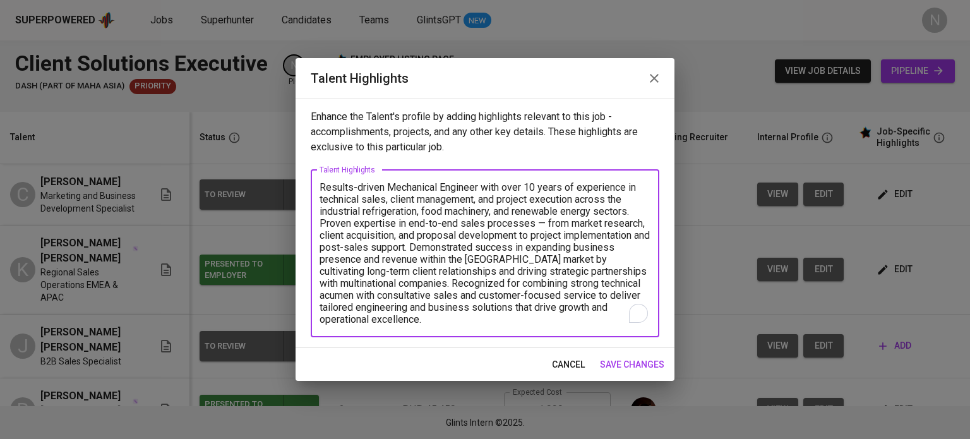
click at [453, 314] on textarea "Results-driven Mechanical Engineer with over 10 years of experience in technica…" at bounding box center [484, 253] width 331 height 144
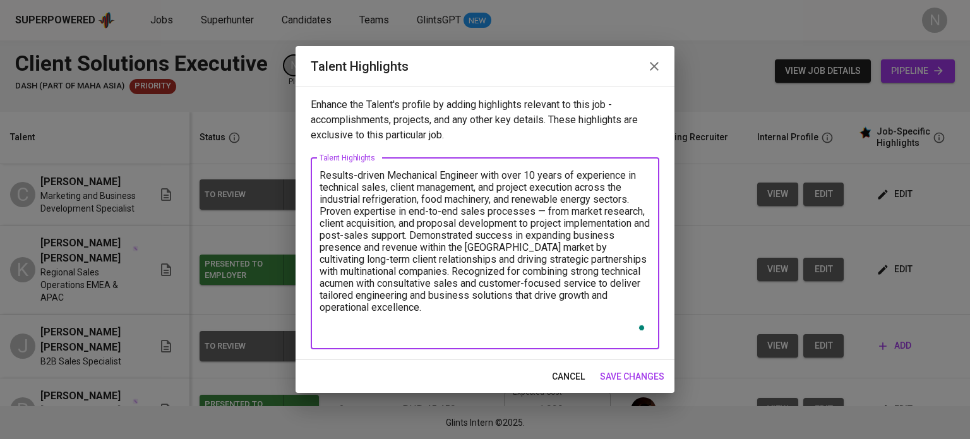
paste textarea "[Resume] https://glints.sg.larksuite.com/file/GIzRbi0cAojUZ4xgCMIlSZV1gvc?from=…"
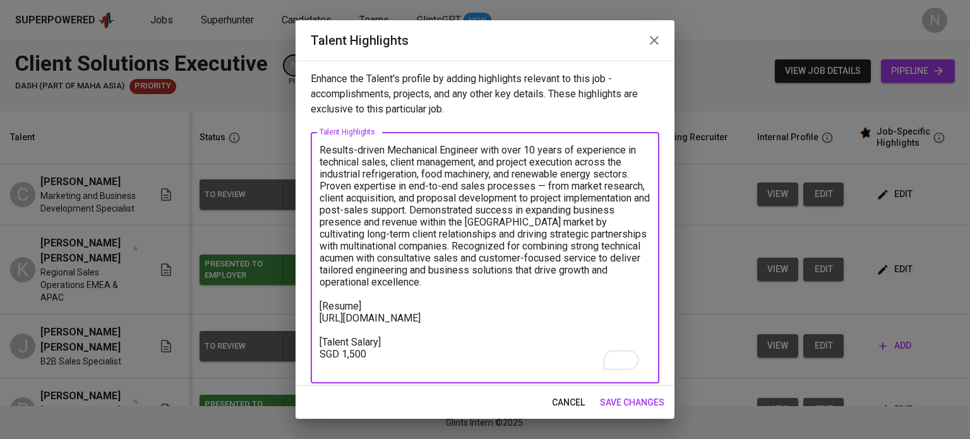
drag, startPoint x: 412, startPoint y: 334, endPoint x: 314, endPoint y: 314, distance: 99.2
click at [314, 314] on div "Results-driven Mechanical Engineer with over 10 years of experience in technica…" at bounding box center [485, 257] width 348 height 251
paste textarea "IesMbXXFCoIuJJxEsowlaZ7AgJ"
type textarea "Results-driven Mechanical Engineer with over 10 years of experience in technica…"
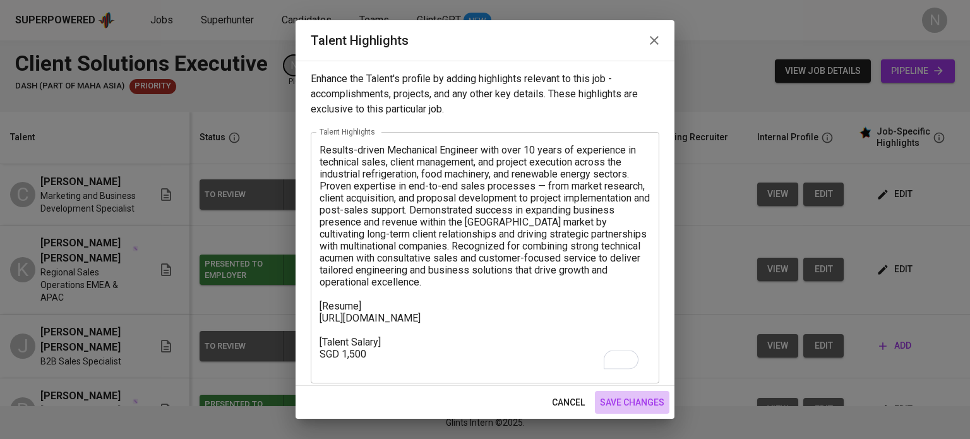
click at [631, 395] on span "save changes" at bounding box center [632, 403] width 64 height 16
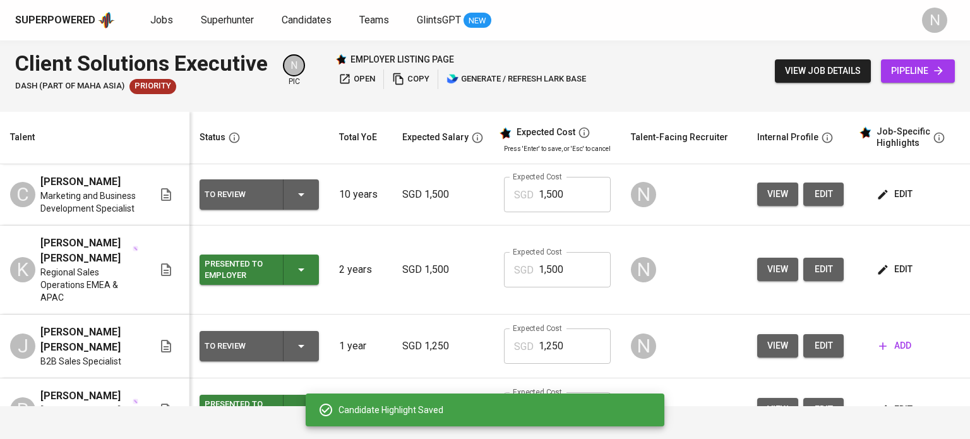
click at [313, 198] on div "To Review" at bounding box center [259, 194] width 109 height 30
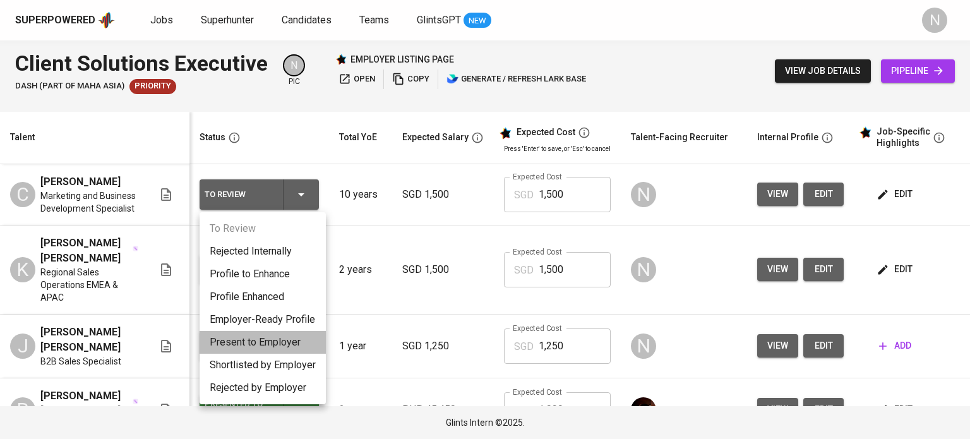
click at [285, 340] on li "Present to Employer" at bounding box center [262, 342] width 126 height 23
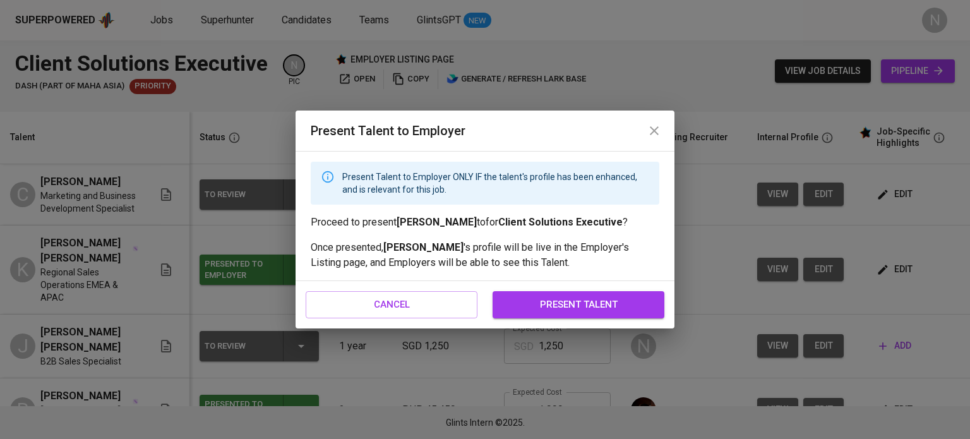
click at [566, 306] on span "present talent" at bounding box center [578, 304] width 144 height 16
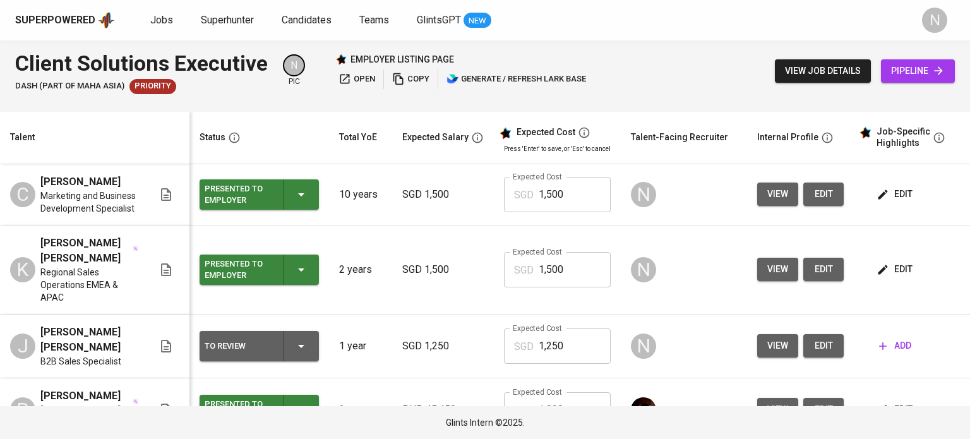
click at [895, 194] on span "edit" at bounding box center [895, 194] width 33 height 16
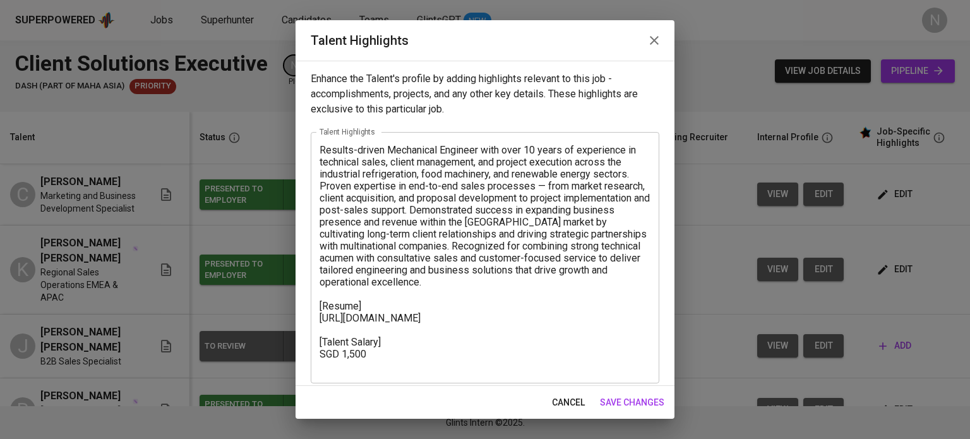
click at [348, 362] on textarea "Results-driven Mechanical Engineer with over 10 years of experience in technica…" at bounding box center [484, 258] width 331 height 228
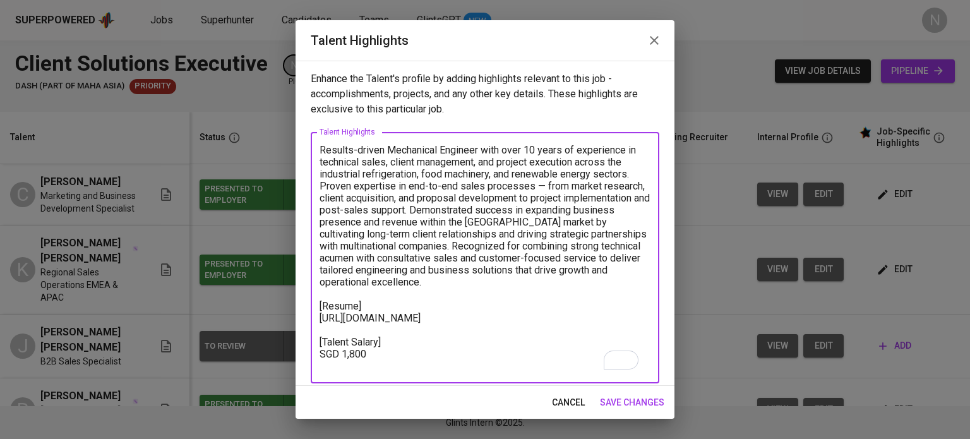
type textarea "Results-driven Mechanical Engineer with over 10 years of experience in technica…"
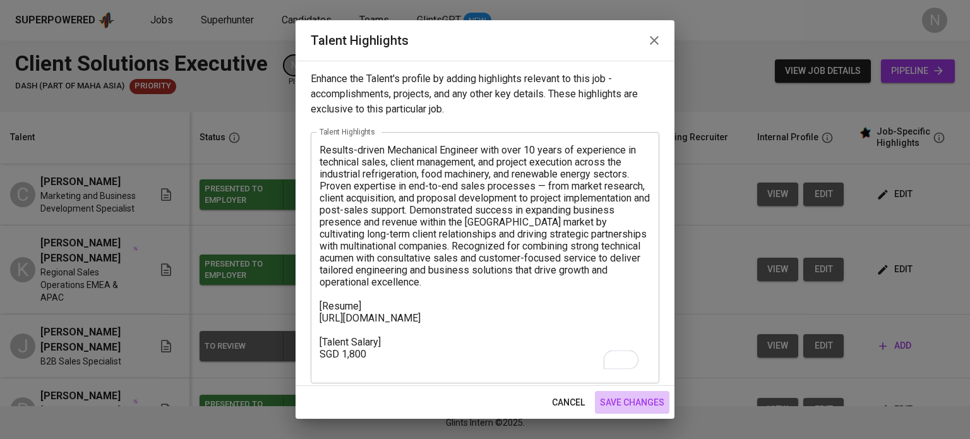
click at [652, 395] on span "save changes" at bounding box center [632, 403] width 64 height 16
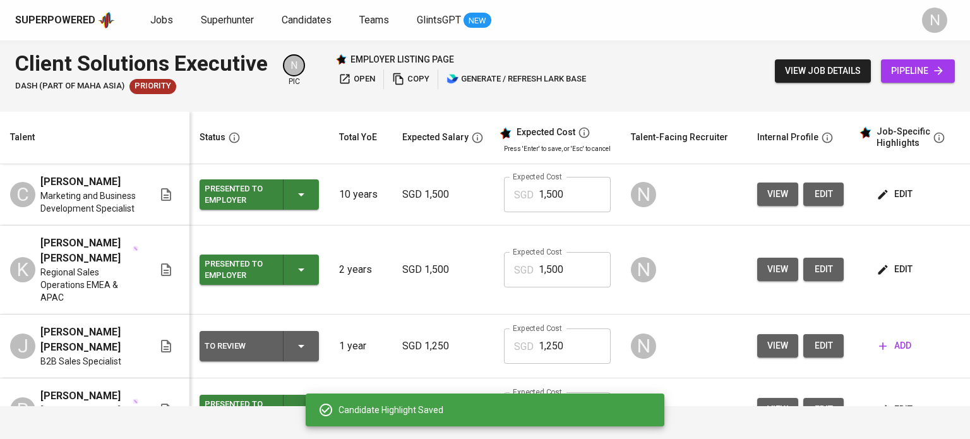
click at [823, 194] on span "edit" at bounding box center [823, 194] width 20 height 16
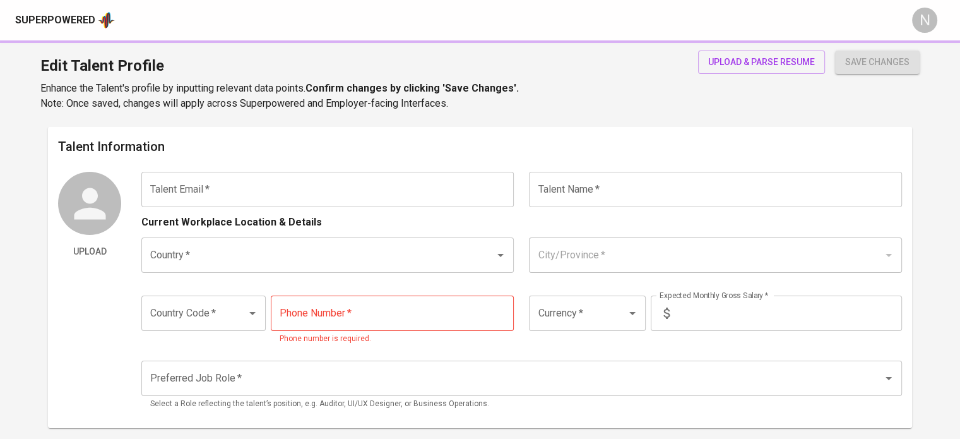
type input "[EMAIL_ADDRESS][DOMAIN_NAME]"
type input "[PERSON_NAME]"
type input "[GEOGRAPHIC_DATA]"
type input "+63"
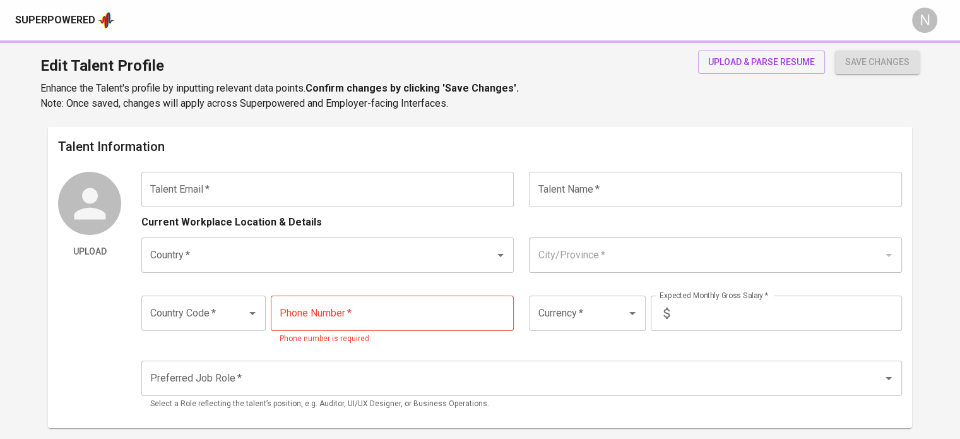
type input "[PHONE_NUMBER]"
type input "SGD"
type input "1,500"
type input "Sales Manager"
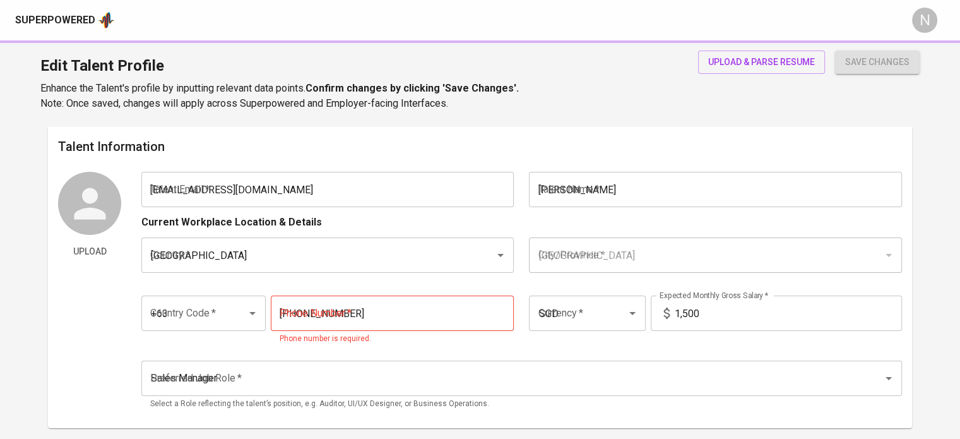
radio input "true"
type input "10"
type input "2 Weeks"
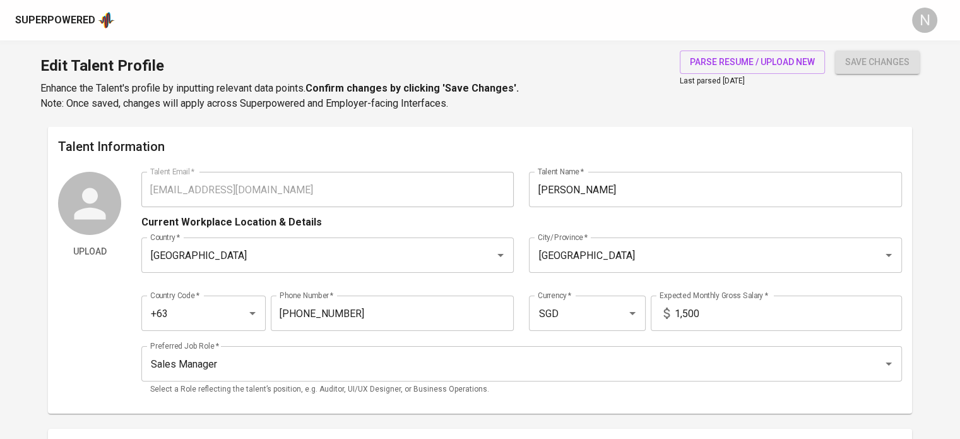
click at [685, 314] on input "1,500" at bounding box center [788, 312] width 227 height 35
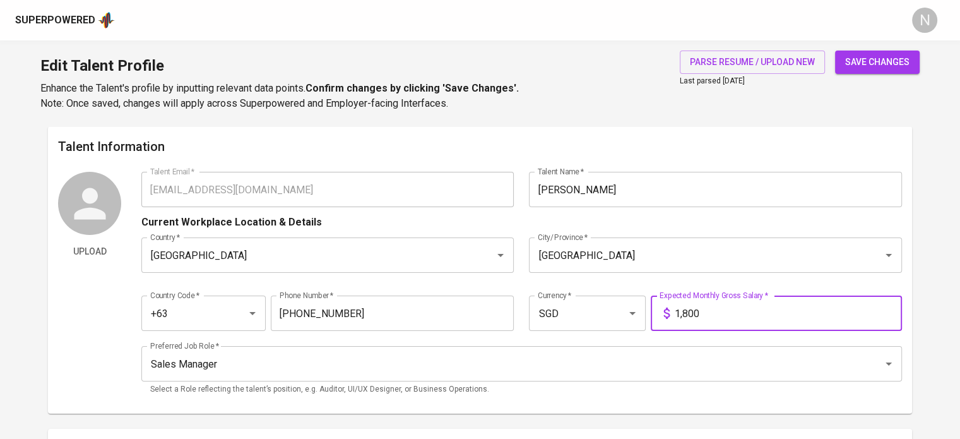
type input "1,800"
click at [869, 68] on span "save changes" at bounding box center [877, 62] width 64 height 16
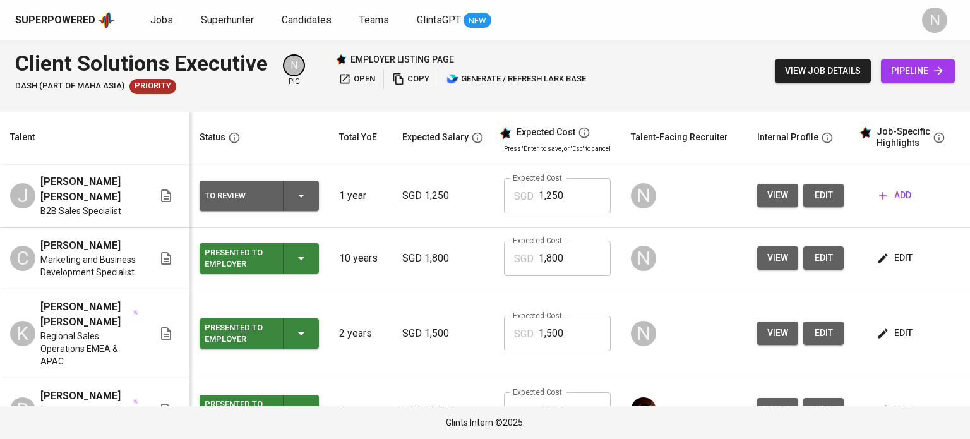
click at [305, 196] on icon "button" at bounding box center [301, 195] width 15 height 15
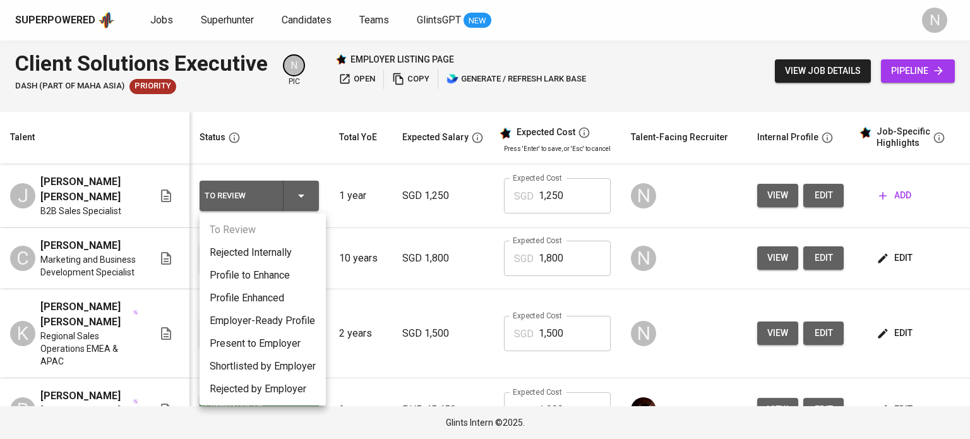
click at [293, 350] on li "Present to Employer" at bounding box center [262, 343] width 126 height 23
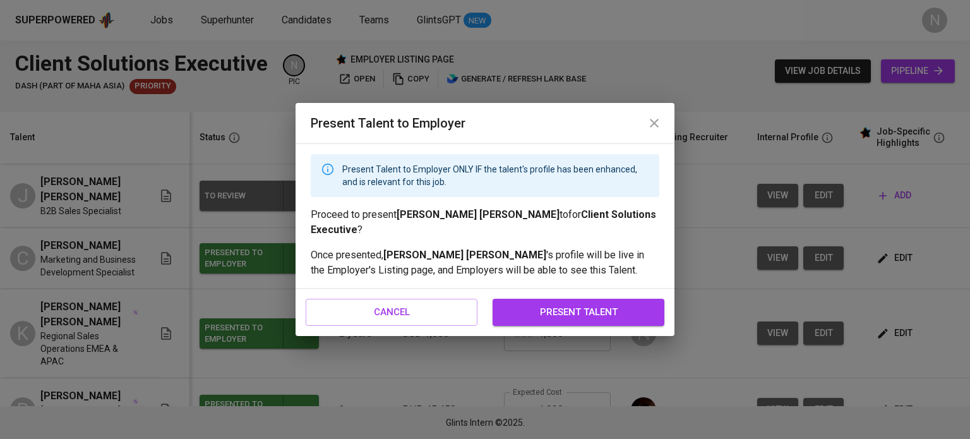
click at [569, 318] on span "present talent" at bounding box center [578, 312] width 144 height 16
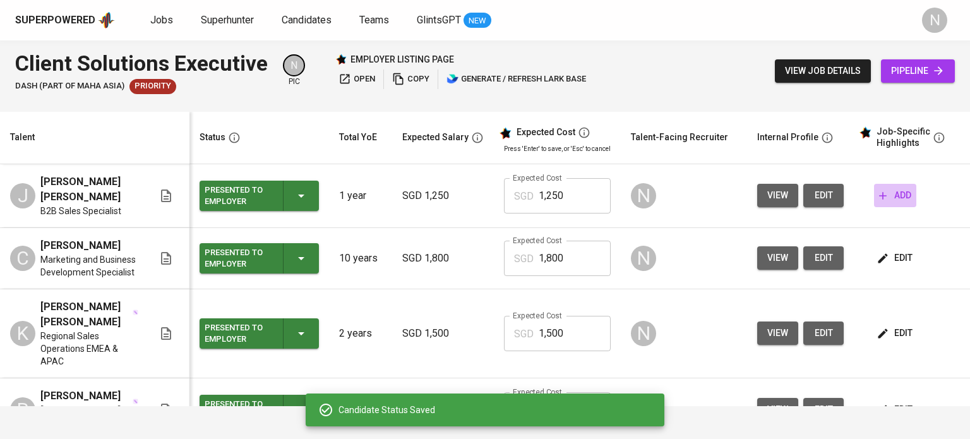
click at [899, 193] on span "add" at bounding box center [895, 195] width 32 height 16
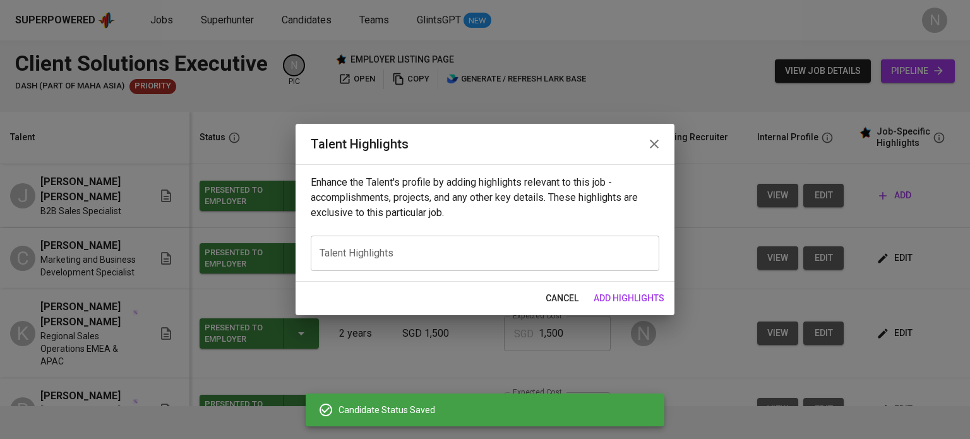
click at [479, 247] on div "x Talent Highlights" at bounding box center [485, 252] width 348 height 35
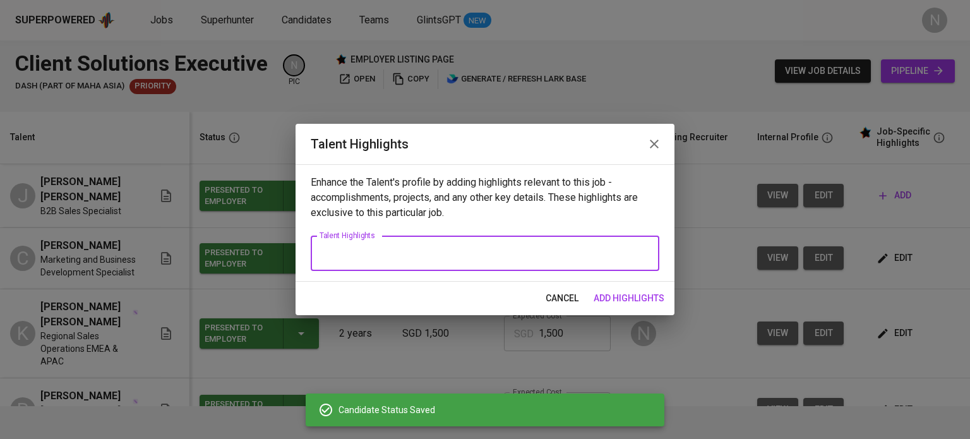
paste textarea "Results-driven sales and business development professional with proven experien…"
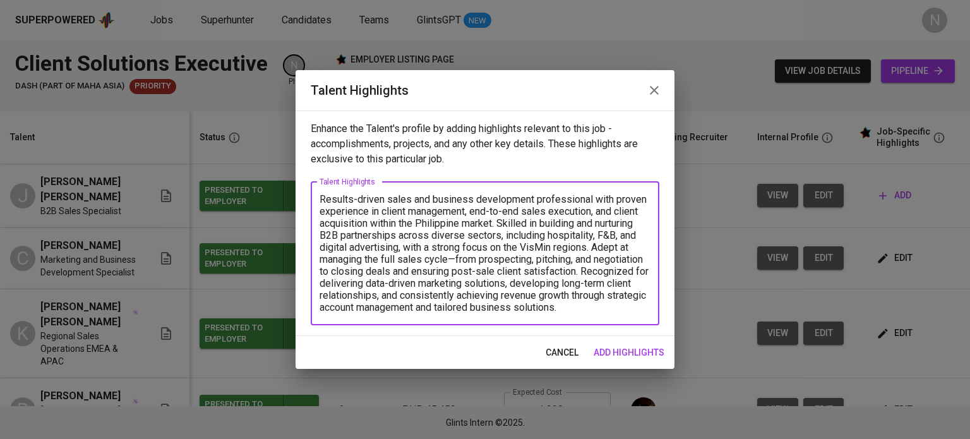
type textarea "Results-driven sales and business development professional with proven experien…"
click at [641, 345] on span "add highlights" at bounding box center [628, 353] width 71 height 16
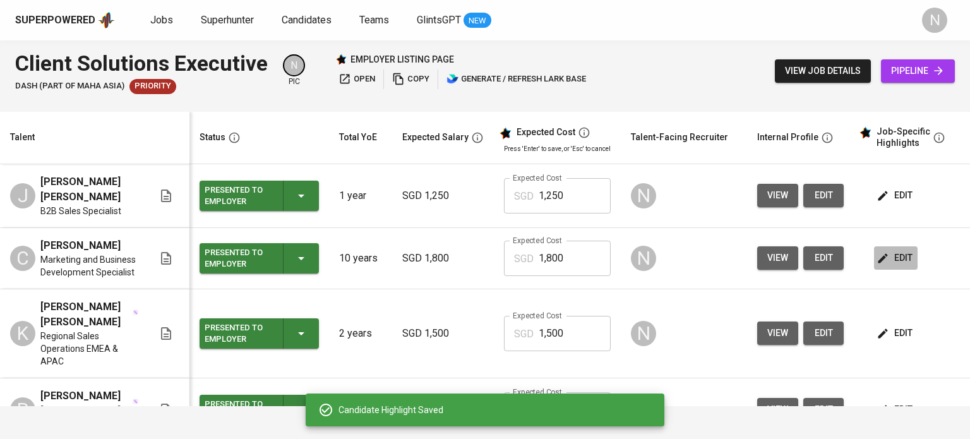
click at [881, 265] on span "edit" at bounding box center [895, 258] width 33 height 16
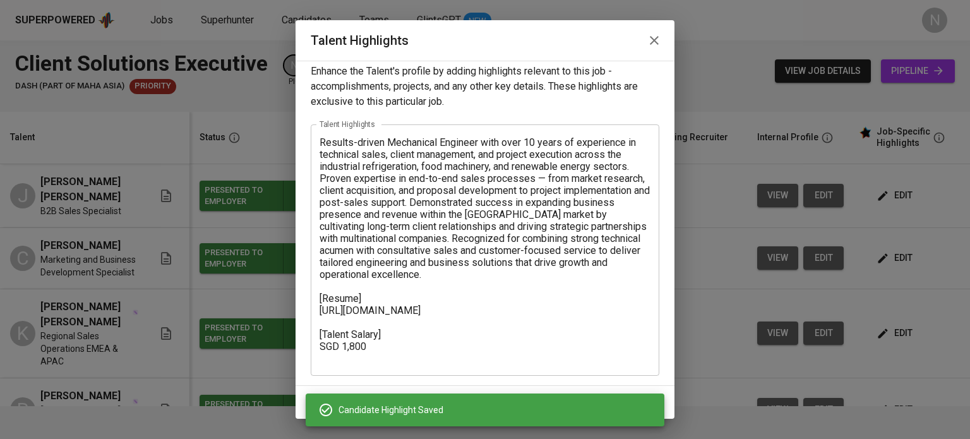
scroll to position [8, 0]
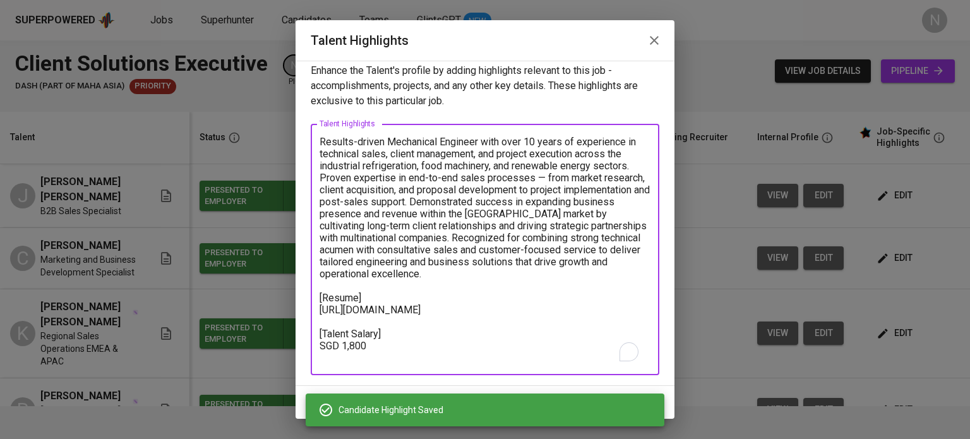
drag, startPoint x: 366, startPoint y: 354, endPoint x: 317, endPoint y: 299, distance: 73.8
click at [317, 299] on div "Results-driven Mechanical Engineer with over 10 years of experience in technica…" at bounding box center [485, 249] width 348 height 251
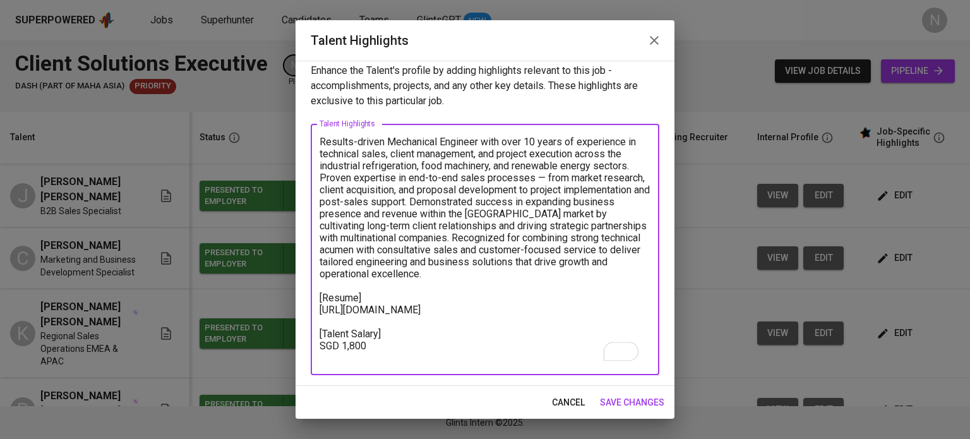
click at [571, 403] on button "cancel" at bounding box center [568, 402] width 43 height 23
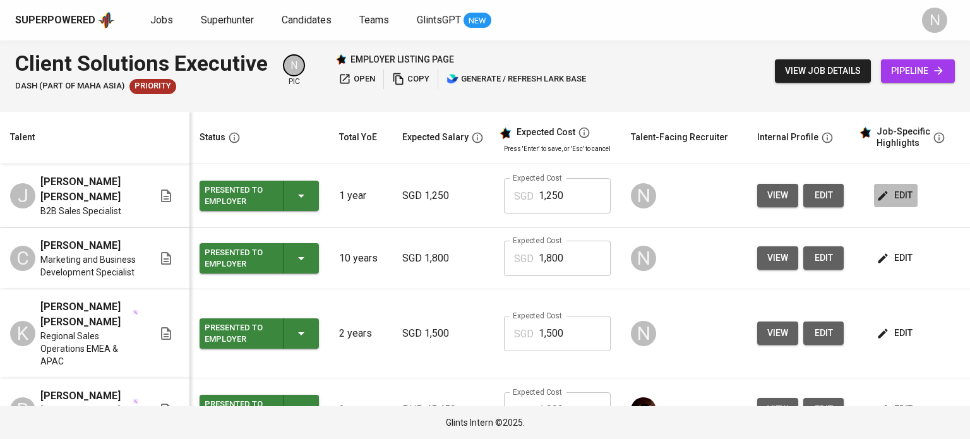
click at [903, 192] on span "edit" at bounding box center [895, 195] width 33 height 16
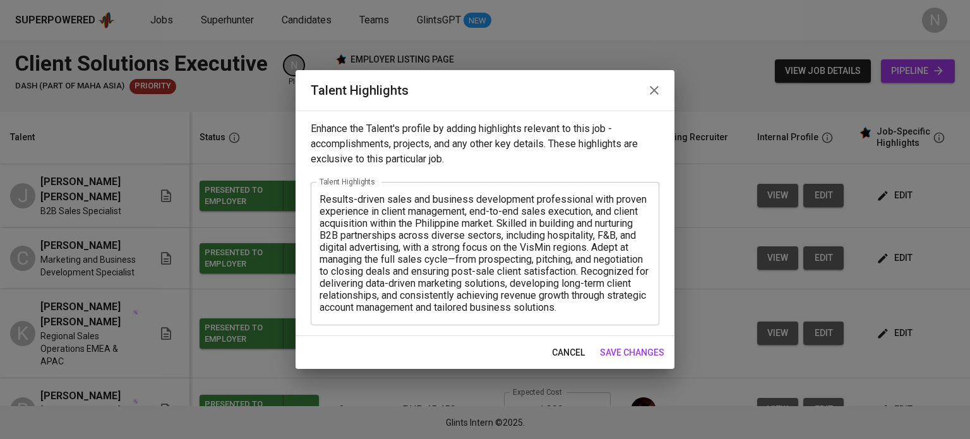
click at [623, 314] on div "Results-driven sales and business development professional with proven experien…" at bounding box center [485, 253] width 348 height 143
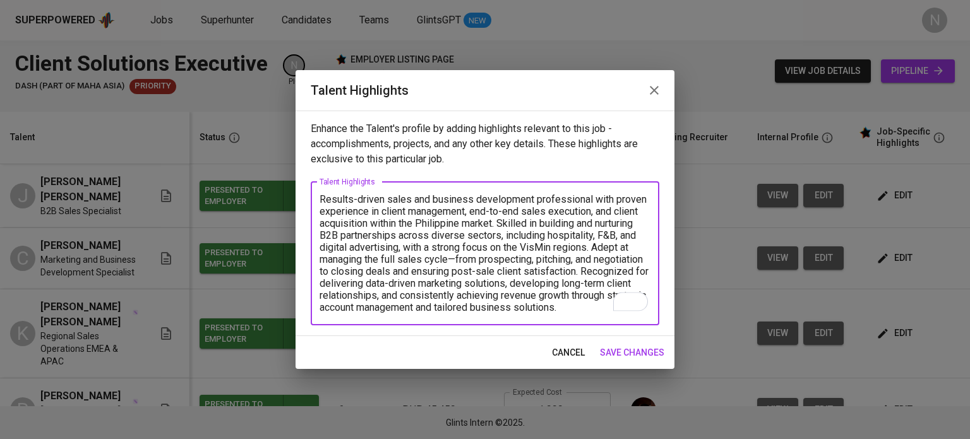
click at [610, 302] on textarea "Results-driven sales and business development professional with proven experien…" at bounding box center [484, 253] width 331 height 120
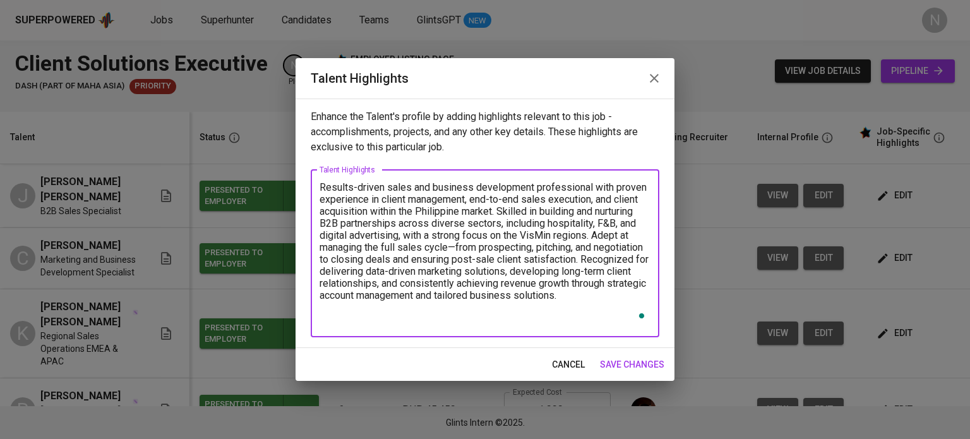
paste textarea "[Resume] [URL][DOMAIN_NAME] [Talent Salary] SGD 1,800"
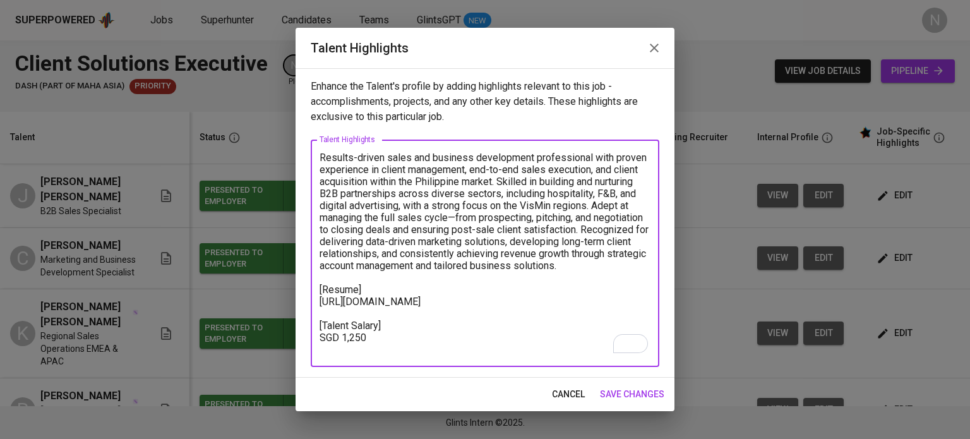
drag, startPoint x: 409, startPoint y: 311, endPoint x: 316, endPoint y: 300, distance: 94.0
click at [316, 300] on div "Results-driven sales and business development professional with proven experien…" at bounding box center [485, 253] width 348 height 227
paste textarea "J2YcbblObonCm4xra4IlcGaJgsd"
type textarea "Results-driven sales and business development professional with proven experien…"
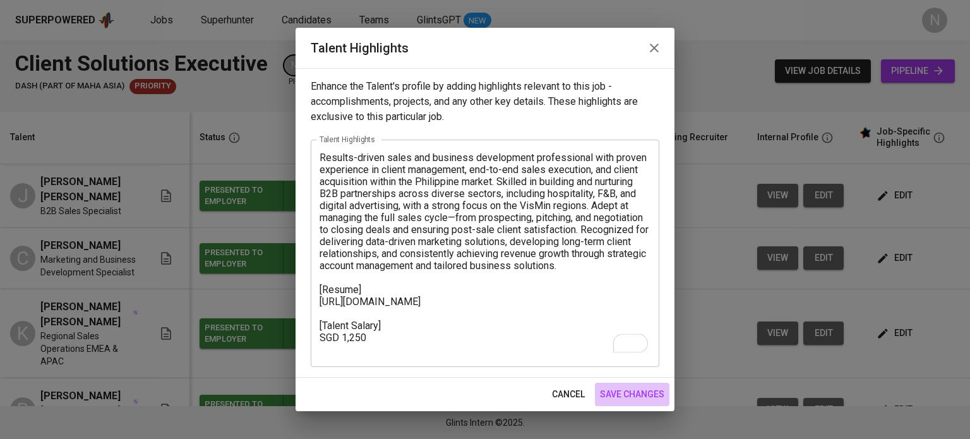
click at [619, 391] on span "save changes" at bounding box center [632, 394] width 64 height 16
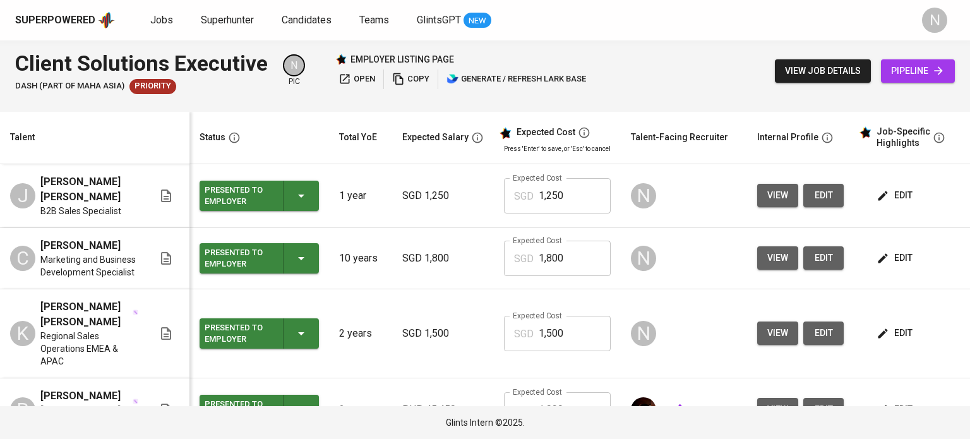
scroll to position [0, 0]
click at [917, 80] on link "pipeline" at bounding box center [918, 70] width 74 height 23
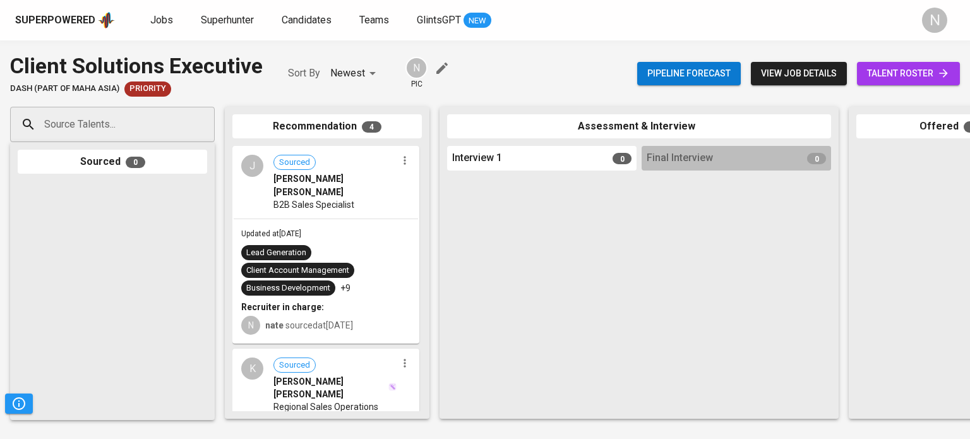
click at [133, 133] on input "Source Talents..." at bounding box center [107, 124] width 133 height 24
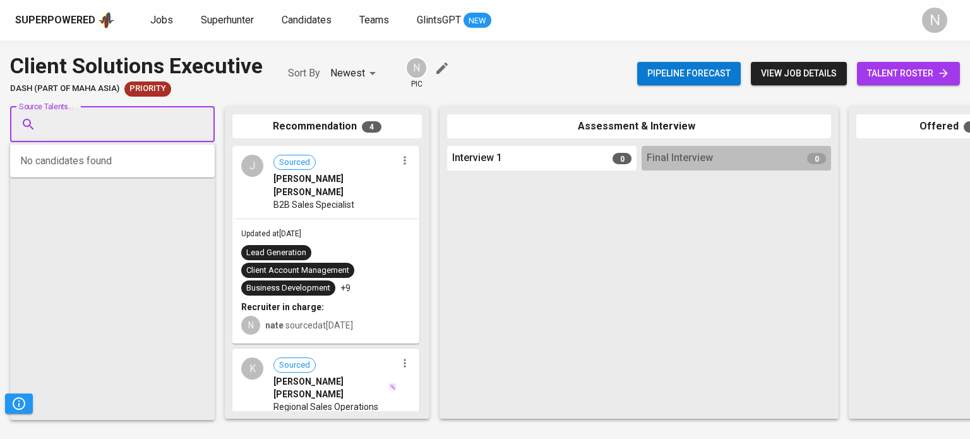
paste input "[EMAIL_ADDRESS][DOMAIN_NAME]"
type input "[EMAIL_ADDRESS][DOMAIN_NAME]"
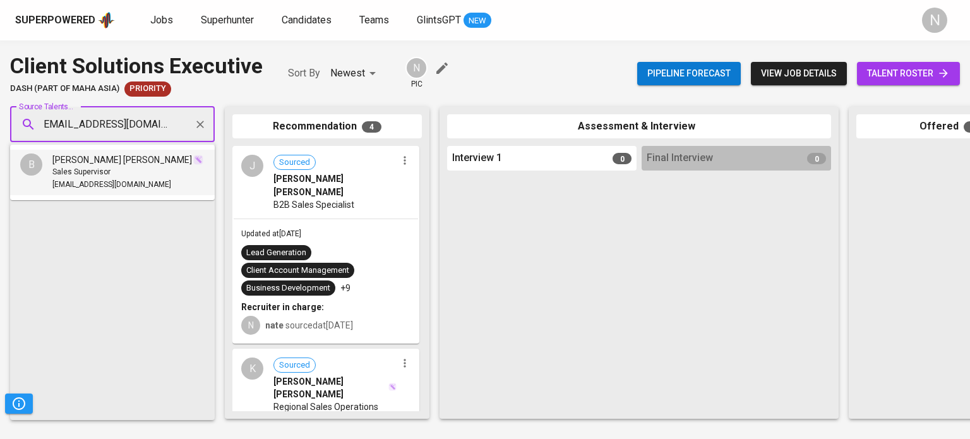
click at [116, 179] on span "[EMAIL_ADDRESS][DOMAIN_NAME]" at bounding box center [111, 185] width 119 height 13
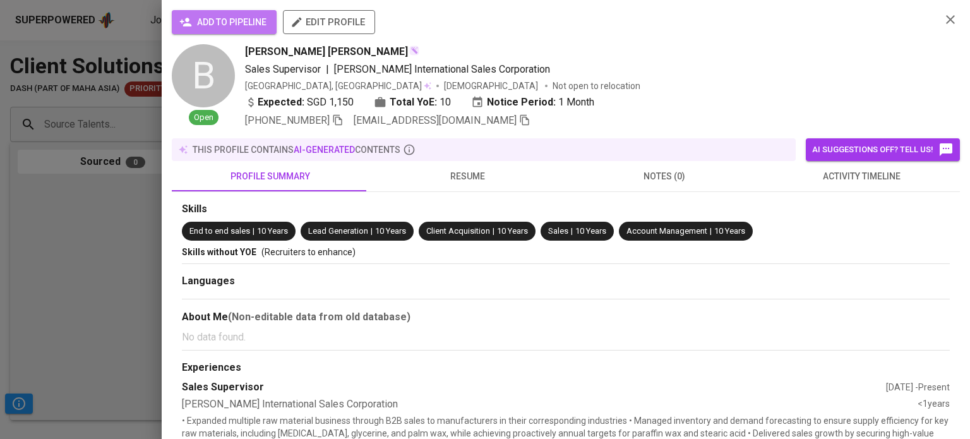
click at [237, 21] on span "add to pipeline" at bounding box center [224, 23] width 85 height 16
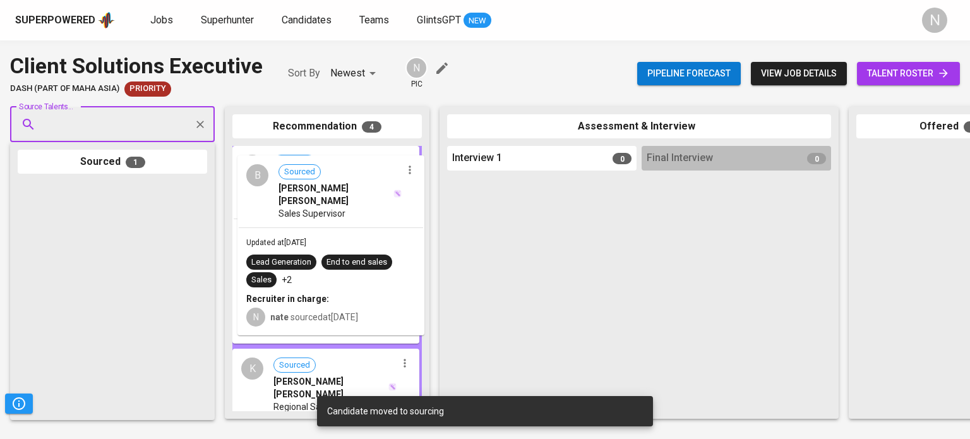
drag, startPoint x: 162, startPoint y: 234, endPoint x: 323, endPoint y: 220, distance: 161.6
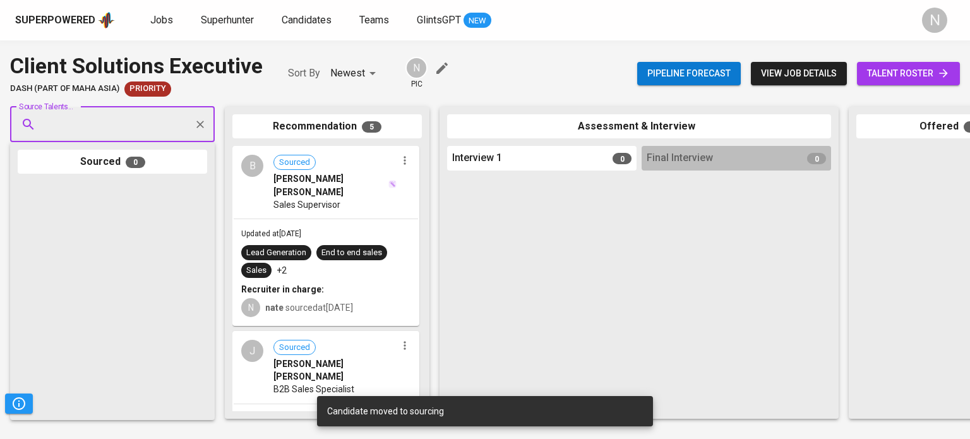
click at [934, 76] on span "talent roster" at bounding box center [908, 74] width 83 height 16
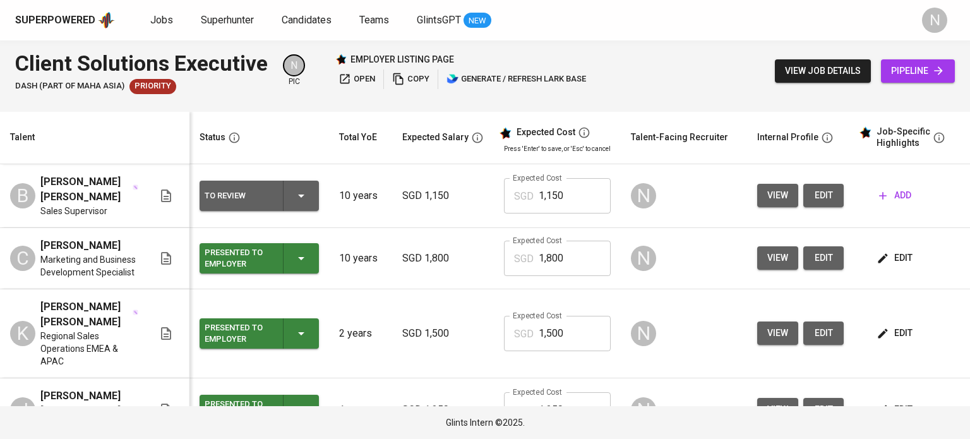
click at [285, 190] on div "To Review" at bounding box center [259, 196] width 109 height 30
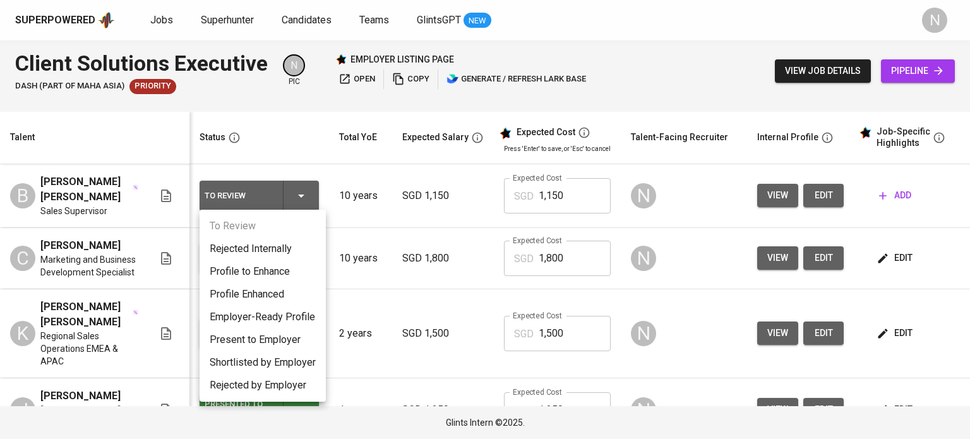
click at [243, 344] on li "Present to Employer" at bounding box center [262, 339] width 126 height 23
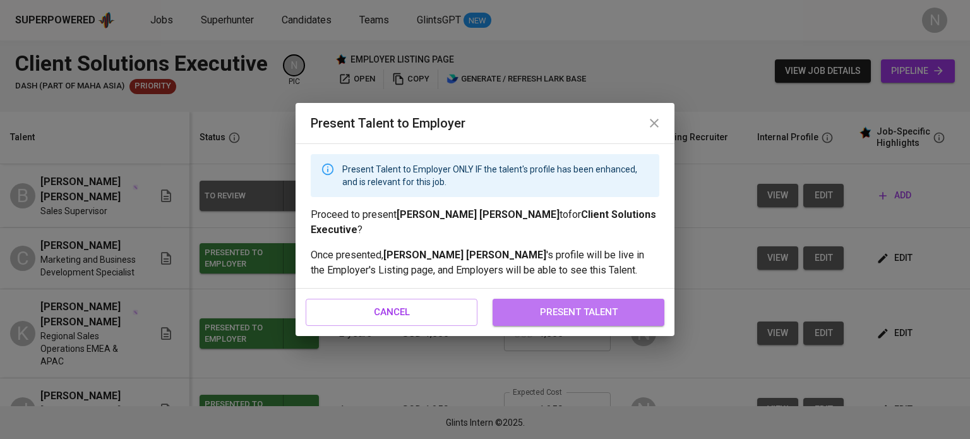
click at [527, 304] on span "present talent" at bounding box center [578, 312] width 144 height 16
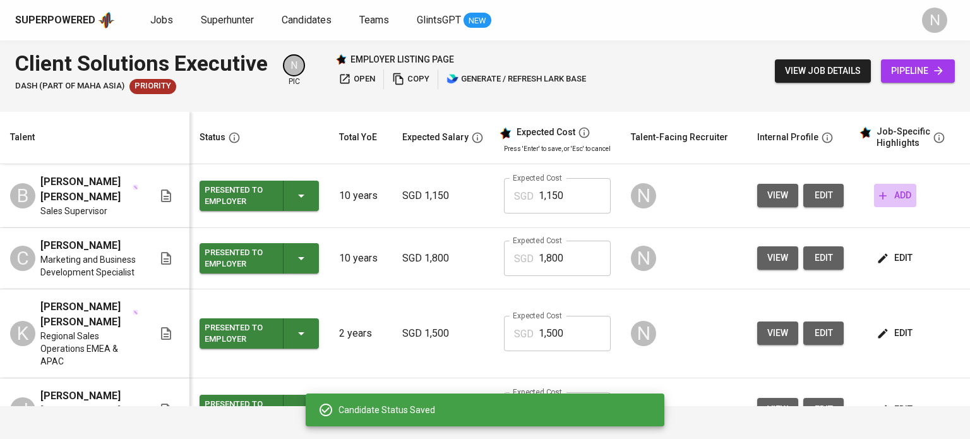
click at [903, 189] on span "add" at bounding box center [895, 195] width 32 height 16
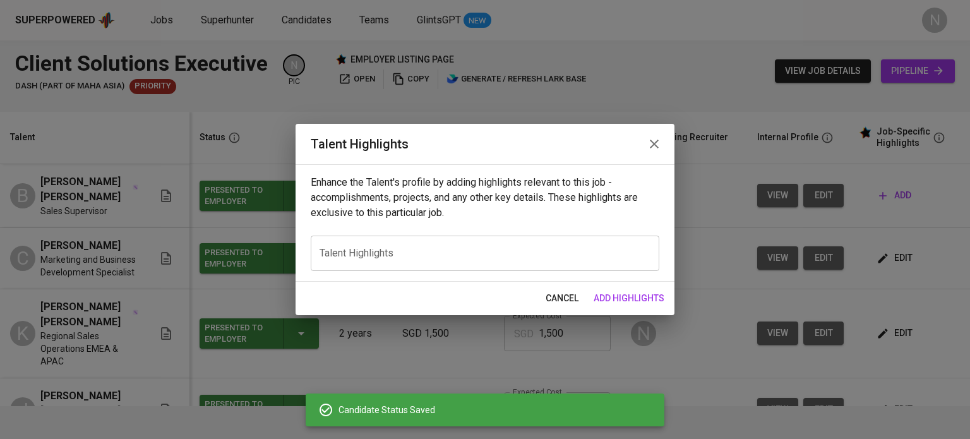
click at [586, 262] on div "x Talent Highlights" at bounding box center [485, 252] width 348 height 35
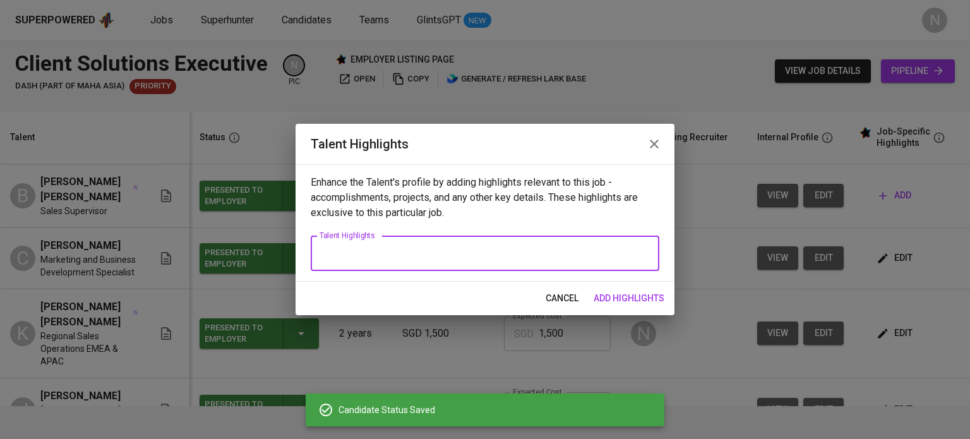
paste textarea "Results-driven sales professional with over a decade of experience managing cli…"
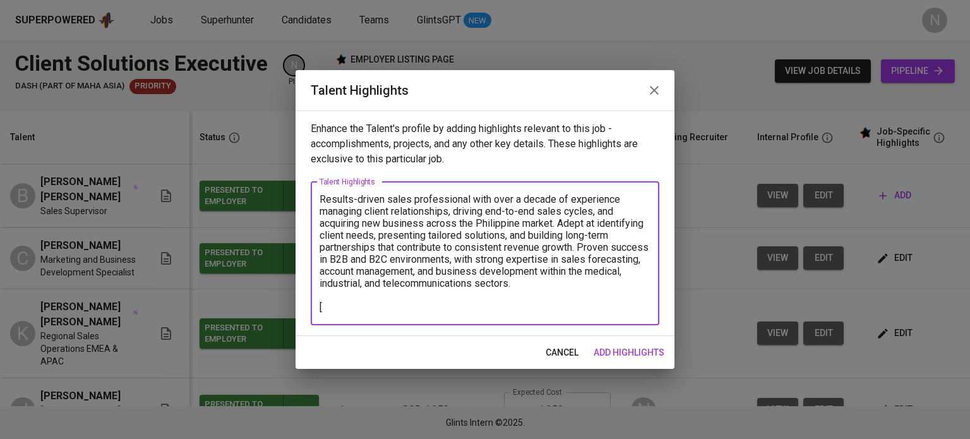
type textarea "Results-driven sales professional with over a decade of experience managing cli…"
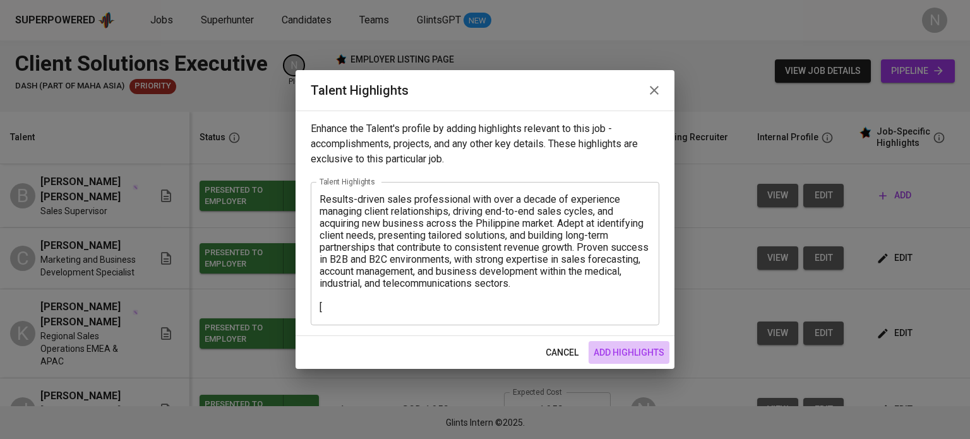
click at [645, 359] on span "add highlights" at bounding box center [628, 353] width 71 height 16
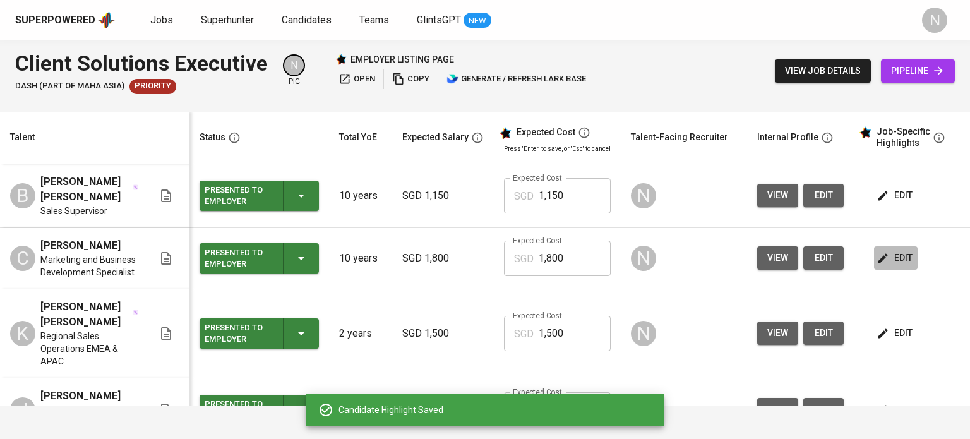
click at [893, 251] on span "edit" at bounding box center [895, 258] width 33 height 16
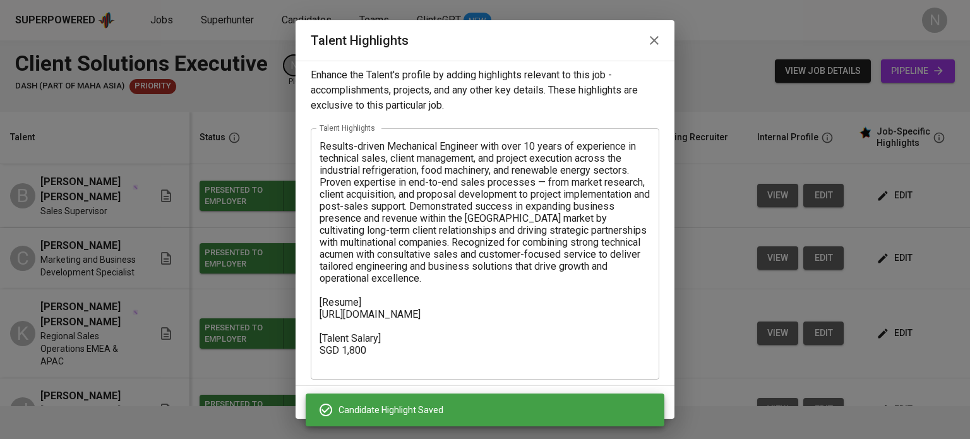
scroll to position [8, 0]
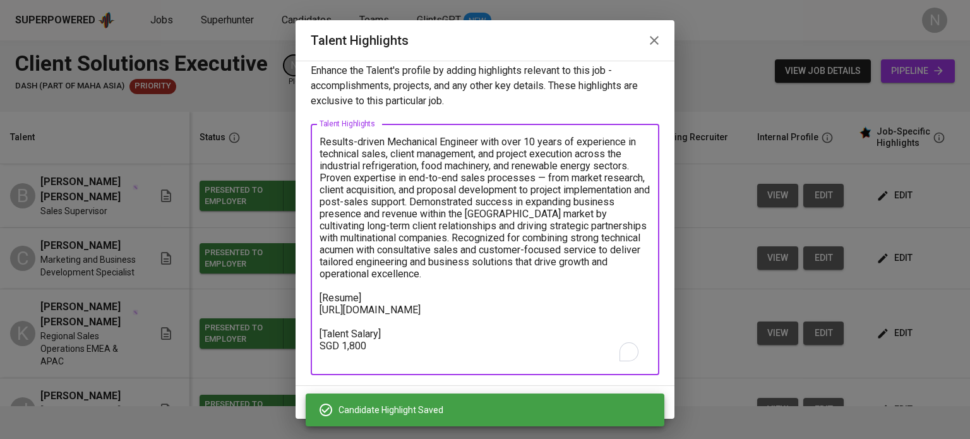
drag, startPoint x: 372, startPoint y: 360, endPoint x: 318, endPoint y: 297, distance: 83.3
click at [318, 297] on div "Results-driven Mechanical Engineer with over 10 years of experience in technica…" at bounding box center [485, 249] width 348 height 251
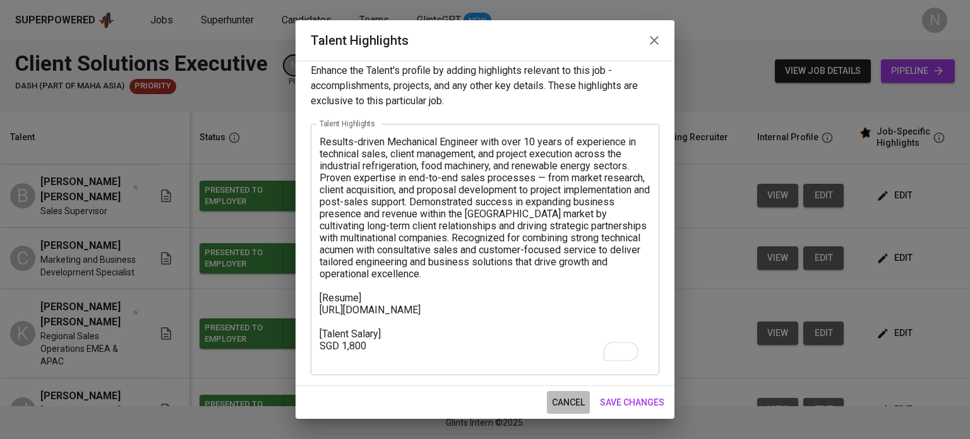
click at [567, 403] on span "cancel" at bounding box center [568, 403] width 33 height 16
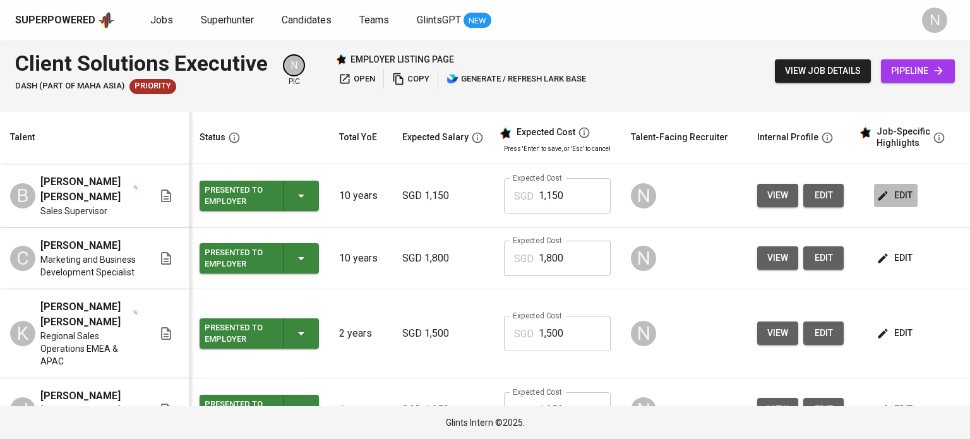
click at [899, 194] on span "edit" at bounding box center [895, 195] width 33 height 16
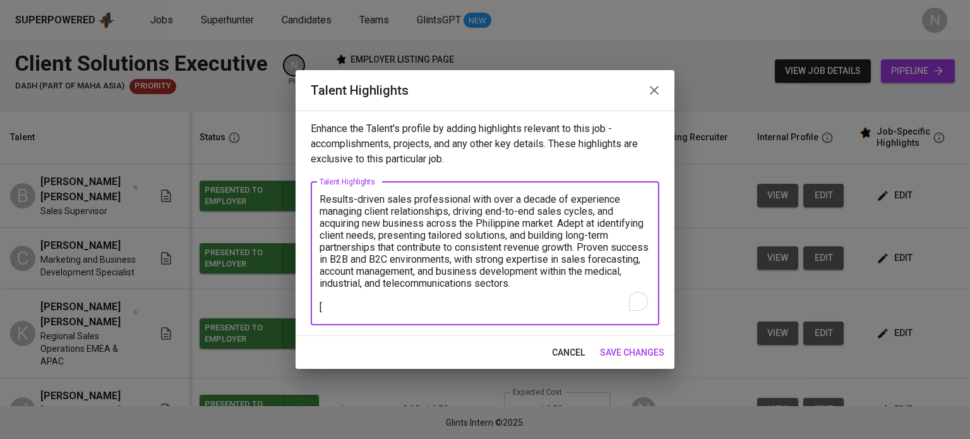
click at [343, 312] on textarea "Results-driven sales professional with over a decade of experience managing cli…" at bounding box center [484, 253] width 331 height 120
paste textarea "[Resume] [URL][DOMAIN_NAME] [Talent Salary] SGD 1,800"
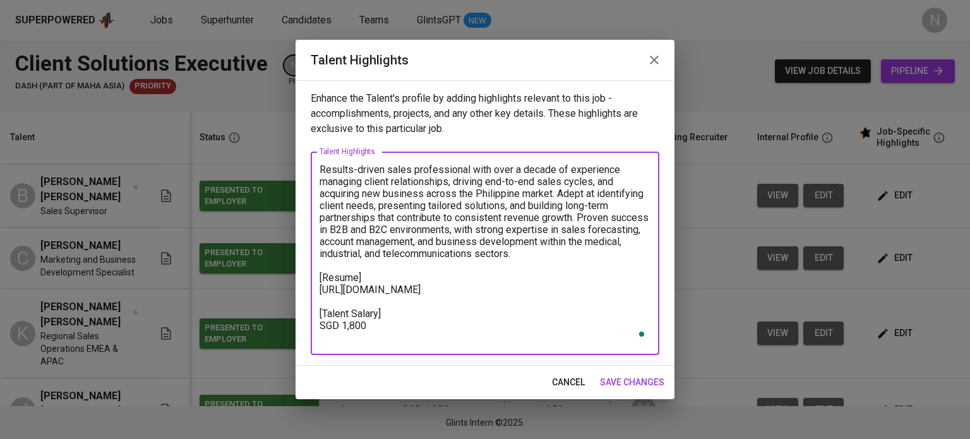
drag, startPoint x: 422, startPoint y: 302, endPoint x: 331, endPoint y: 290, distance: 91.7
click at [331, 290] on textarea "Results-driven sales professional with over a decade of experience managing cli…" at bounding box center [484, 254] width 331 height 180
drag, startPoint x: 412, startPoint y: 292, endPoint x: 315, endPoint y: 279, distance: 98.1
click at [315, 279] on div "Results-driven sales professional with over a decade of experience managing cli…" at bounding box center [485, 253] width 348 height 203
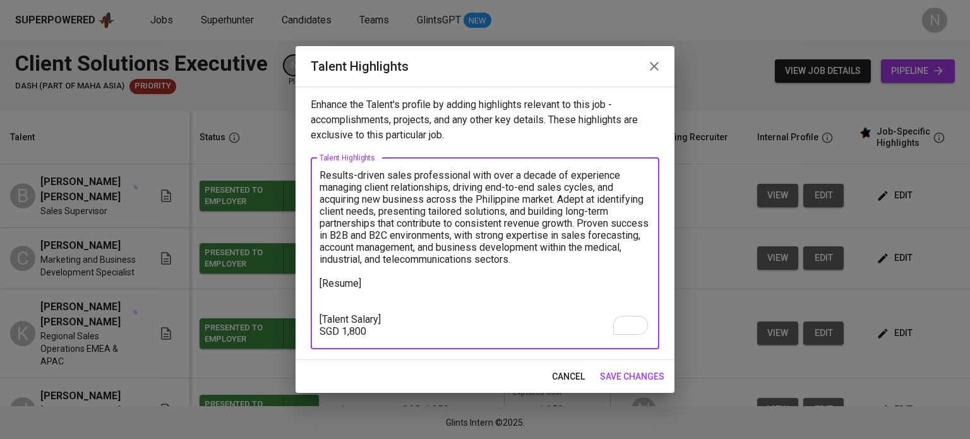
paste textarea "[URL][DOMAIN_NAME]"
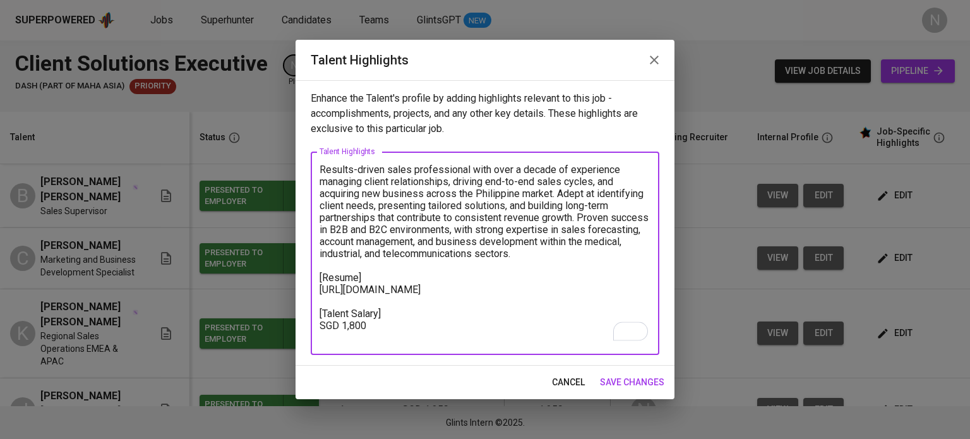
click at [378, 338] on textarea "Results-driven sales professional with over a decade of experience managing cli…" at bounding box center [484, 254] width 331 height 180
type textarea "Results-driven sales professional with over a decade of experience managing cli…"
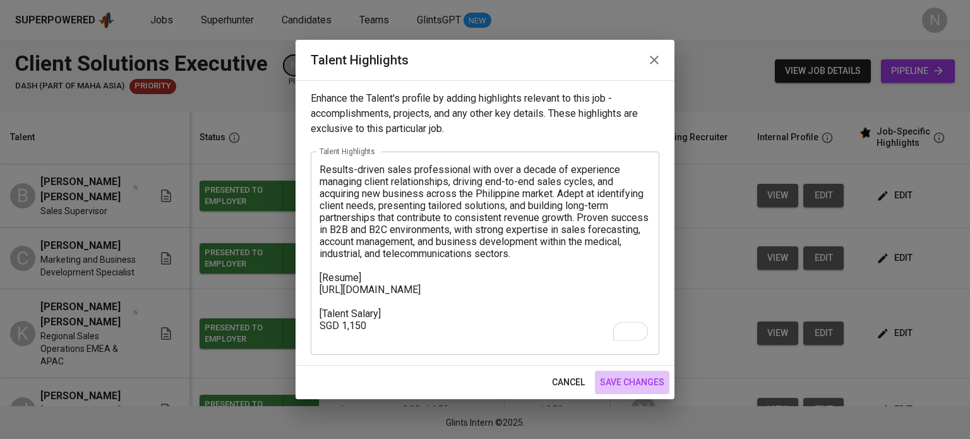
click at [624, 374] on span "save changes" at bounding box center [632, 382] width 64 height 16
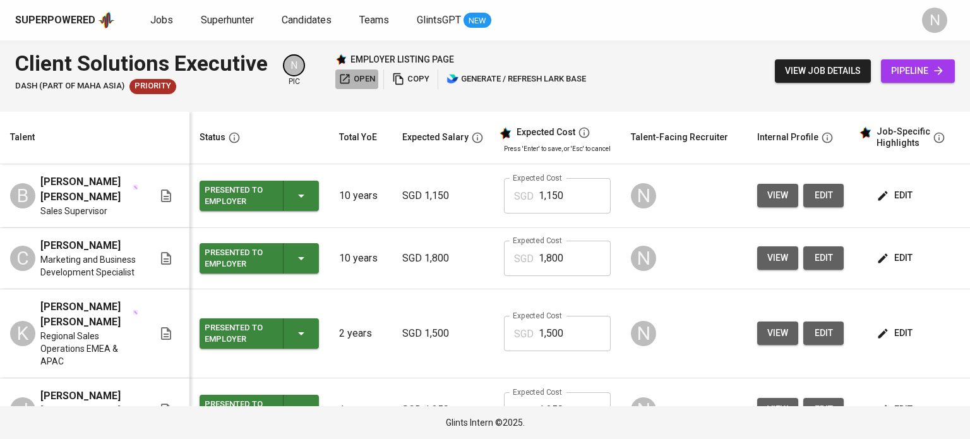
click at [357, 73] on span "open" at bounding box center [356, 79] width 37 height 15
click at [424, 76] on span "copy" at bounding box center [410, 79] width 37 height 15
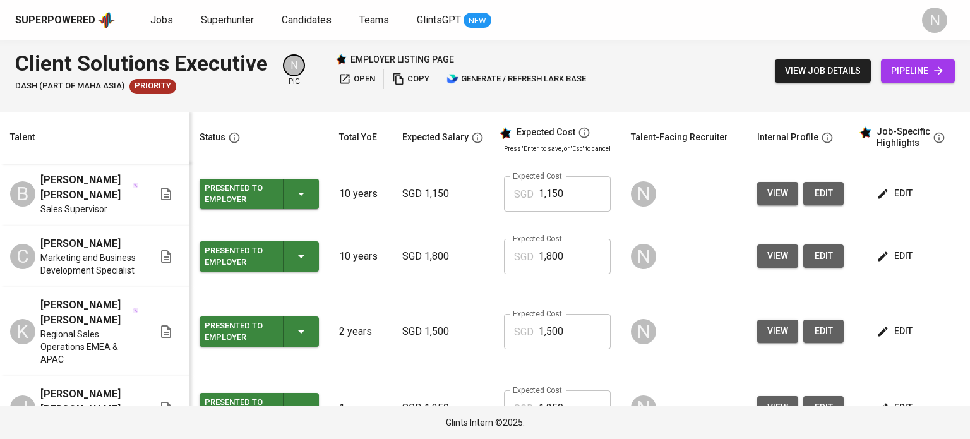
scroll to position [0, 0]
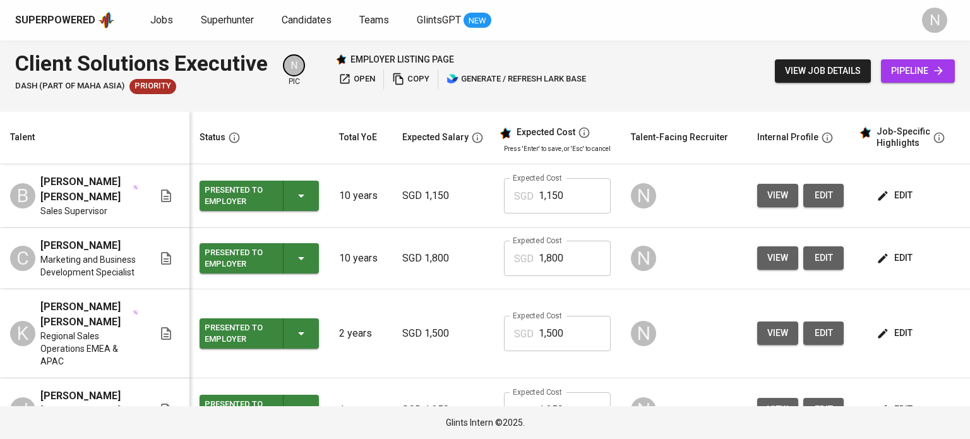
click at [409, 83] on span "copy" at bounding box center [410, 79] width 37 height 15
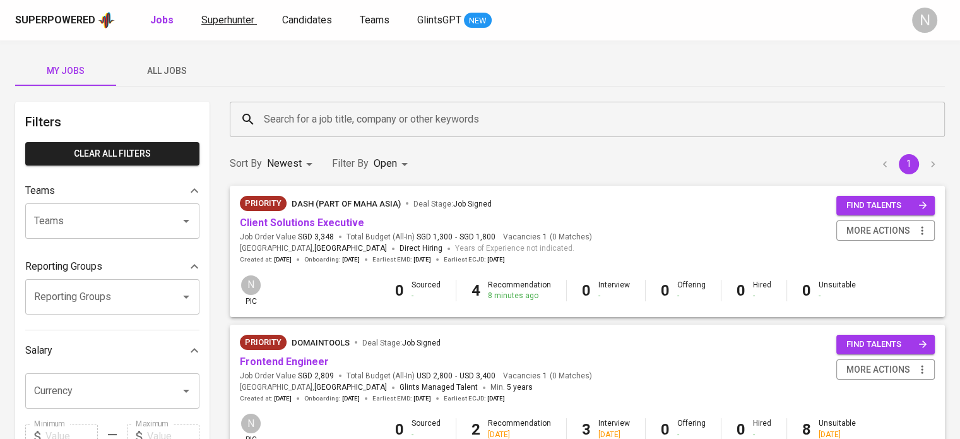
click at [235, 19] on span "Superhunter" at bounding box center [227, 20] width 53 height 12
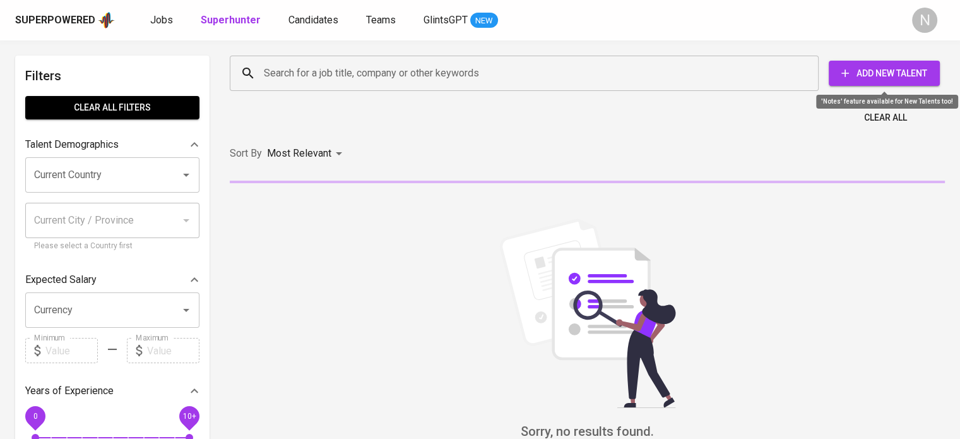
click at [871, 66] on span "Add New Talent" at bounding box center [884, 74] width 91 height 16
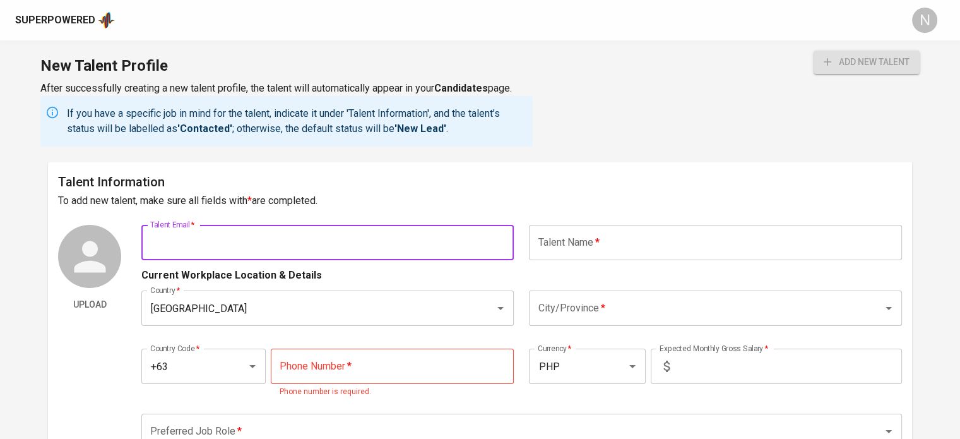
click at [382, 235] on input "text" at bounding box center [327, 242] width 372 height 35
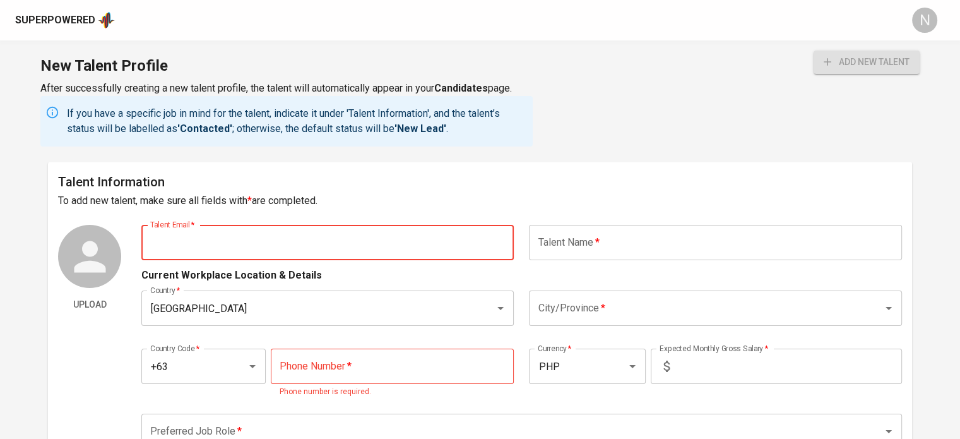
paste input "[EMAIL_ADDRESS][DOMAIN_NAME]"
type input "[EMAIL_ADDRESS][DOMAIN_NAME]"
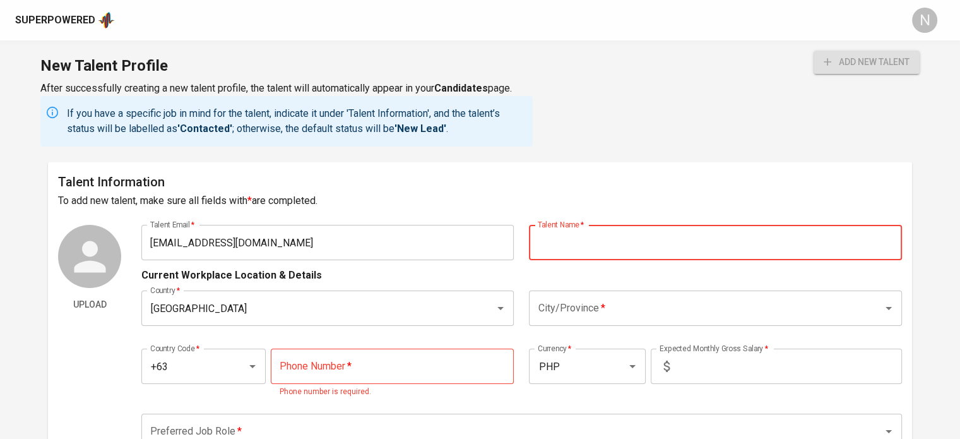
paste input "Brian Joseph M. Juan"
click at [614, 243] on input "Brian Joseph M. Juan" at bounding box center [715, 242] width 372 height 35
click at [571, 292] on div "City/Province *" at bounding box center [715, 307] width 372 height 35
type input "[PERSON_NAME] [PERSON_NAME]"
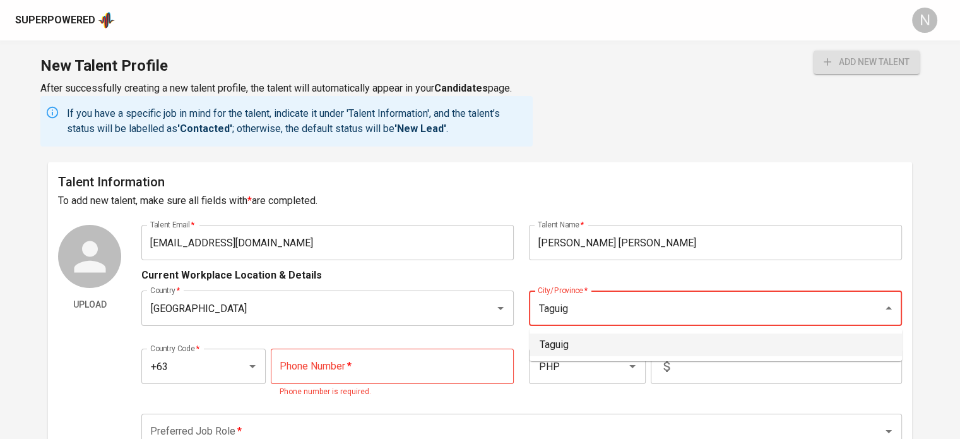
click at [609, 345] on li "Taguig" at bounding box center [716, 344] width 372 height 23
type input "Taguig"
click at [401, 375] on input "tel" at bounding box center [393, 365] width 244 height 35
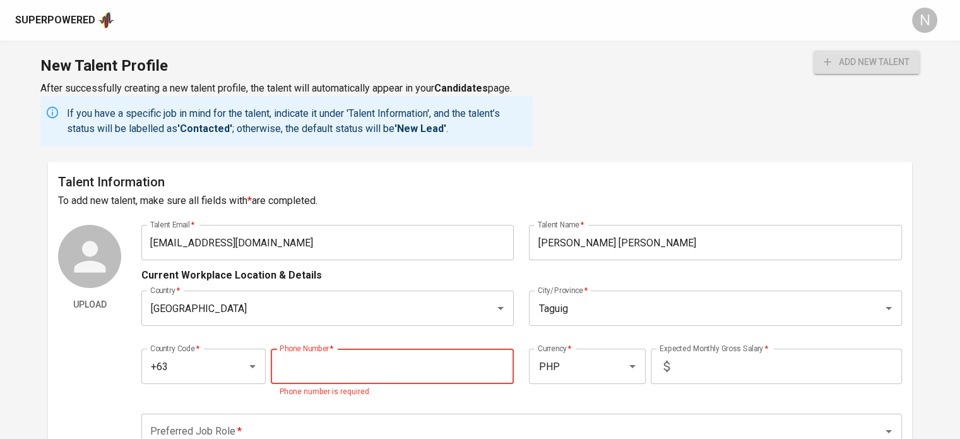
paste input "915-099-5424"
type input "915-099-5424"
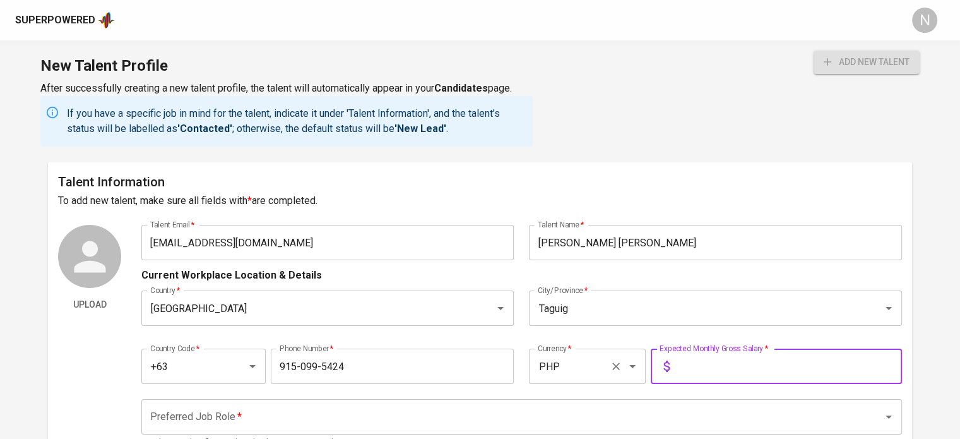
click at [581, 379] on div "PHP Currency *" at bounding box center [587, 365] width 117 height 35
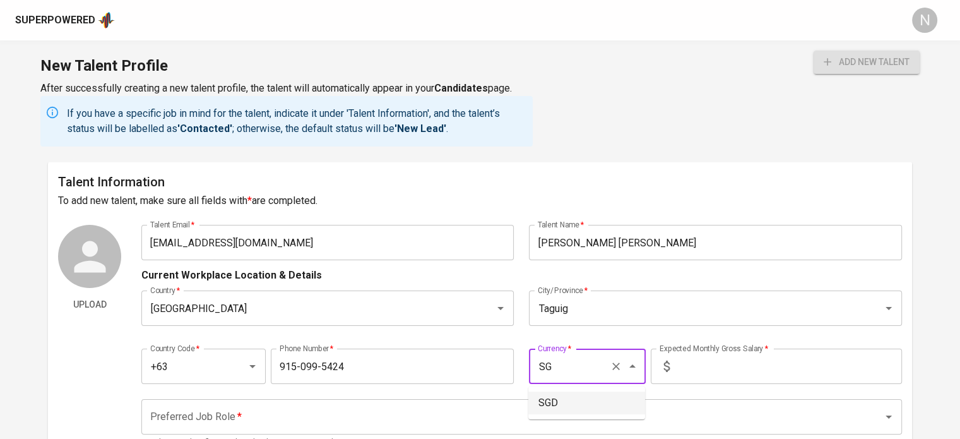
click at [569, 410] on li "SGD" at bounding box center [586, 402] width 117 height 23
type input "SGD"
click at [715, 367] on input "text" at bounding box center [788, 365] width 227 height 35
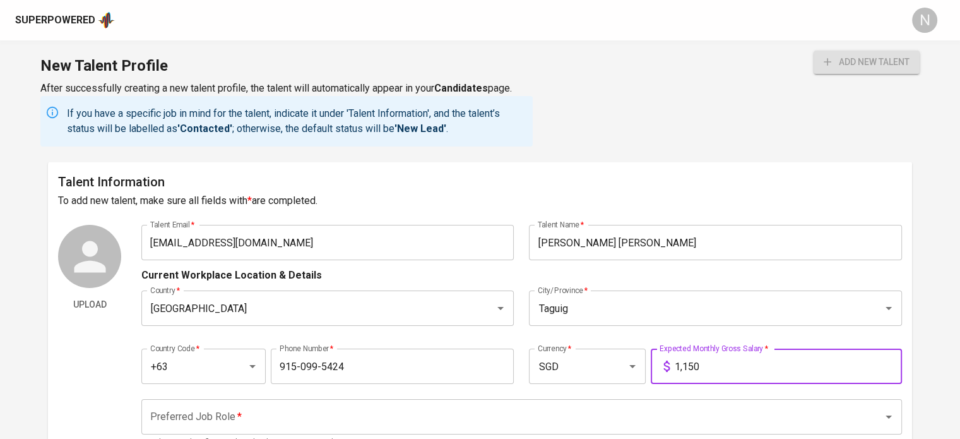
type input "1,150"
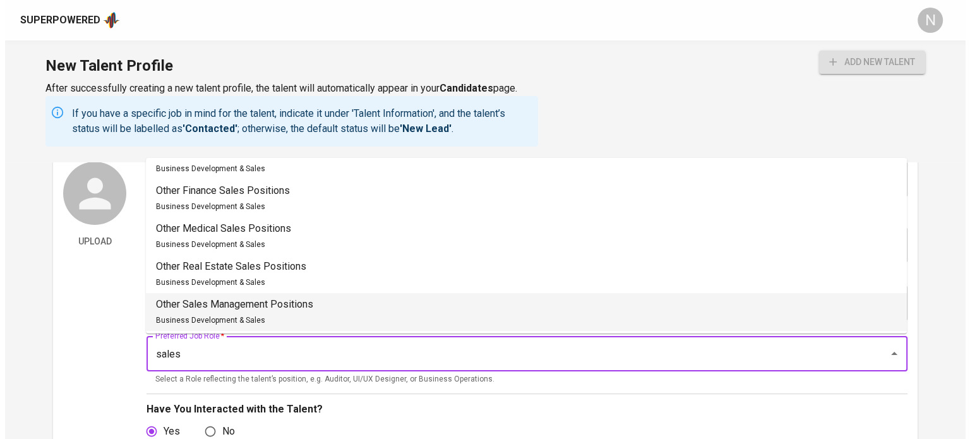
scroll to position [135, 0]
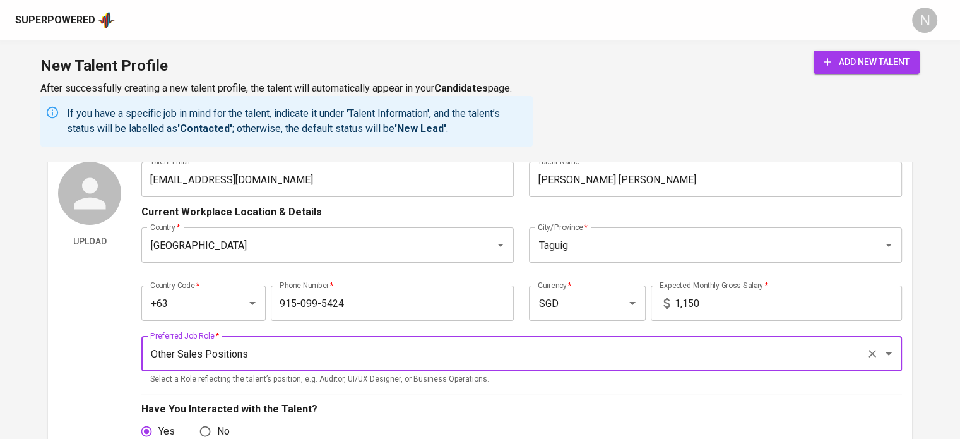
type input "Other Sales Positions"
click at [870, 72] on button "add new talent" at bounding box center [867, 62] width 106 height 23
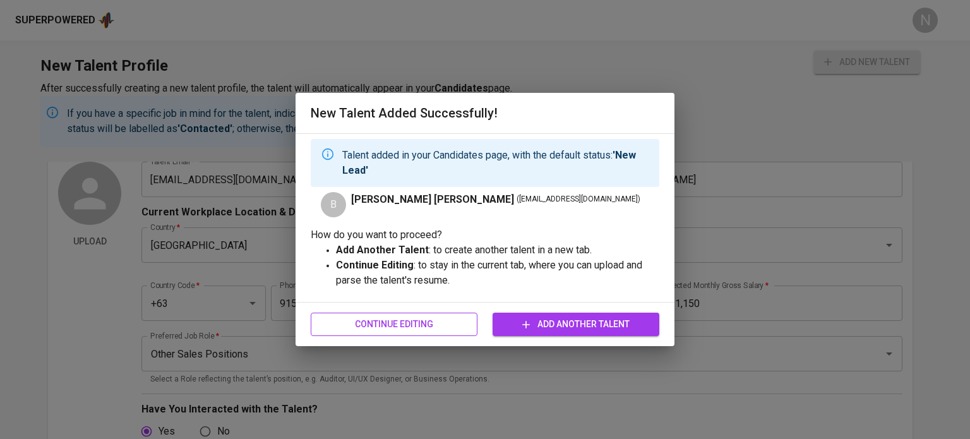
click at [443, 335] on button "Continue Editing" at bounding box center [394, 323] width 167 height 23
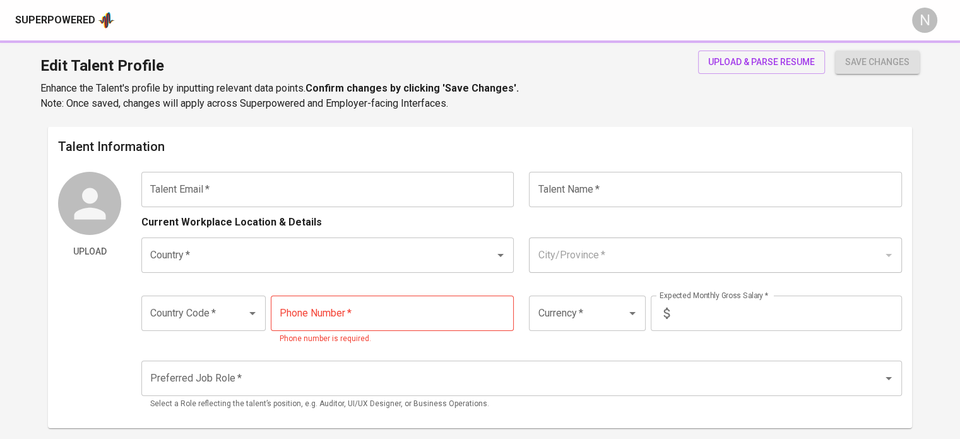
type input "[EMAIL_ADDRESS][DOMAIN_NAME]"
type input "[PERSON_NAME] [PERSON_NAME]"
type input "Philippines"
type input "Taguig"
type input "+63"
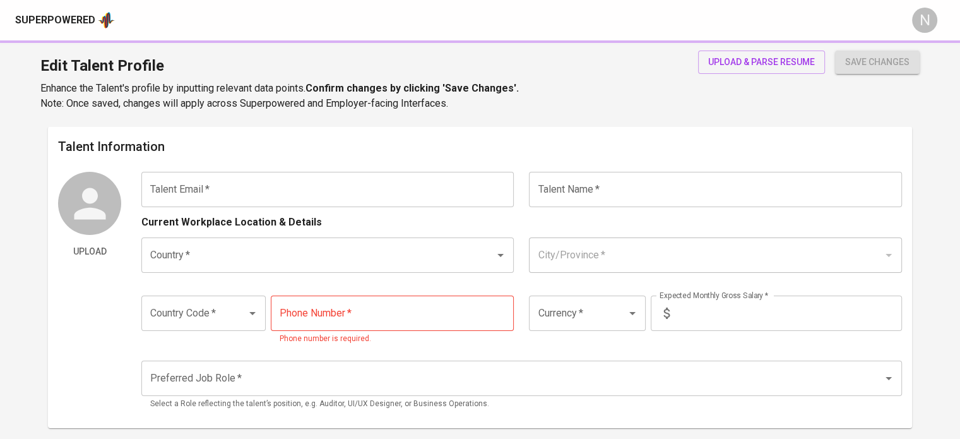
type input "915-099-5424"
type input "SGD"
type input "1,150"
type input "Other Sales Positions"
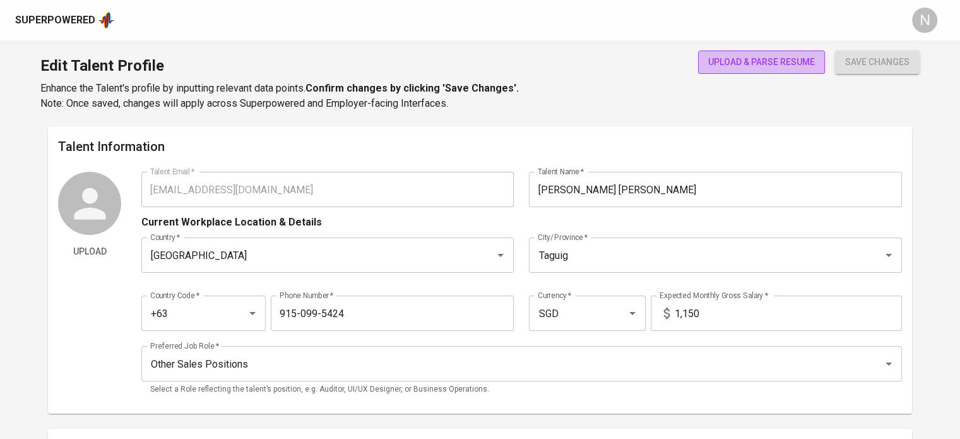
click at [775, 57] on span "upload & parse resume" at bounding box center [761, 62] width 107 height 16
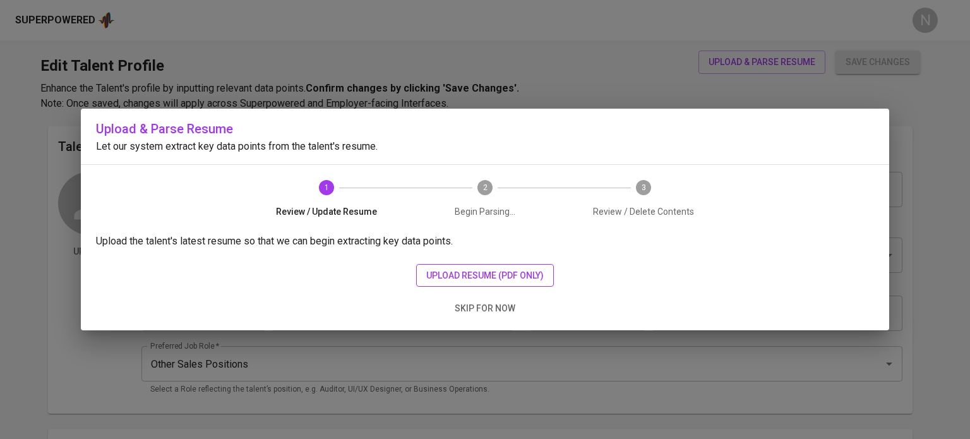
click at [518, 273] on span "upload resume (pdf only)" at bounding box center [484, 276] width 117 height 16
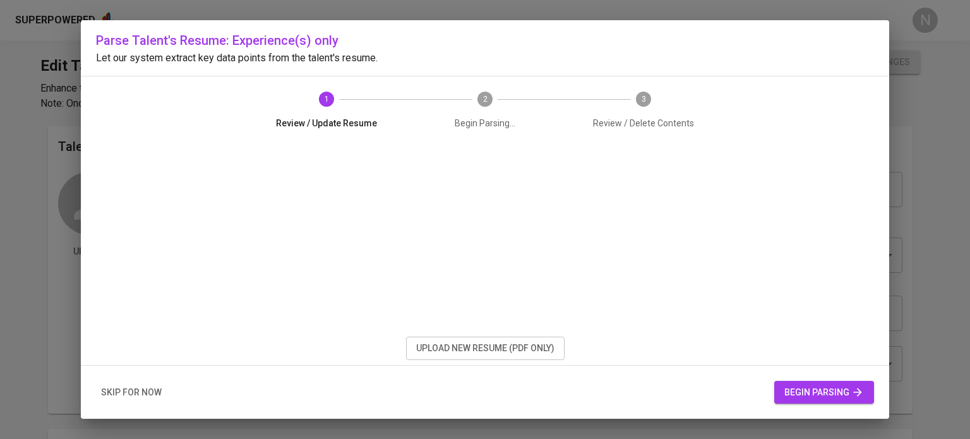
scroll to position [63, 0]
click at [807, 398] on span "begin parsing" at bounding box center [824, 392] width 80 height 16
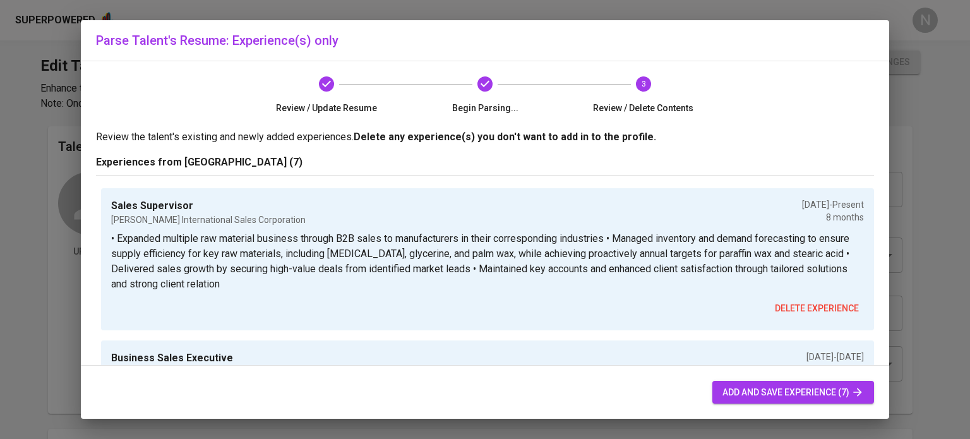
click at [730, 381] on button "add and save experience (7)" at bounding box center [793, 392] width 162 height 23
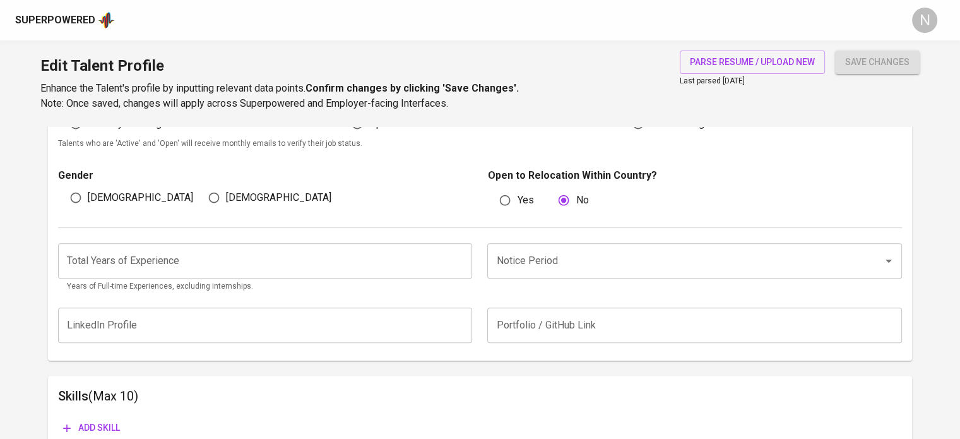
scroll to position [378, 0]
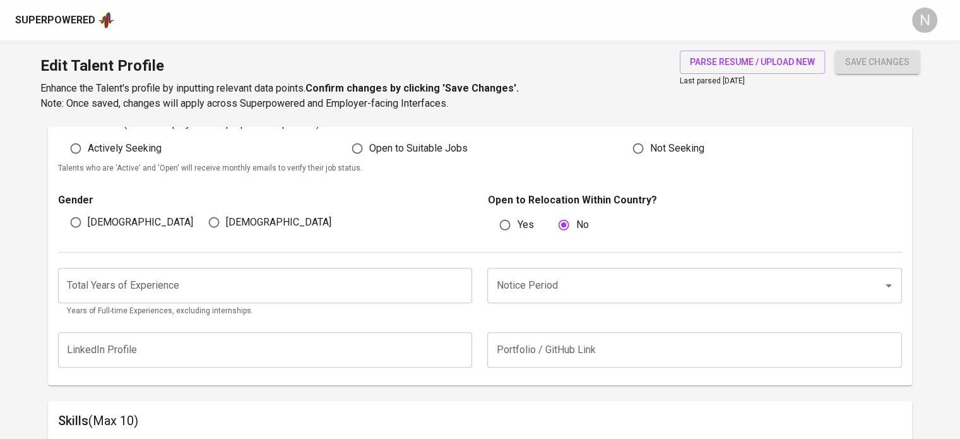
click at [102, 162] on p "Talents who are 'Active' and 'Open' will receive monthly emails to verify their…" at bounding box center [480, 168] width 844 height 13
click at [108, 147] on span "Actively Seeking" at bounding box center [125, 148] width 74 height 15
click at [88, 147] on input "Actively Seeking" at bounding box center [76, 148] width 24 height 24
radio input "true"
click at [92, 215] on span "[DEMOGRAPHIC_DATA]" at bounding box center [140, 222] width 105 height 15
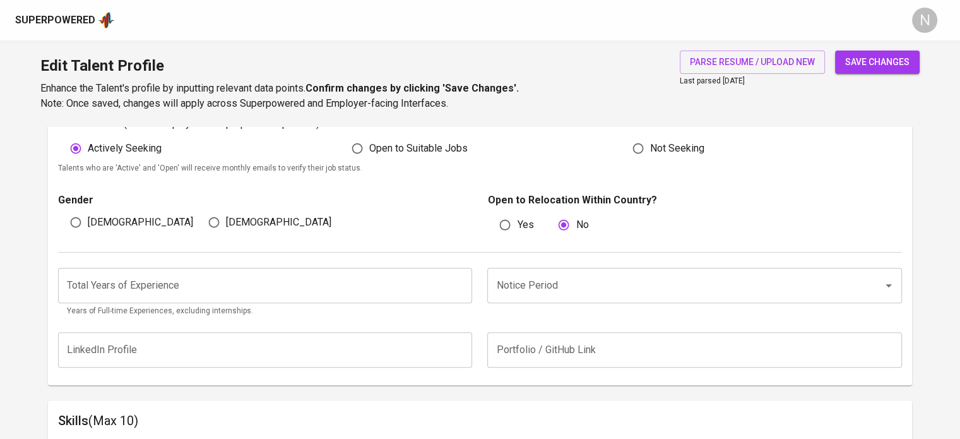
click at [88, 215] on input "[DEMOGRAPHIC_DATA]" at bounding box center [76, 222] width 24 height 24
radio input "true"
click at [116, 280] on input "number" at bounding box center [265, 285] width 414 height 35
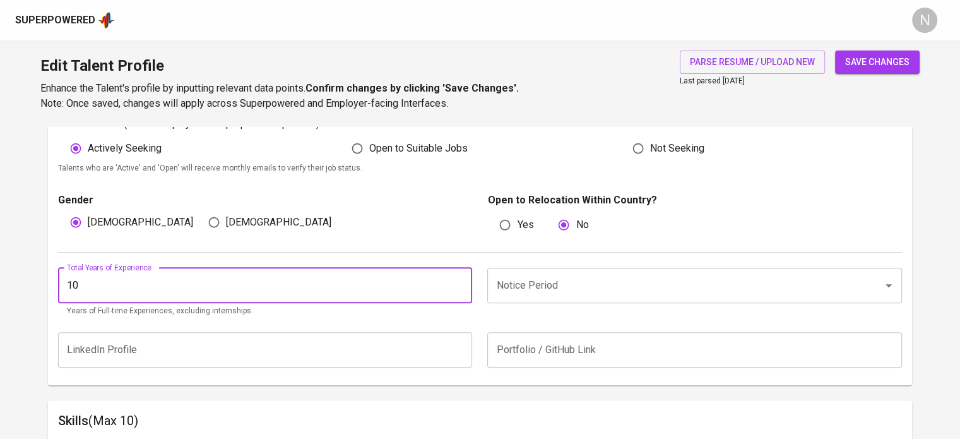
type input "10"
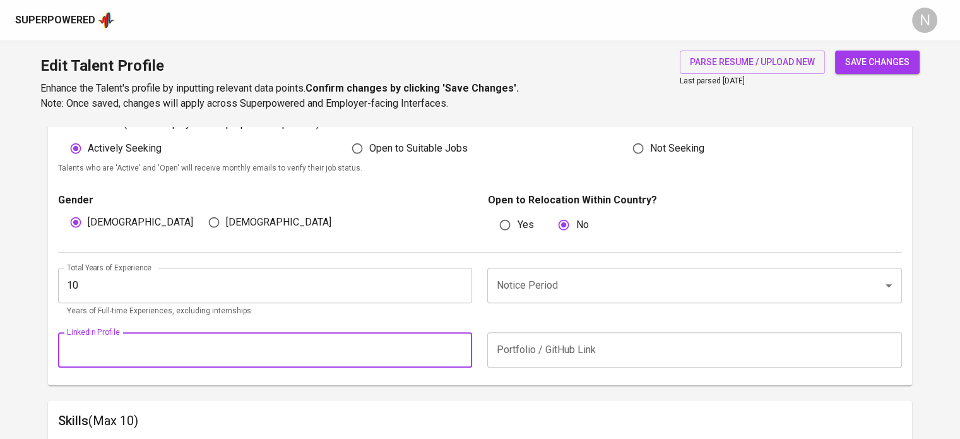
click at [608, 287] on input "Notice Period" at bounding box center [676, 285] width 367 height 24
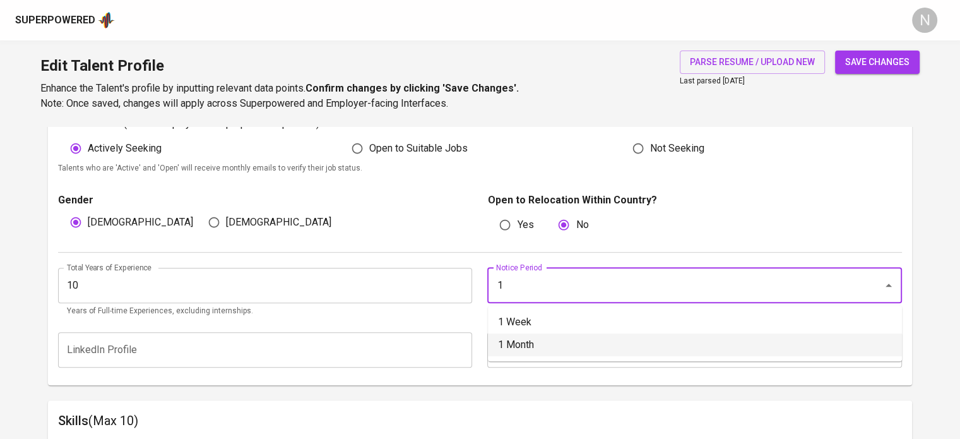
click at [566, 333] on li "1 Month" at bounding box center [695, 344] width 414 height 23
type input "1 Month"
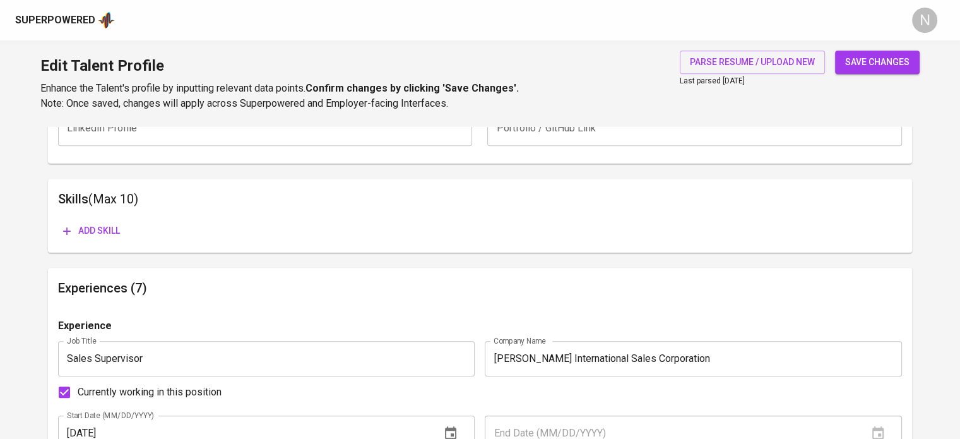
scroll to position [630, 0]
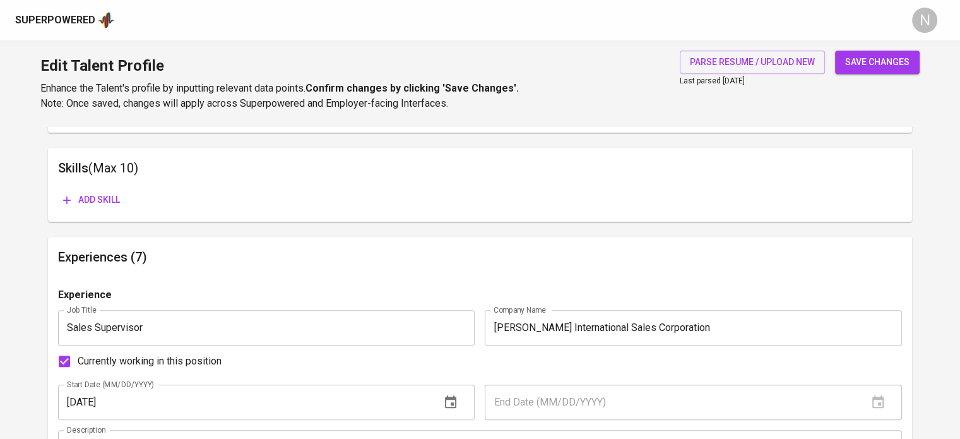
click at [67, 191] on button "Add skill" at bounding box center [91, 199] width 67 height 23
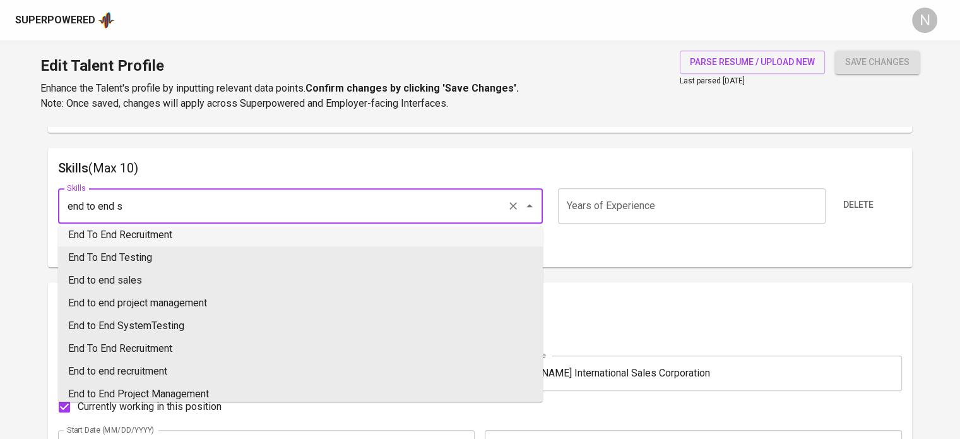
scroll to position [0, 0]
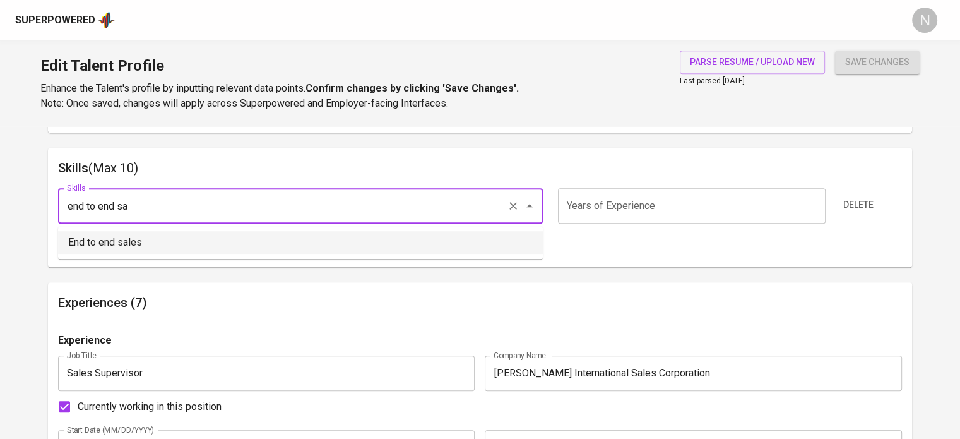
type input "End to end sales"
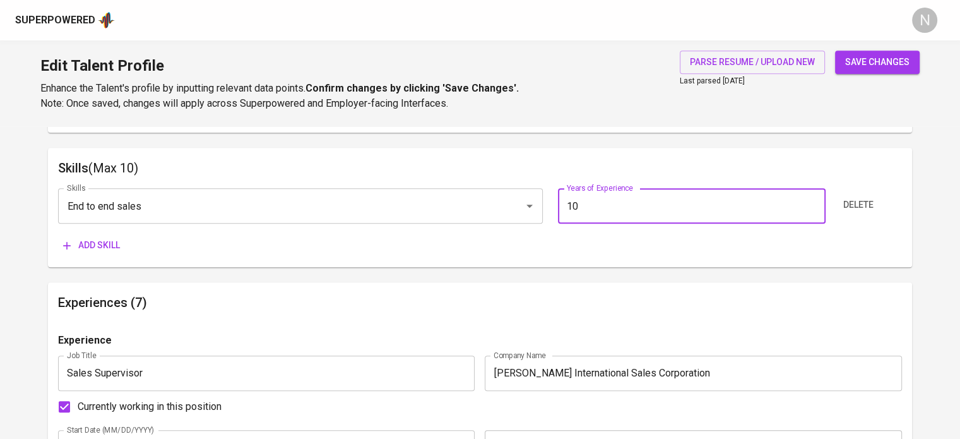
type input "10"
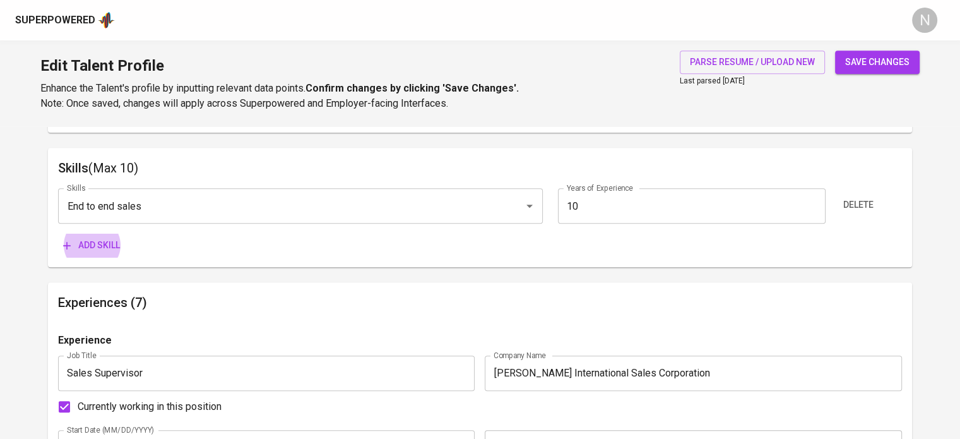
click at [58, 234] on button "Add skill" at bounding box center [91, 245] width 67 height 23
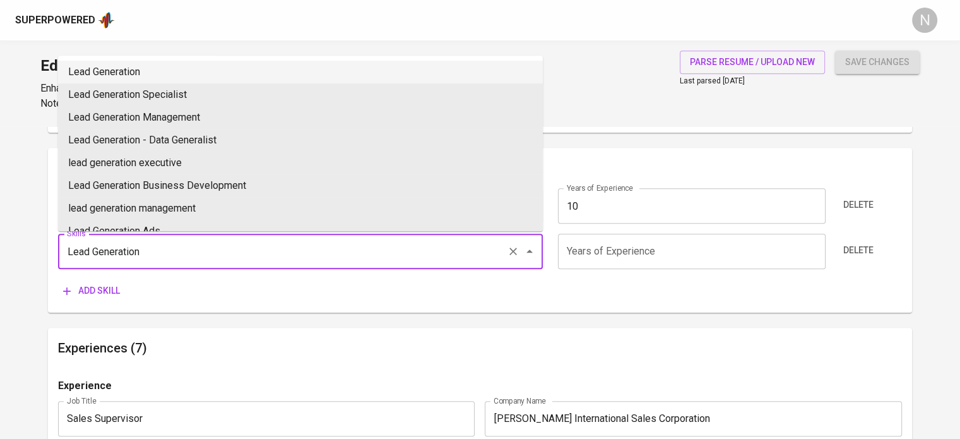
click at [178, 72] on li "Lead Generation" at bounding box center [300, 72] width 485 height 23
type input "Lead Generation"
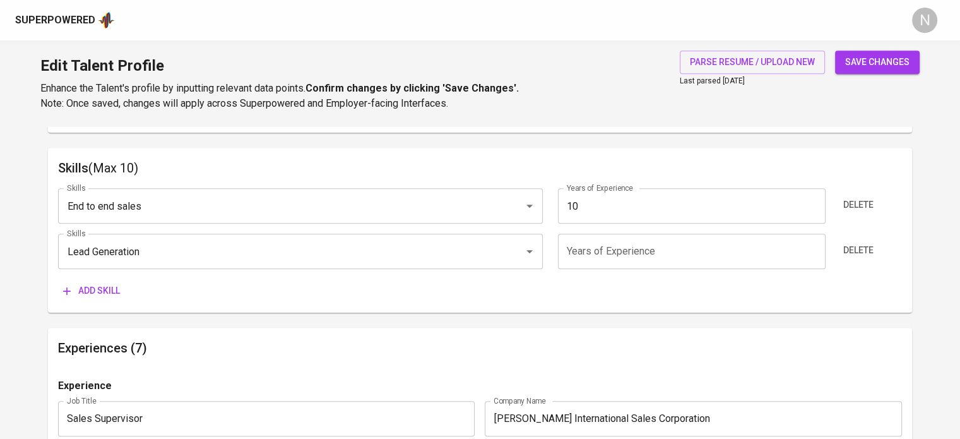
click at [574, 239] on input "number" at bounding box center [692, 251] width 268 height 35
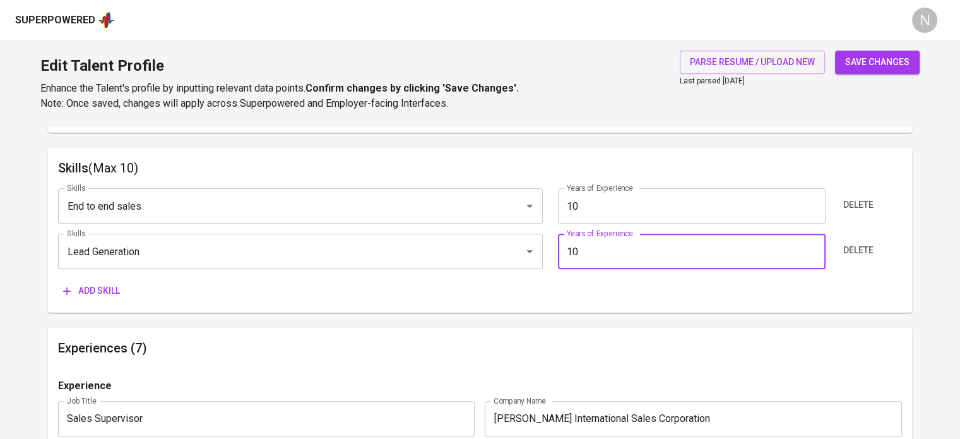
type input "10"
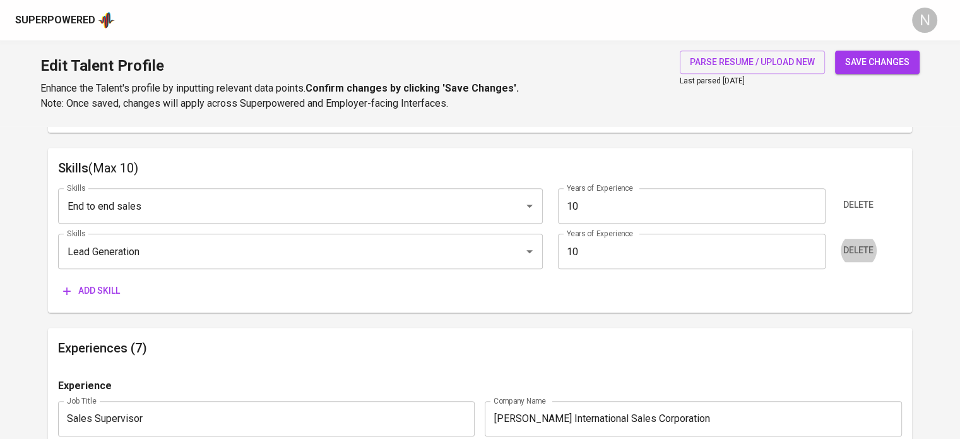
click at [58, 279] on button "Add skill" at bounding box center [91, 290] width 67 height 23
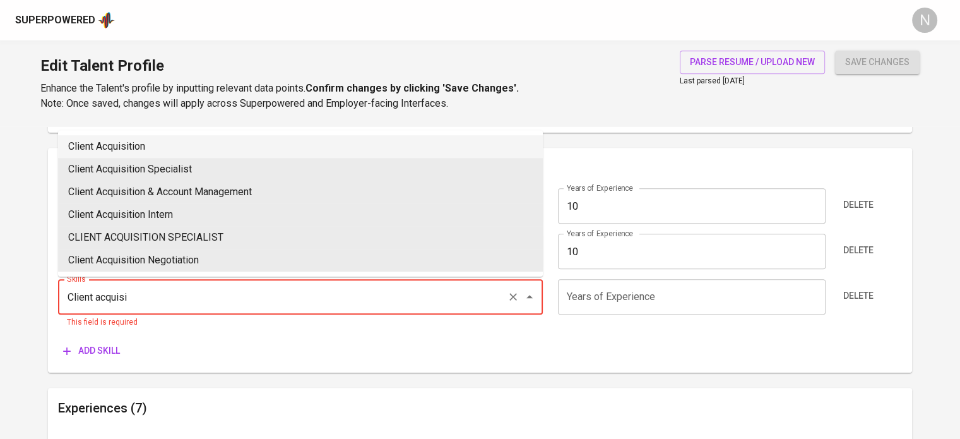
type input "Client Acquisition"
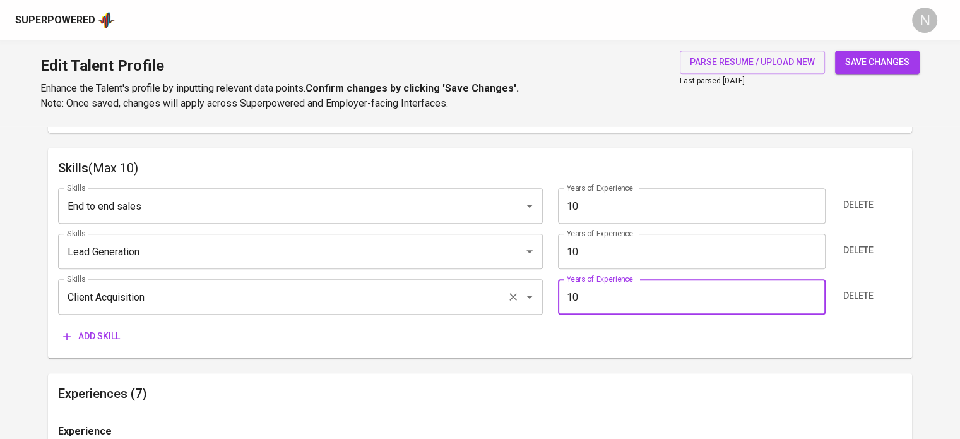
type input "10"
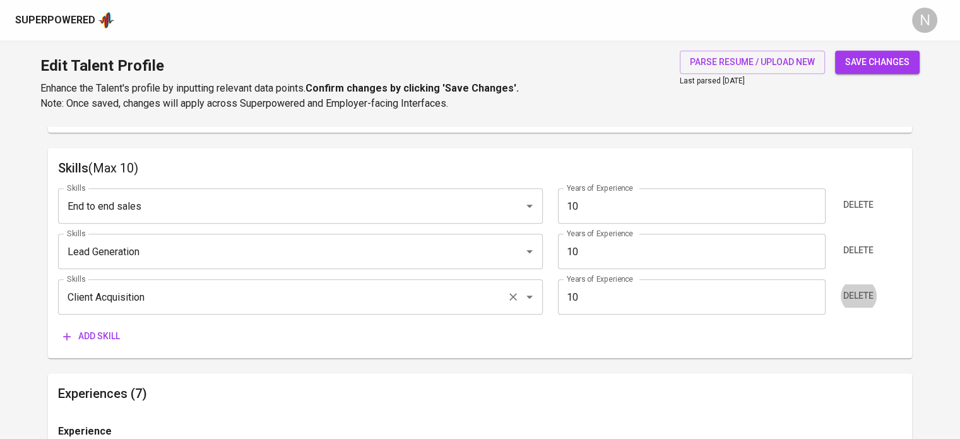
click at [58, 324] on button "Add skill" at bounding box center [91, 335] width 67 height 23
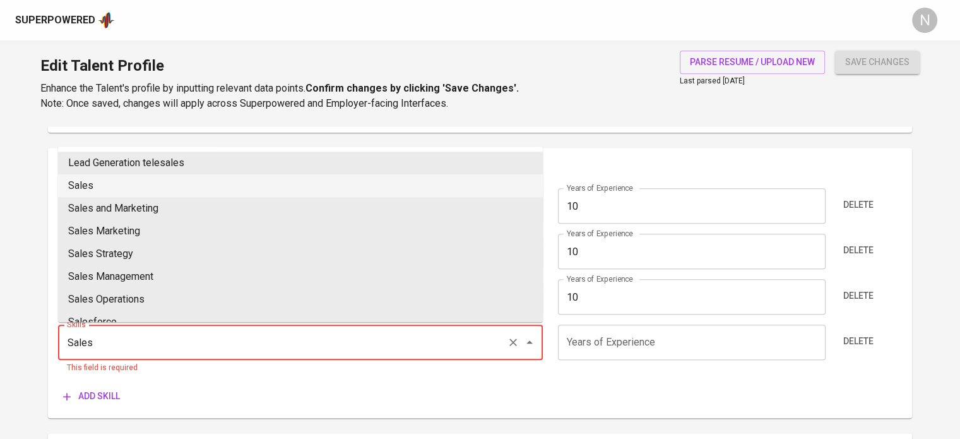
type input "Sales"
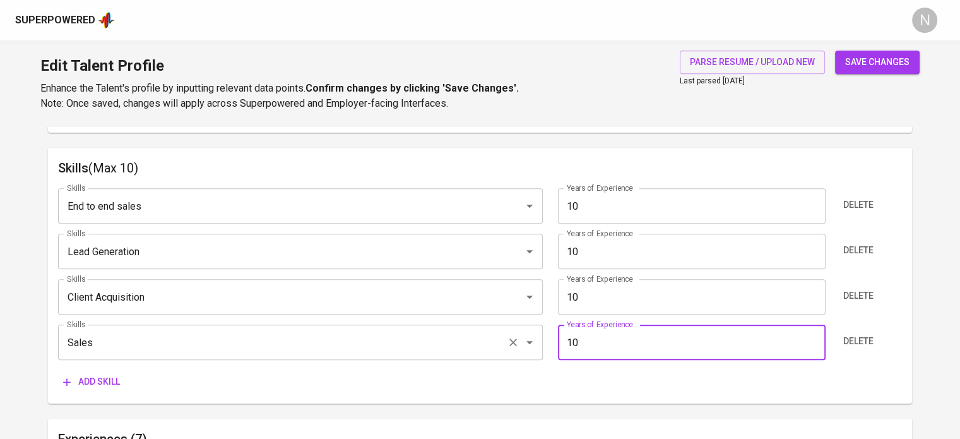
type input "10"
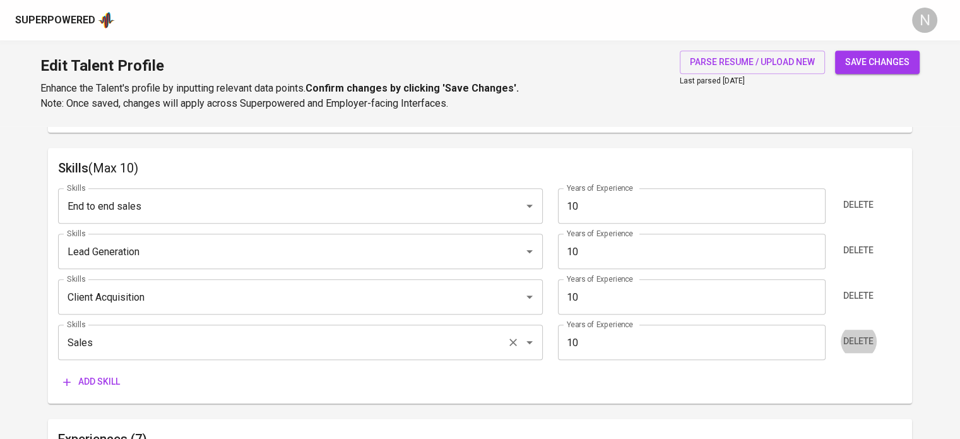
click at [58, 370] on button "Add skill" at bounding box center [91, 381] width 67 height 23
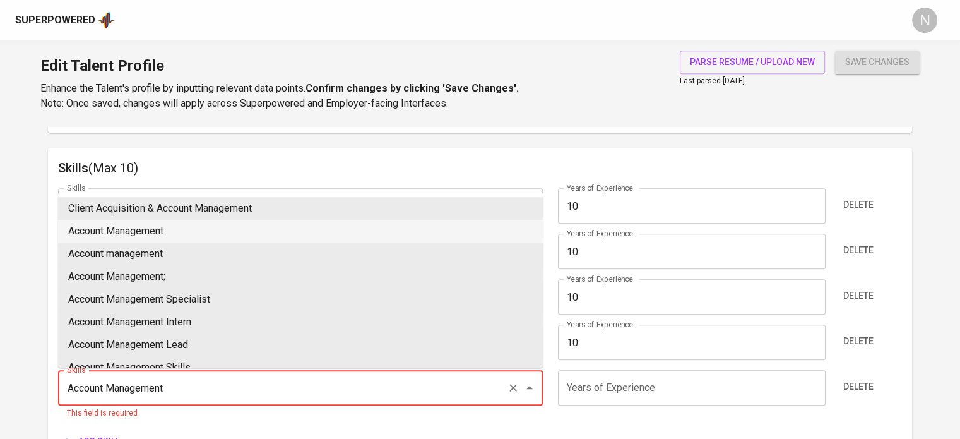
type input "Account Management"
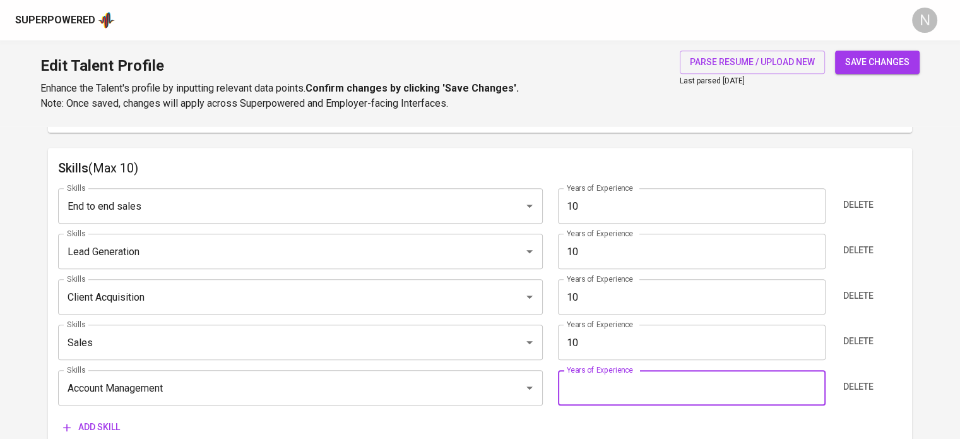
click at [574, 383] on input "number" at bounding box center [692, 387] width 268 height 35
type input "10"
click at [903, 57] on span "save changes" at bounding box center [877, 62] width 64 height 16
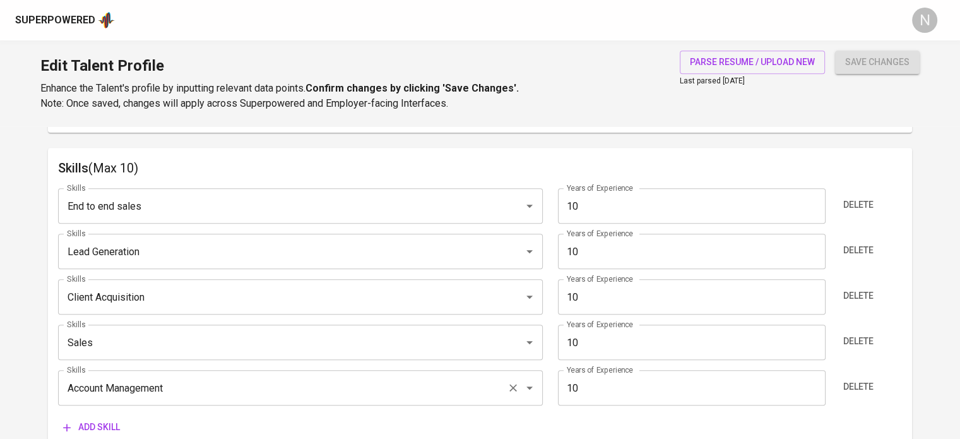
type input "Account Management"
type input "Sales"
type input "Lead Generation"
type input "End to end sales"
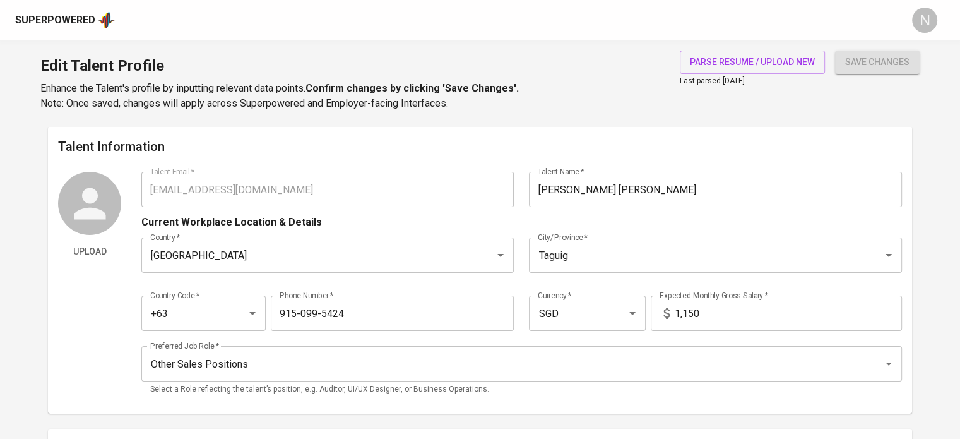
click at [33, 22] on div "Superpowered" at bounding box center [55, 20] width 80 height 15
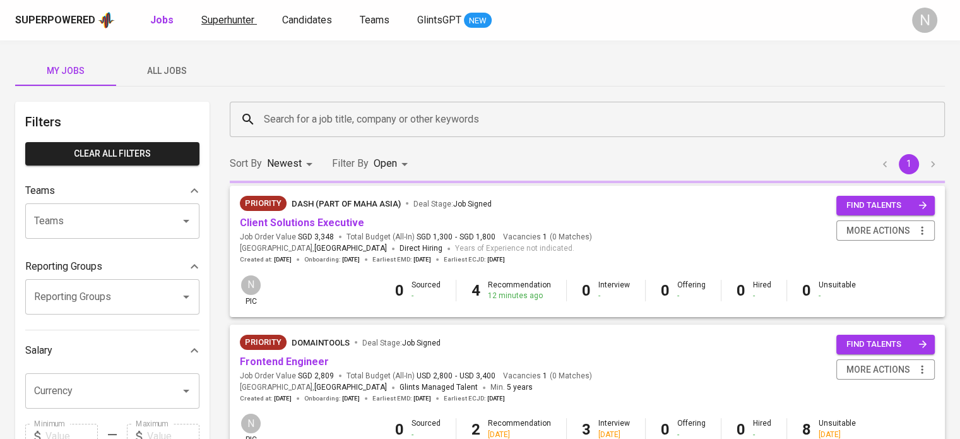
click at [229, 18] on span "Superhunter" at bounding box center [227, 20] width 53 height 12
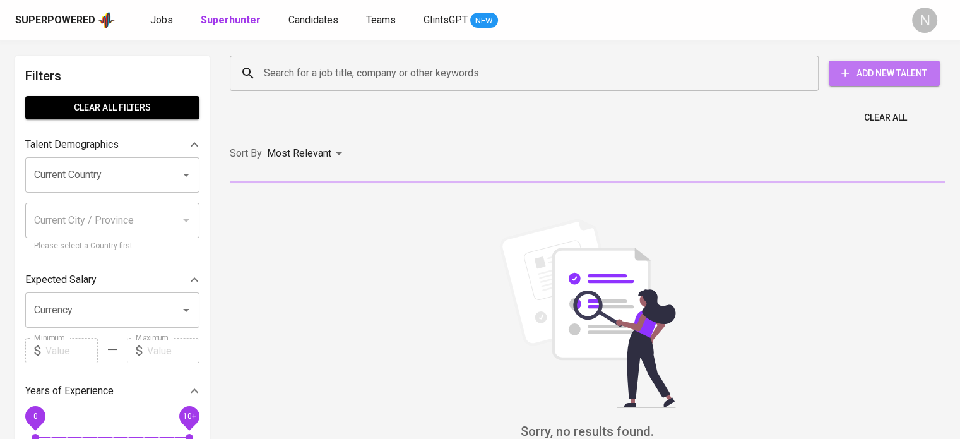
click at [852, 71] on span "Add New Talent" at bounding box center [884, 74] width 91 height 16
click at [374, 85] on div "Search for a job title, company or other keywords" at bounding box center [524, 73] width 589 height 35
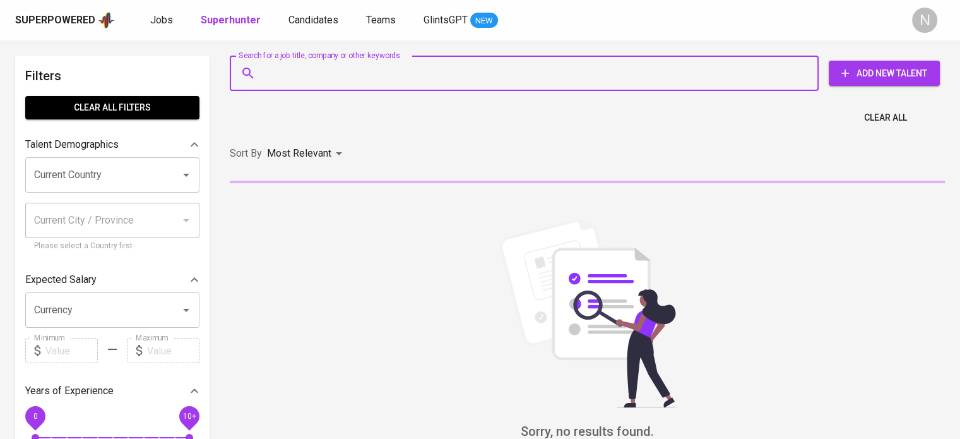
paste input "[EMAIL_ADDRESS][DOMAIN_NAME]"
type input "[EMAIL_ADDRESS][DOMAIN_NAME]"
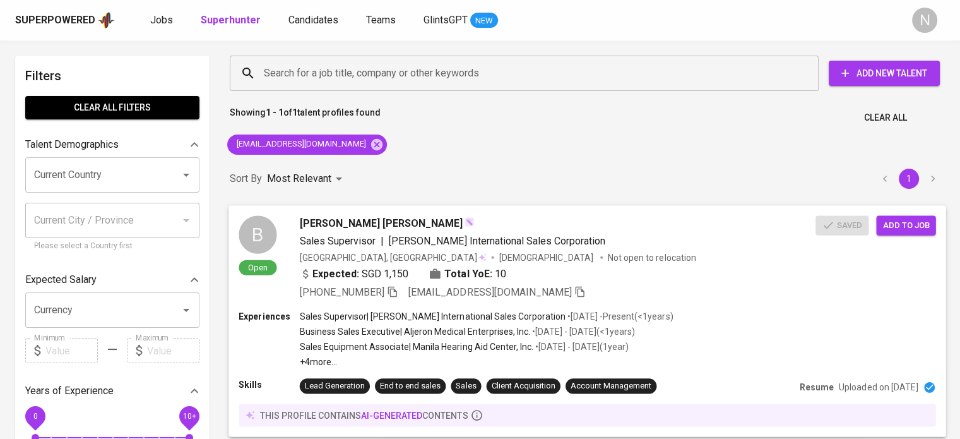
click at [913, 229] on span "Add to job" at bounding box center [906, 225] width 47 height 15
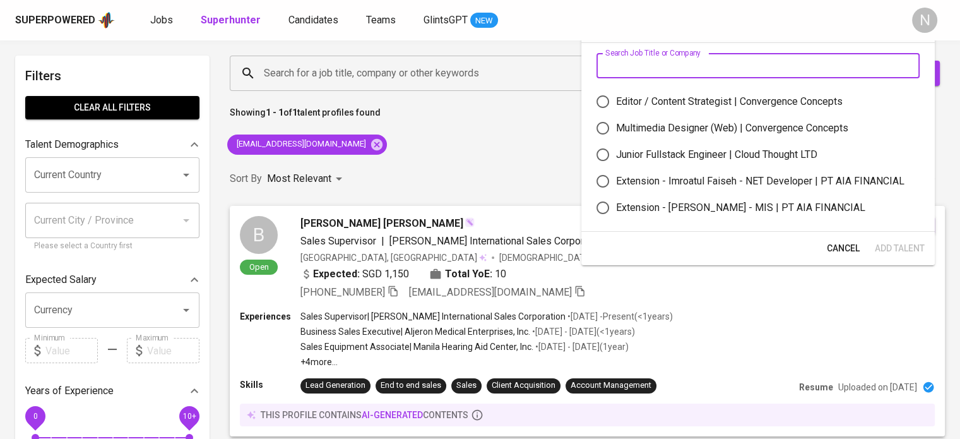
click at [668, 60] on input "text" at bounding box center [758, 65] width 323 height 25
type input "DASH"
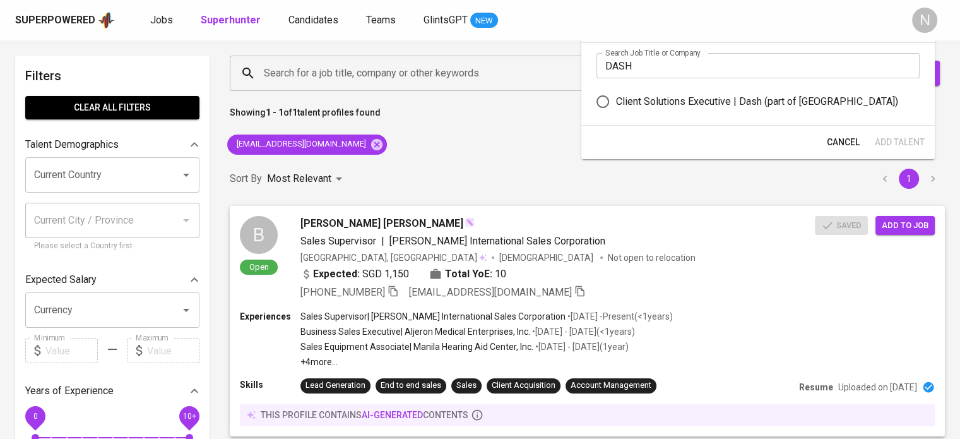
click at [689, 94] on div "Client Solutions Executive | Dash (part of Maha Asia)" at bounding box center [757, 101] width 282 height 15
click at [616, 94] on input "Client Solutions Executive | Dash (part of Maha Asia)" at bounding box center [603, 101] width 27 height 27
radio input "true"
click at [903, 140] on span "Add Talent" at bounding box center [900, 142] width 50 height 16
